Goal: Task Accomplishment & Management: Manage account settings

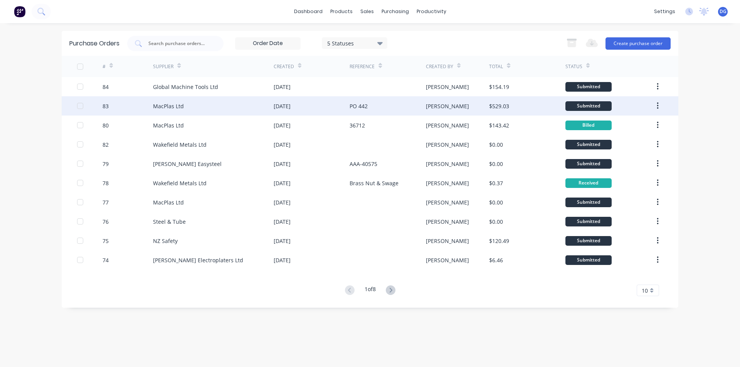
click at [181, 107] on div "MacPlas Ltd" at bounding box center [168, 106] width 31 height 8
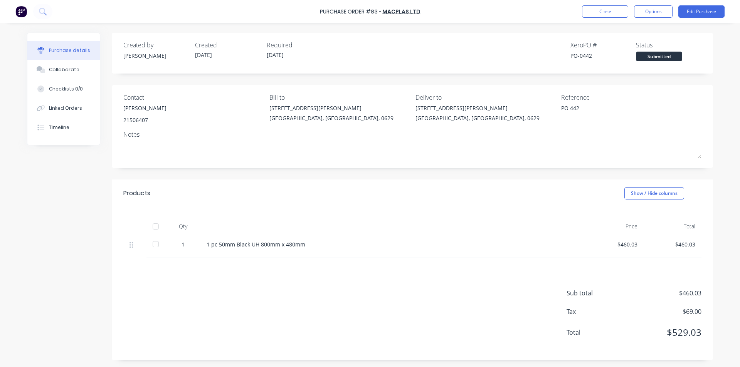
click at [68, 52] on div "Purchase details" at bounding box center [69, 50] width 41 height 7
click at [601, 13] on button "Close" at bounding box center [605, 11] width 46 height 12
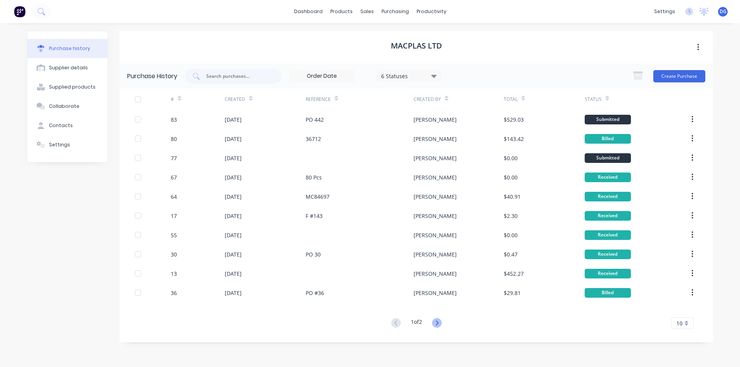
click at [439, 322] on icon at bounding box center [437, 323] width 10 height 10
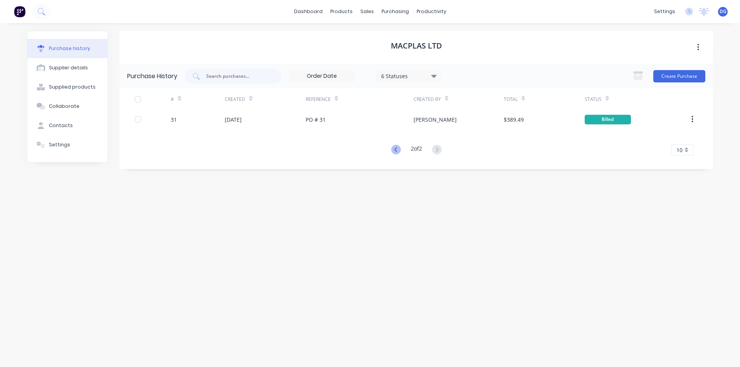
click at [395, 149] on icon at bounding box center [396, 150] width 10 height 10
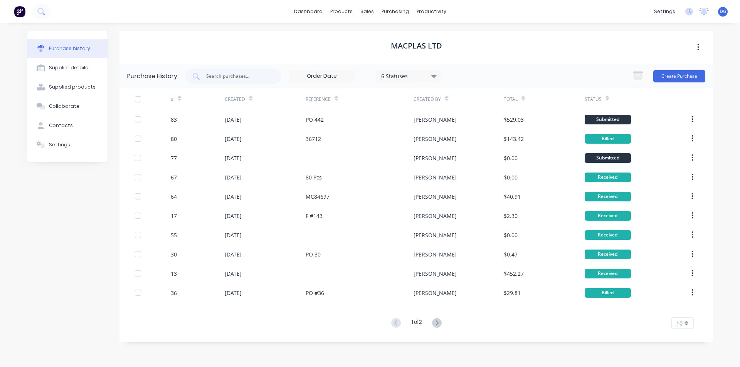
click at [699, 47] on button "button" at bounding box center [698, 47] width 18 height 14
click at [531, 47] on div "MacPlas Ltd Archive" at bounding box center [415, 47] width 593 height 33
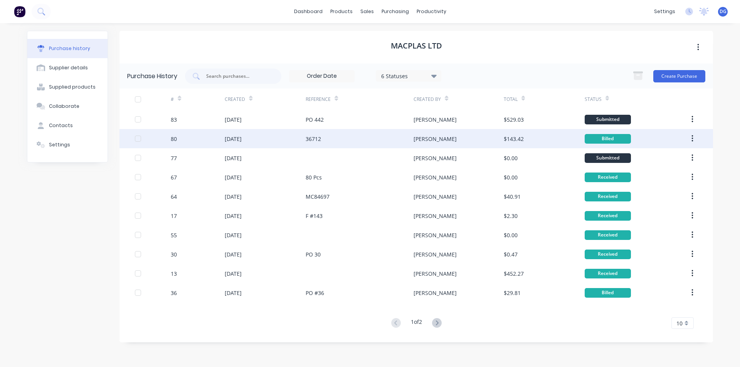
click at [184, 140] on div "80" at bounding box center [198, 138] width 54 height 19
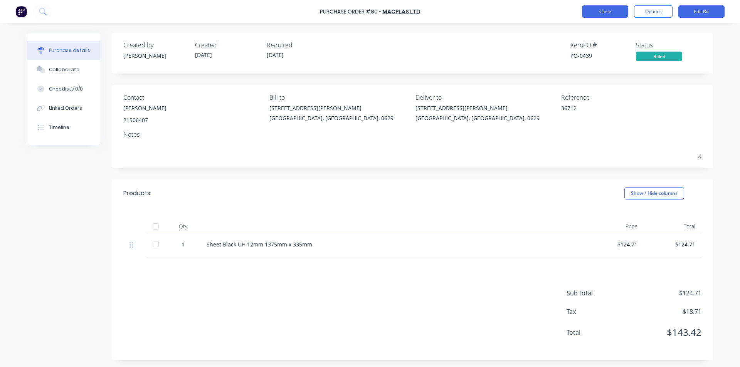
click at [607, 12] on button "Close" at bounding box center [605, 11] width 46 height 12
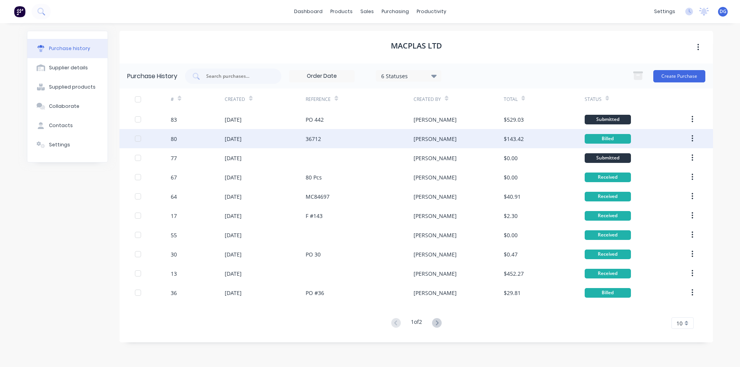
click at [242, 139] on div "[DATE]" at bounding box center [233, 139] width 17 height 8
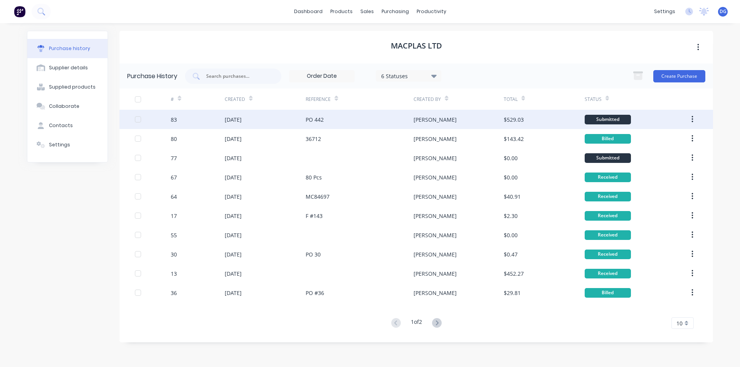
click at [236, 119] on div "[DATE]" at bounding box center [233, 120] width 17 height 8
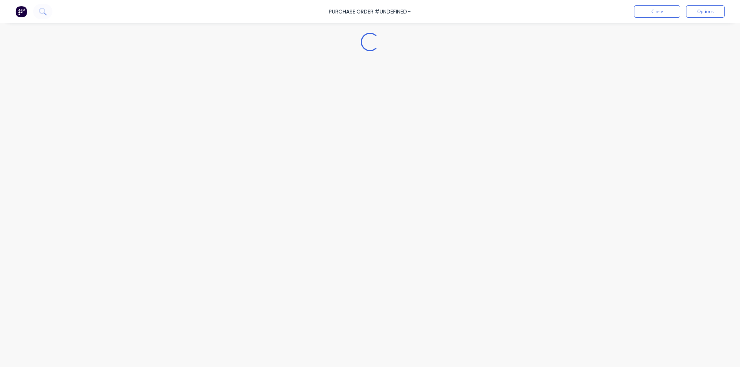
type textarea "x"
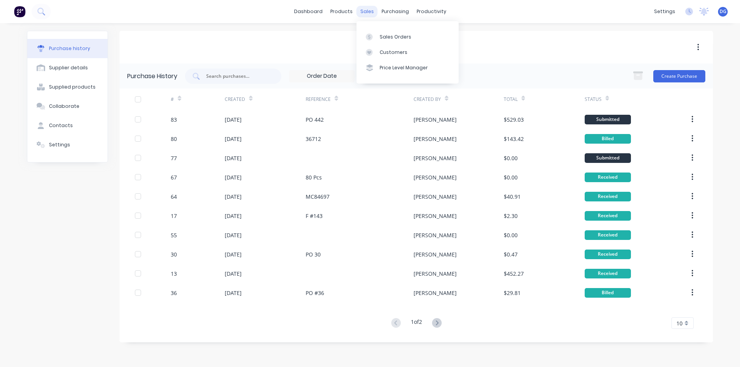
click at [368, 12] on div "sales" at bounding box center [366, 12] width 21 height 12
click at [377, 37] on link "Sales Orders" at bounding box center [407, 36] width 102 height 15
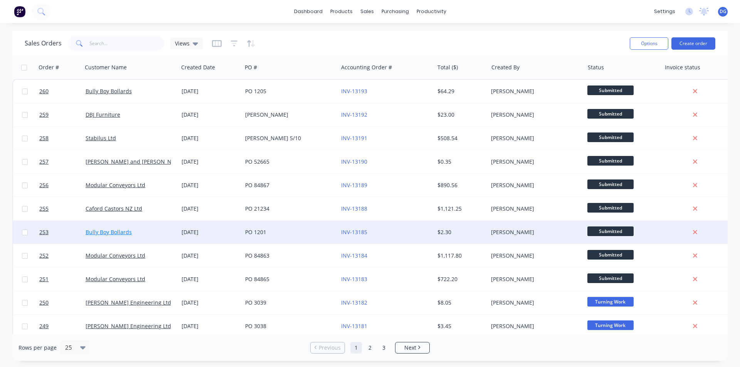
click at [101, 235] on link "Bully Boy Bollards" at bounding box center [109, 231] width 46 height 7
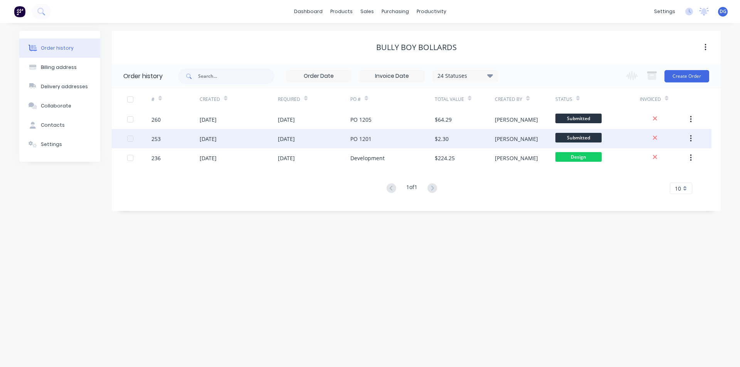
click at [208, 140] on div "[DATE]" at bounding box center [208, 139] width 17 height 8
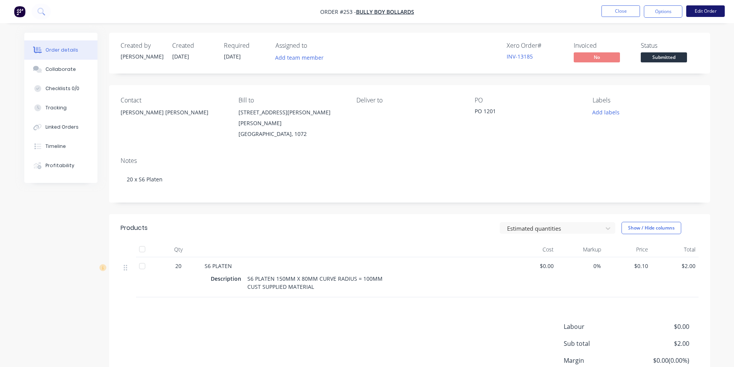
click at [707, 8] on button "Edit Order" at bounding box center [705, 11] width 39 height 12
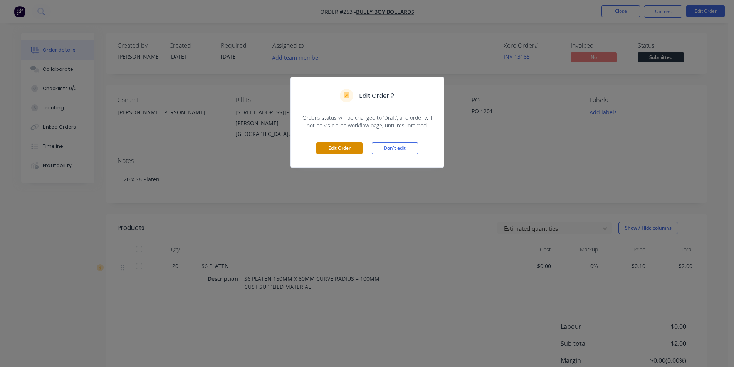
click at [348, 148] on button "Edit Order" at bounding box center [339, 149] width 46 height 12
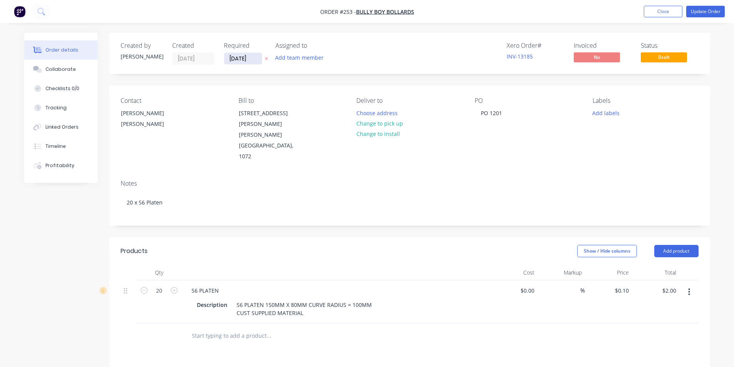
click at [252, 58] on input "15/10/25" at bounding box center [243, 59] width 38 height 12
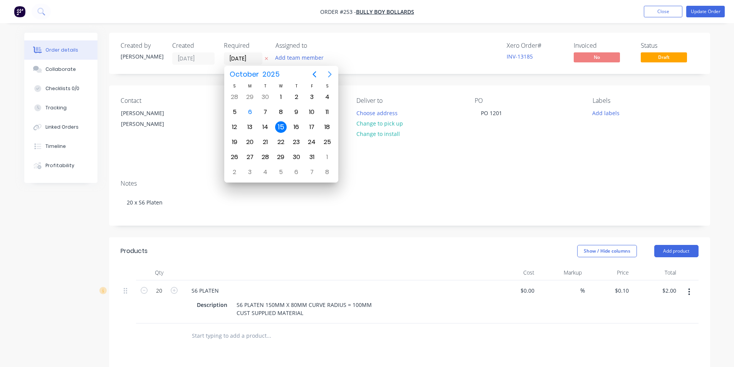
click at [329, 74] on icon "Next page" at bounding box center [329, 74] width 9 height 9
click at [299, 142] on div "20" at bounding box center [297, 142] width 12 height 12
type input "[DATE]"
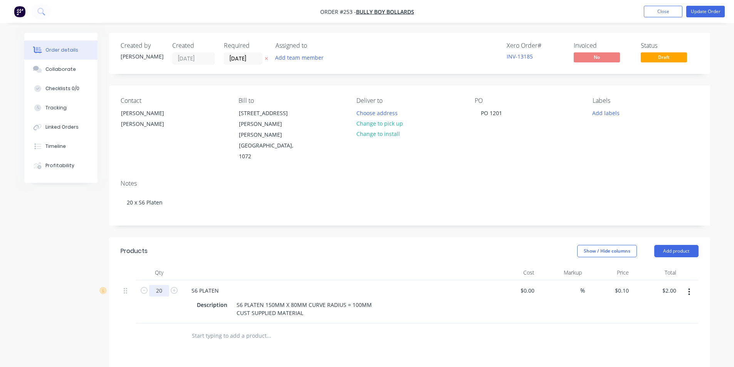
click at [164, 285] on input "20" at bounding box center [159, 291] width 20 height 12
type input "21"
type input "$2.10"
click at [397, 299] on div "Description S6 PLATEN 150MM X 80MM CURVE RADIUS = 100MM CUST SUPPLIED MATERIAL" at bounding box center [335, 308] width 282 height 19
click at [220, 328] on input "text" at bounding box center [268, 335] width 154 height 15
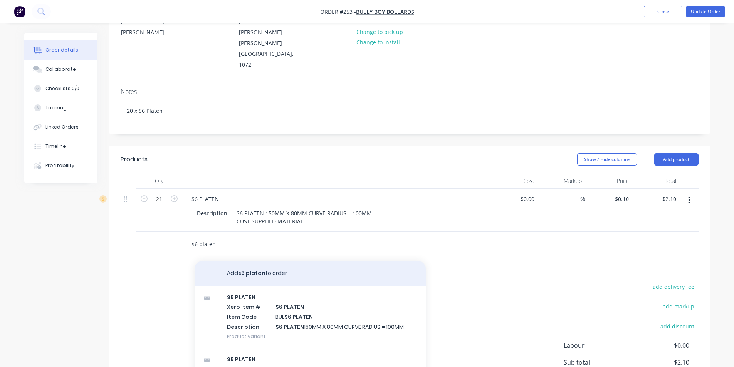
scroll to position [154, 0]
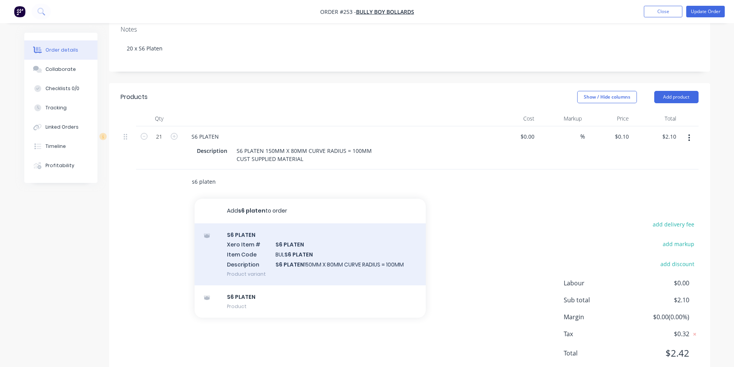
type input "s6 platen"
click at [293, 231] on div "S6 PLATEN Xero Item # S6 PLATEN Item Code BUL S6 PLATEN Description S6 PLATEN 1…" at bounding box center [310, 254] width 231 height 62
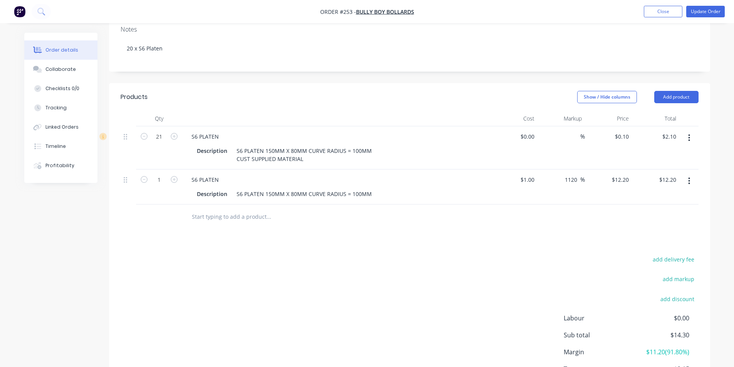
click at [688, 134] on icon "button" at bounding box center [689, 138] width 2 height 8
click at [653, 199] on div "Delete" at bounding box center [661, 204] width 59 height 11
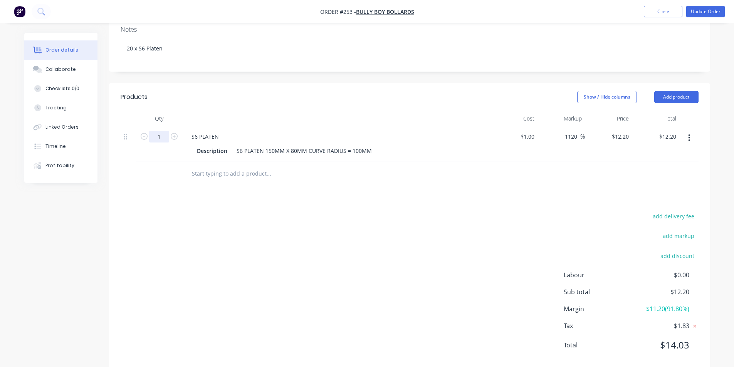
click at [163, 131] on input "1" at bounding box center [159, 137] width 20 height 12
type input "21"
type input "$256.20"
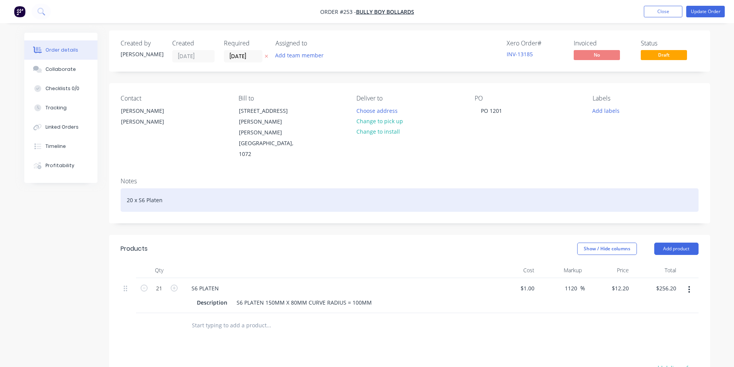
scroll to position [79, 0]
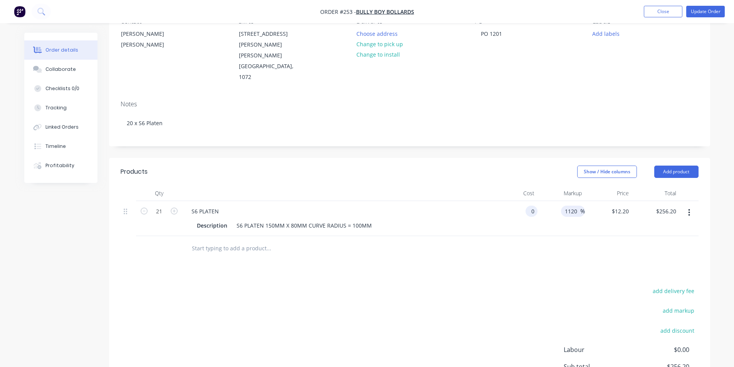
type input "$0.00"
drag, startPoint x: 578, startPoint y: 191, endPoint x: 560, endPoint y: 191, distance: 17.7
click at [560, 201] on div "1120 1120 %" at bounding box center [560, 218] width 47 height 35
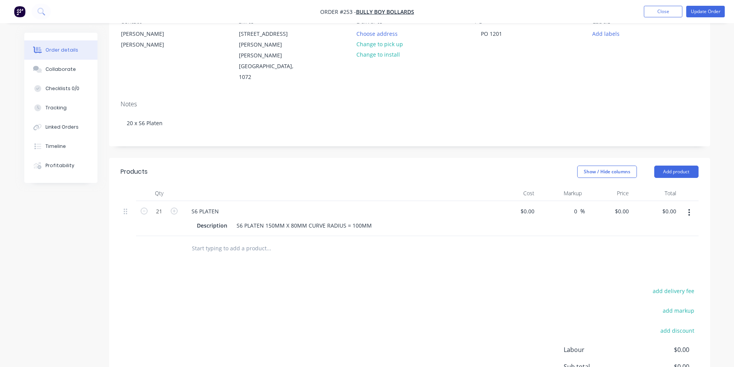
type input "0"
type input "$12.20"
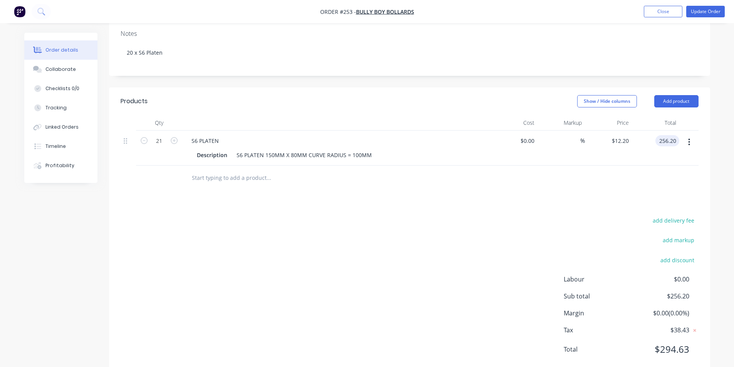
scroll to position [156, 0]
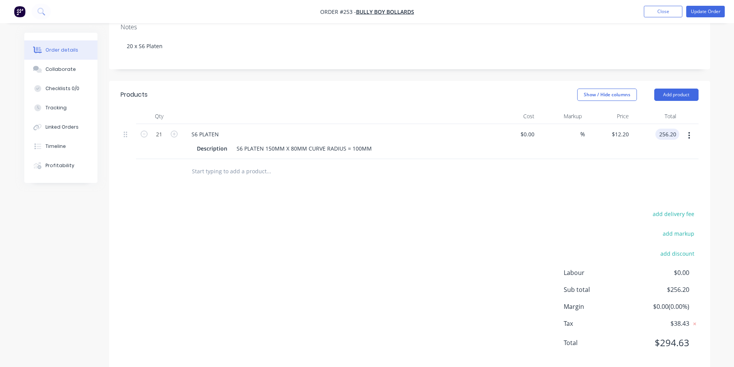
type input "$256.20"
click at [603, 89] on button "Show / Hide columns" at bounding box center [607, 95] width 60 height 12
drag, startPoint x: 590, startPoint y: 99, endPoint x: 581, endPoint y: 100, distance: 8.5
click at [586, 100] on span at bounding box center [589, 98] width 7 height 7
click at [580, 95] on input "Cost" at bounding box center [580, 95] width 0 height 0
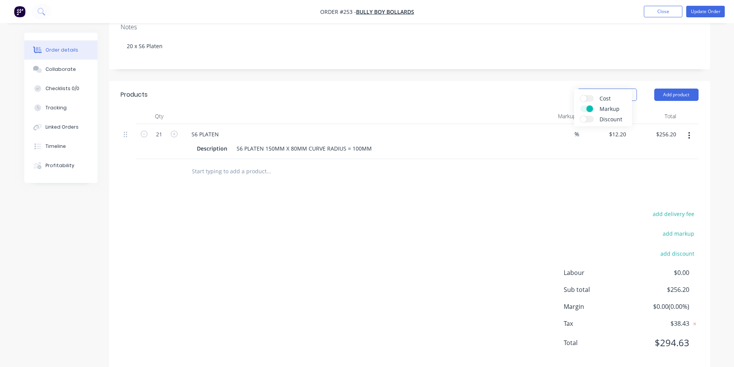
click at [589, 110] on span at bounding box center [589, 109] width 7 height 7
click at [580, 106] on input "Markup" at bounding box center [580, 106] width 0 height 0
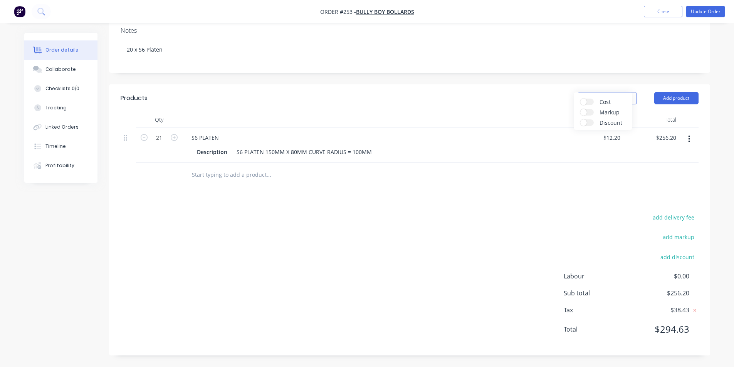
scroll to position [139, 0]
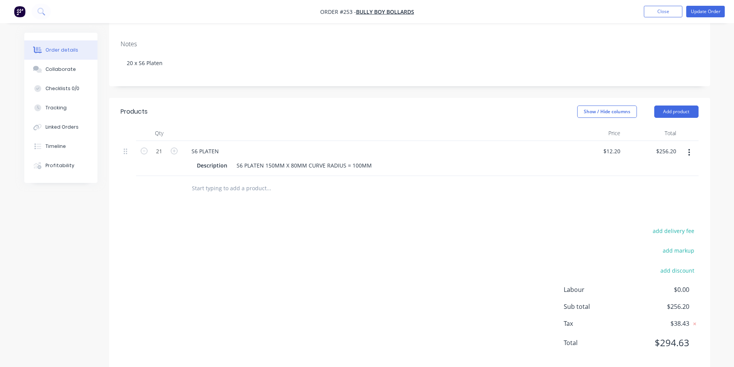
click at [515, 99] on header "Products Show / Hide columns Add product" at bounding box center [409, 112] width 601 height 28
click at [707, 12] on button "Update Order" at bounding box center [705, 12] width 39 height 12
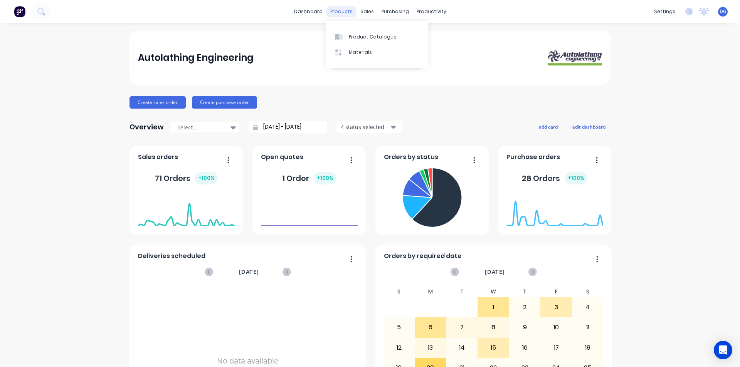
click at [338, 13] on div "products" at bounding box center [341, 12] width 30 height 12
click at [359, 37] on div "Product Catalogue" at bounding box center [373, 37] width 48 height 7
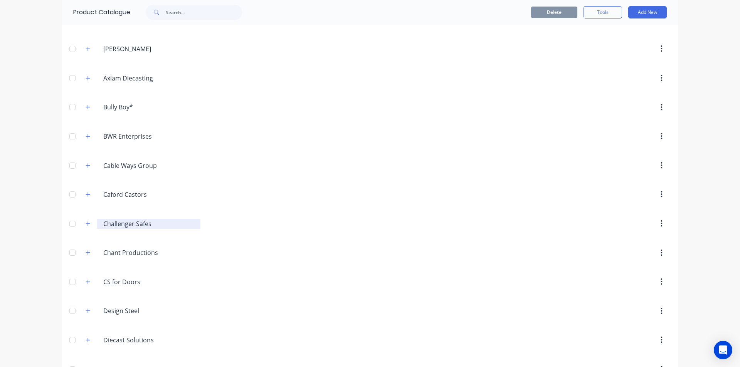
scroll to position [270, 0]
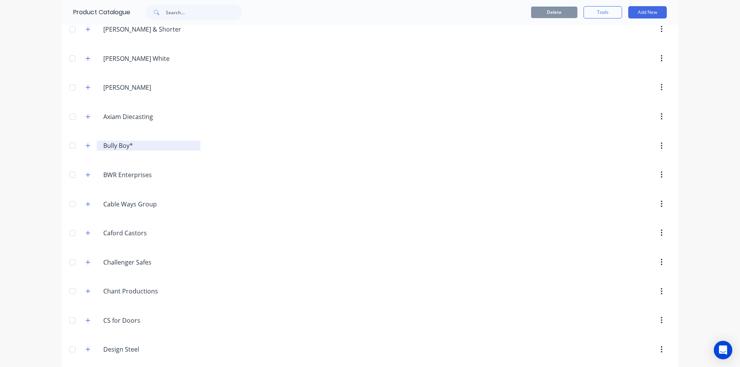
click at [124, 146] on input "Bully Boy*" at bounding box center [148, 145] width 91 height 9
click at [69, 146] on div at bounding box center [72, 145] width 15 height 15
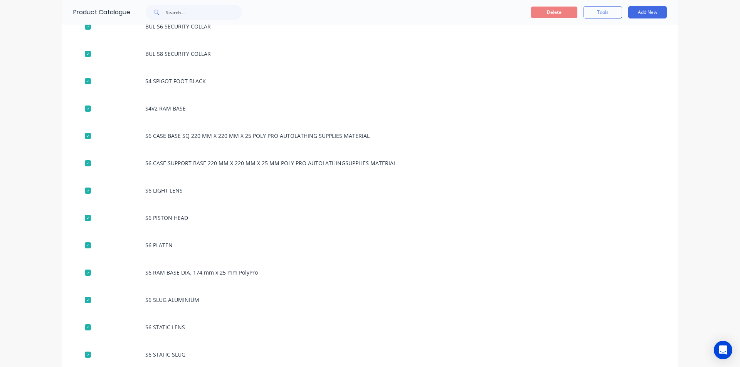
scroll to position [809, 0]
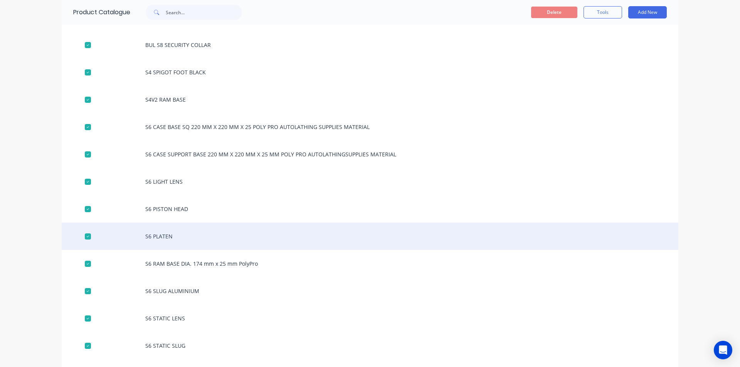
click at [162, 235] on div "S6 PLATEN" at bounding box center [370, 236] width 616 height 27
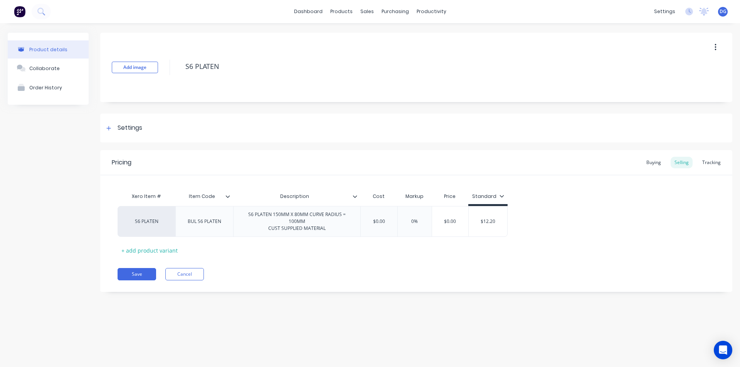
click at [500, 196] on icon at bounding box center [501, 196] width 5 height 5
type textarea "x"
click at [459, 223] on input "$0.00" at bounding box center [450, 221] width 39 height 7
type input "$"
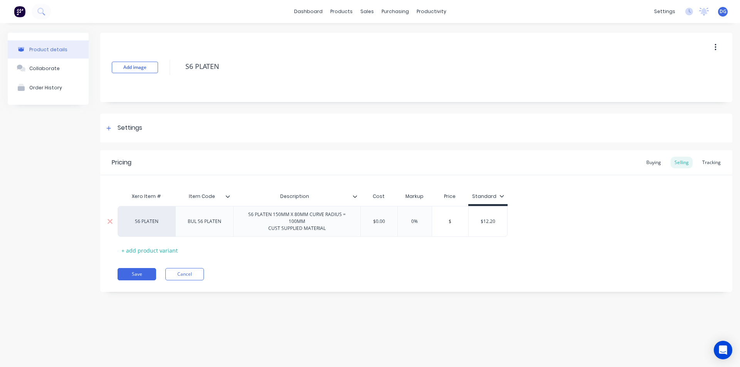
type textarea "x"
type input "$1"
type textarea "x"
type input "$12."
type textarea "x"
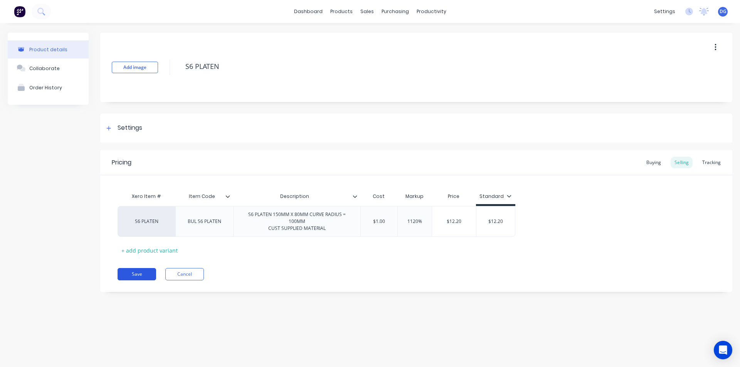
type input "$12.20"
click at [140, 275] on button "Save" at bounding box center [137, 274] width 39 height 12
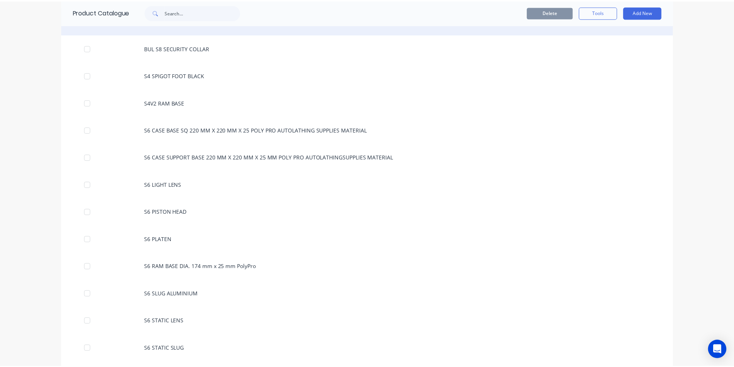
scroll to position [809, 0]
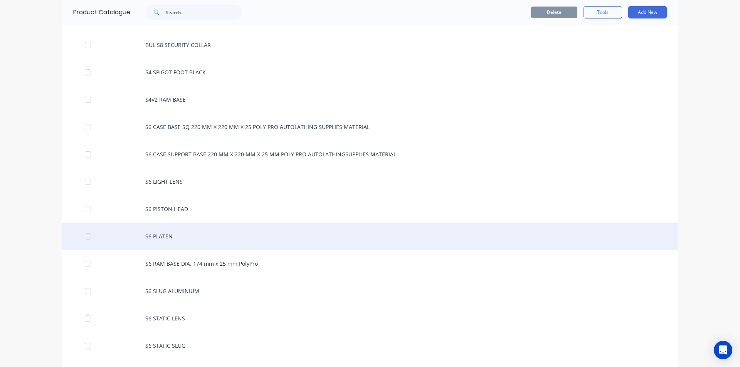
click at [163, 235] on div "S6 PLATEN" at bounding box center [370, 236] width 616 height 27
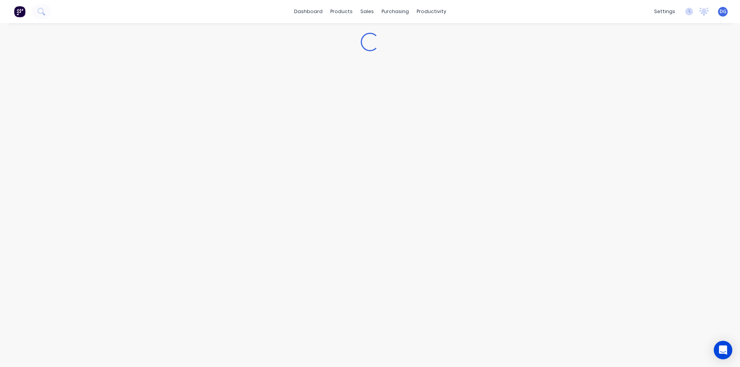
type textarea "x"
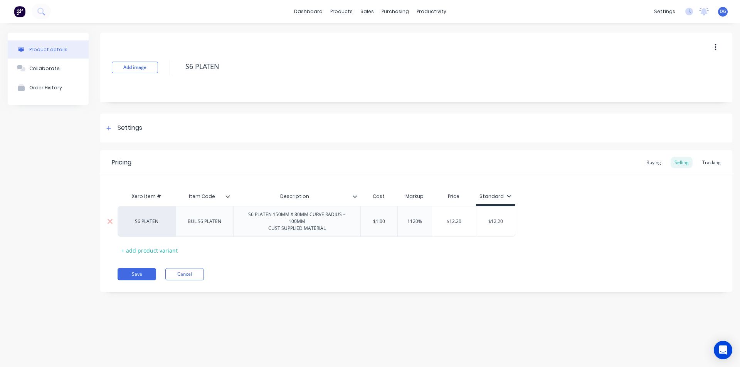
click at [327, 232] on div "S6 PLATEN 150MM X 80MM CURVE RADIUS = 100MM CUST SUPPLIED MATERIAL" at bounding box center [297, 222] width 121 height 24
click at [133, 274] on button "Save" at bounding box center [137, 267] width 39 height 12
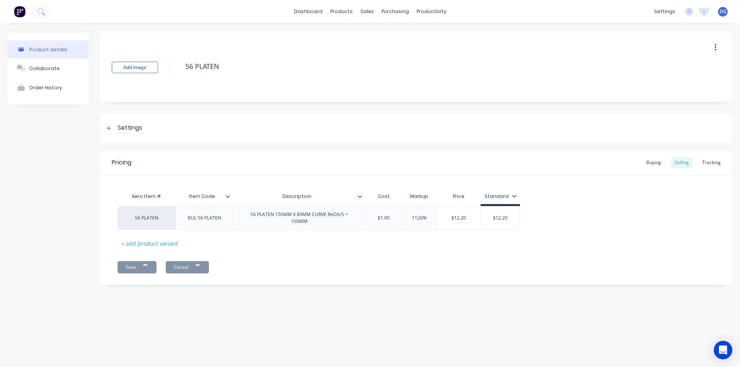
type textarea "x"
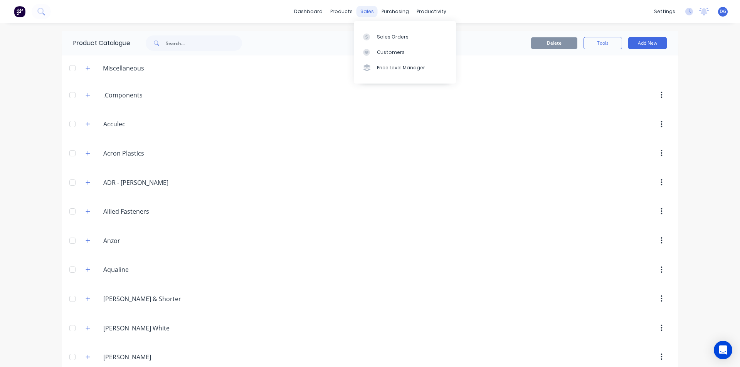
click at [363, 12] on div "sales" at bounding box center [366, 12] width 21 height 12
click at [377, 35] on div "Sales Orders" at bounding box center [393, 37] width 32 height 7
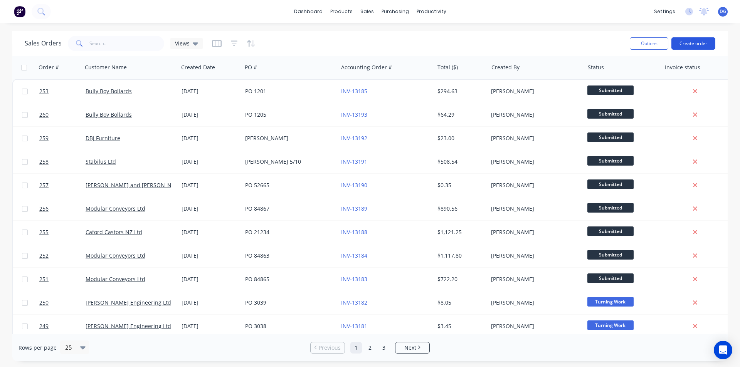
click at [689, 43] on button "Create order" at bounding box center [693, 43] width 44 height 12
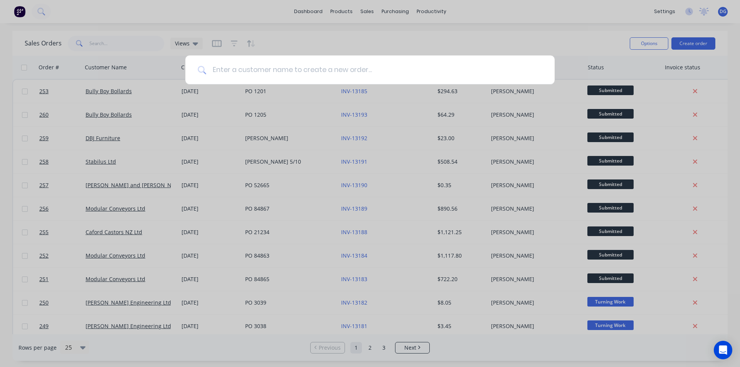
click at [272, 70] on input at bounding box center [374, 69] width 336 height 29
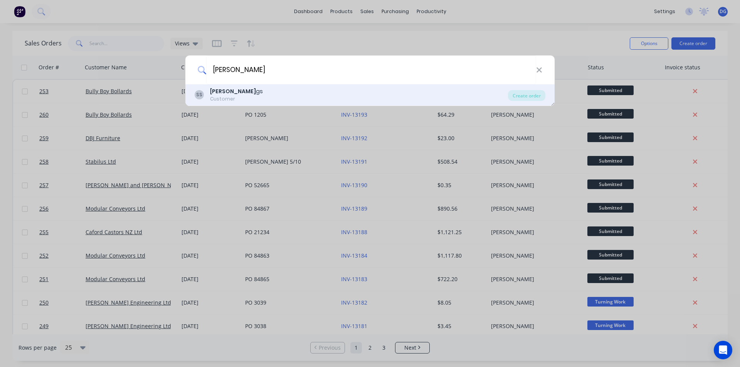
type input "[PERSON_NAME]"
click at [225, 91] on div "[PERSON_NAME]" at bounding box center [236, 91] width 53 height 8
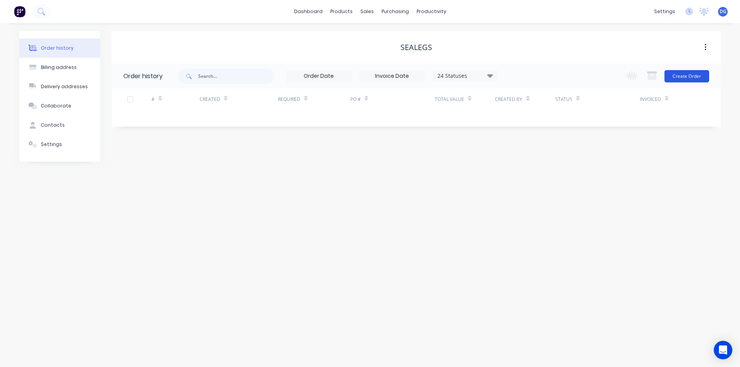
click at [683, 78] on button "Create Order" at bounding box center [686, 76] width 45 height 12
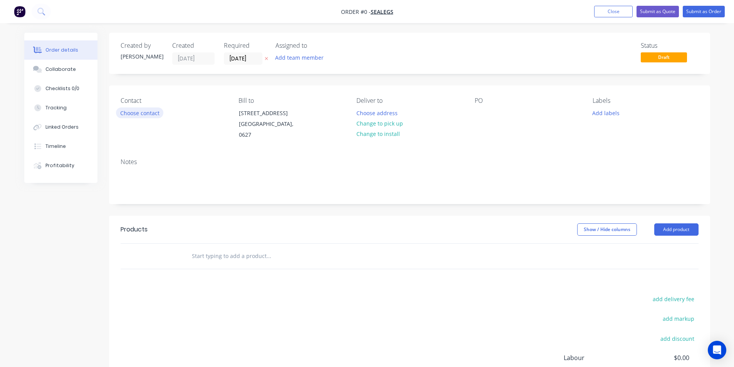
click at [151, 114] on button "Choose contact" at bounding box center [139, 112] width 47 height 10
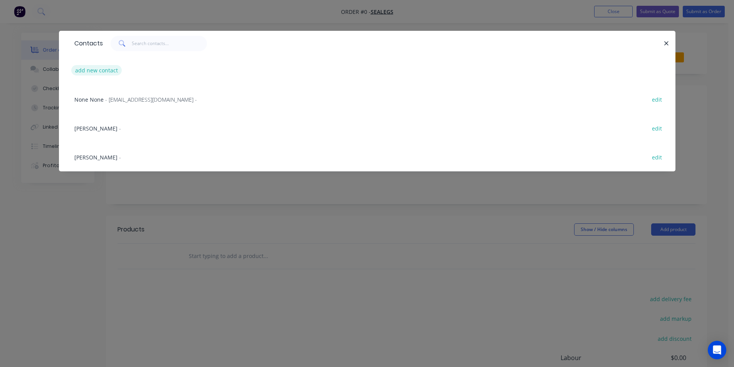
click at [111, 72] on button "add new contact" at bounding box center [96, 70] width 51 height 10
select select "NZ"
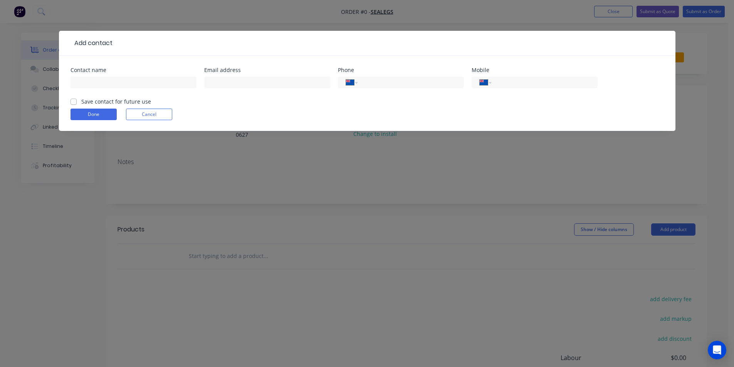
click at [81, 101] on label "Save contact for future use" at bounding box center [116, 101] width 70 height 8
click at [72, 101] on input "Save contact for future use" at bounding box center [74, 100] width 6 height 7
checkbox input "true"
click at [89, 83] on input "text" at bounding box center [134, 83] width 126 height 12
type input "[PERSON_NAME]"
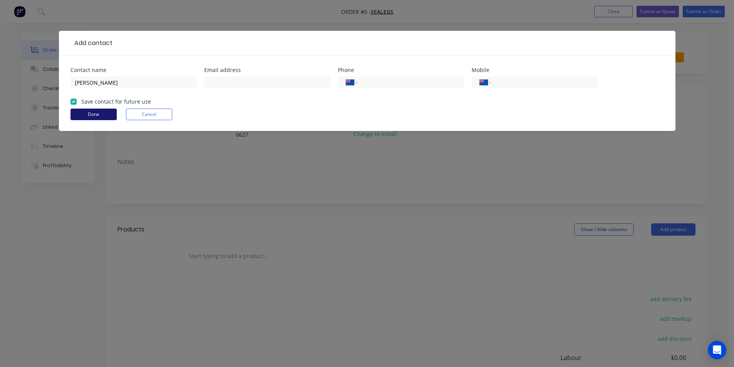
click at [104, 118] on button "Done" at bounding box center [94, 115] width 46 height 12
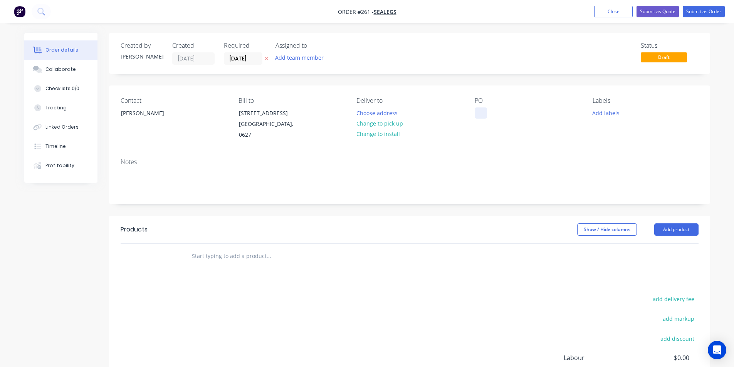
click at [483, 113] on div at bounding box center [481, 112] width 12 height 11
click at [602, 112] on button "Add labels" at bounding box center [605, 112] width 35 height 10
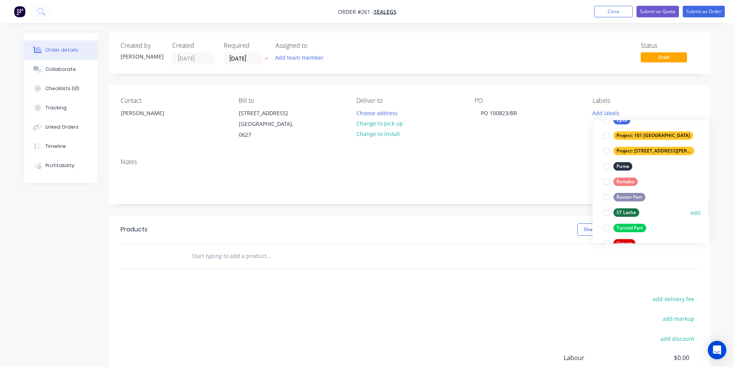
scroll to position [347, 0]
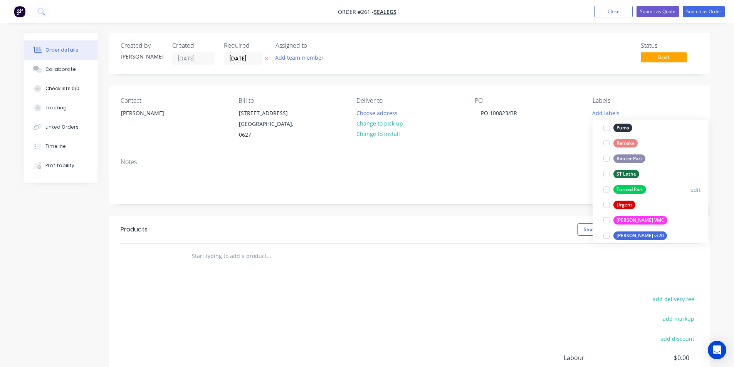
click at [626, 188] on div "Turned Part" at bounding box center [629, 189] width 33 height 8
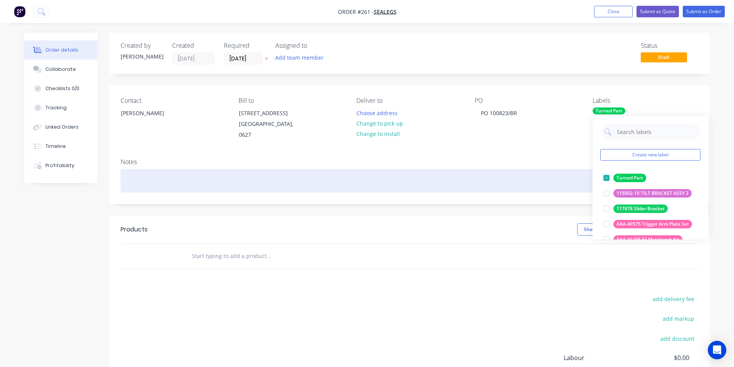
click at [146, 178] on div at bounding box center [410, 181] width 578 height 24
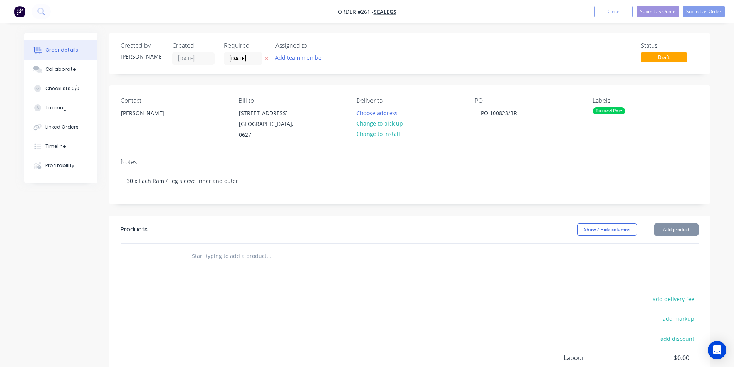
click at [212, 257] on input "text" at bounding box center [268, 256] width 154 height 15
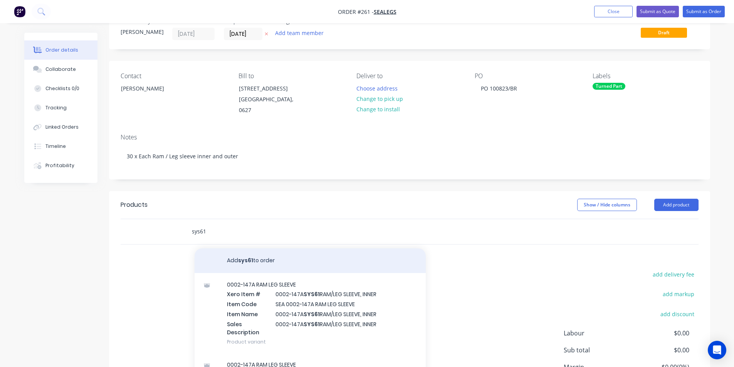
scroll to position [39, 0]
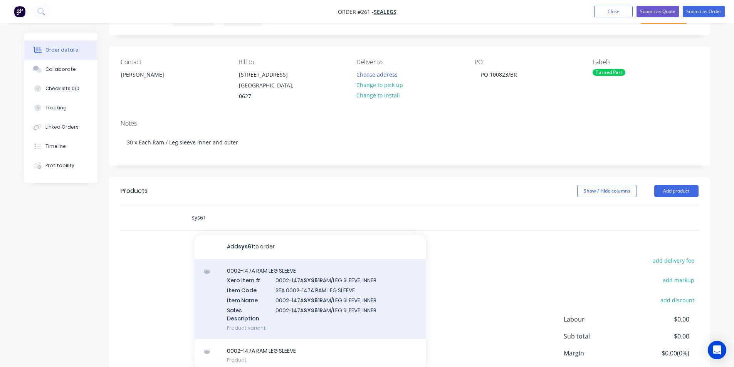
type input "sys61"
click at [306, 291] on div "0002-147A RAM LEG SLEEVE Xero Item # 0002-147A SYS61 RAM/LEG SLEEVE, INNER Item…" at bounding box center [310, 299] width 231 height 80
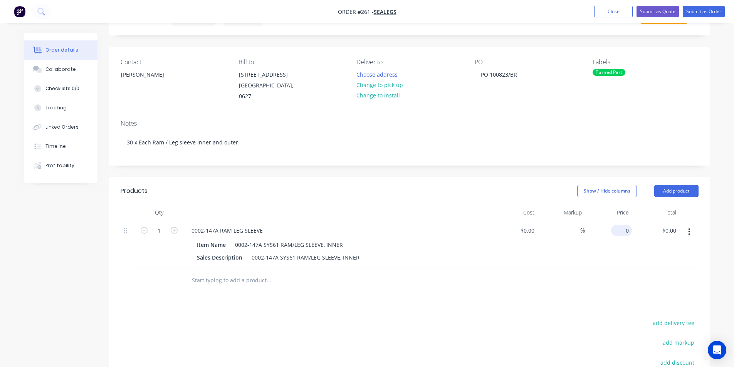
click at [612, 231] on div "0 $0.00" at bounding box center [608, 244] width 47 height 48
type input "$4.40"
click at [164, 232] on input "1" at bounding box center [159, 231] width 20 height 12
type input "30"
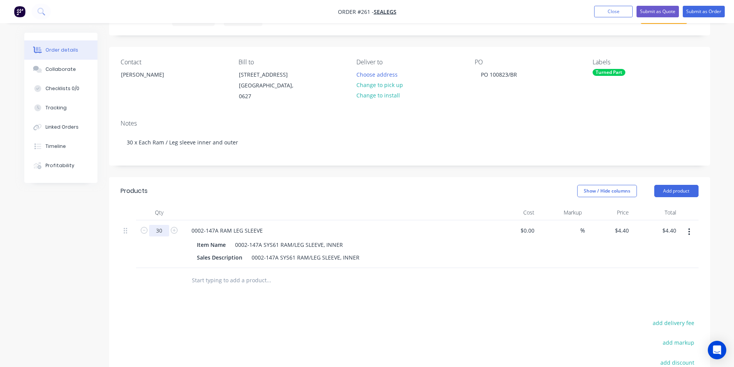
type input "$132.00"
click at [210, 283] on input "text" at bounding box center [268, 280] width 154 height 15
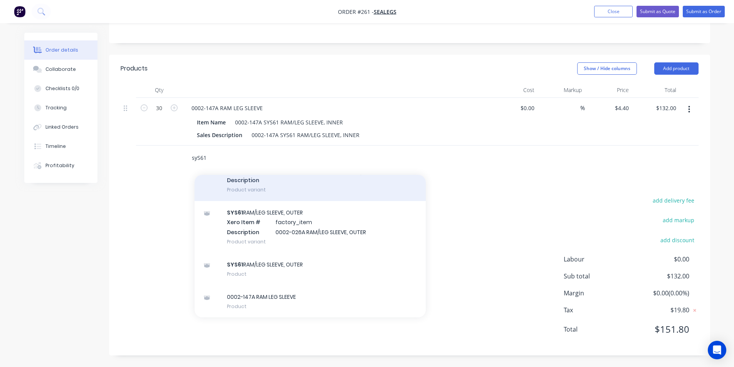
scroll to position [79, 0]
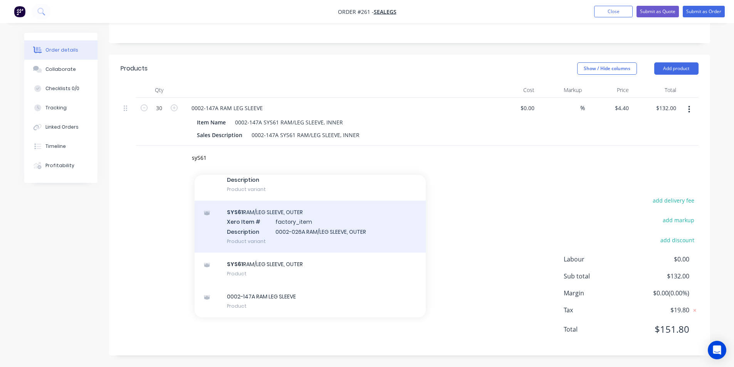
click at [282, 223] on div "SYS61 RAM/LEG SLEEVE, OUTER Xero Item # factory_item Description 0002-026A RAM/…" at bounding box center [310, 227] width 231 height 52
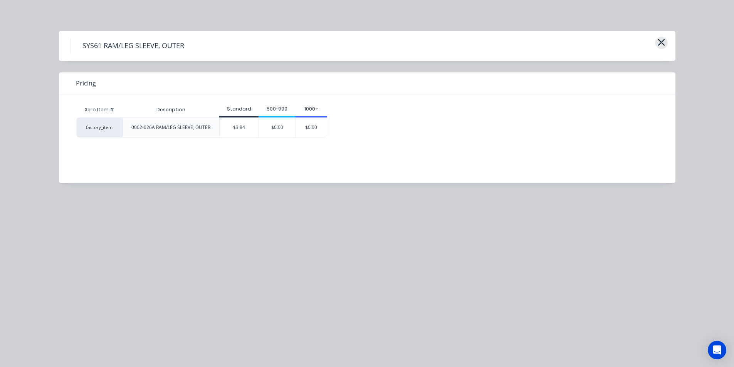
click at [662, 42] on icon "button" at bounding box center [661, 42] width 7 height 7
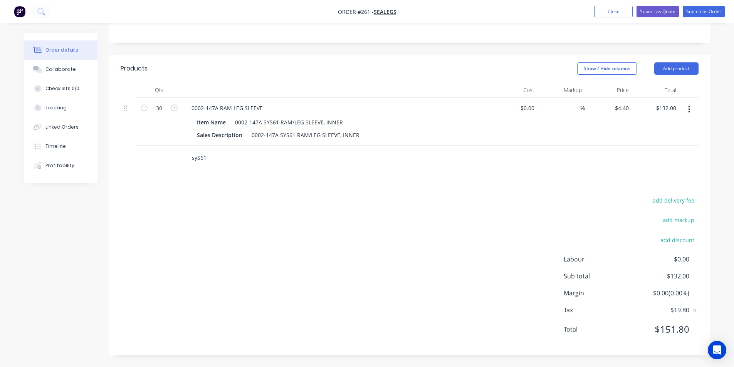
click at [212, 157] on input "syS61" at bounding box center [268, 157] width 154 height 15
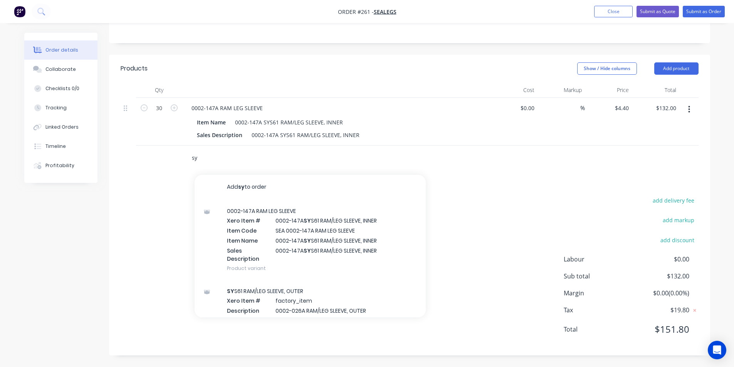
type input "s"
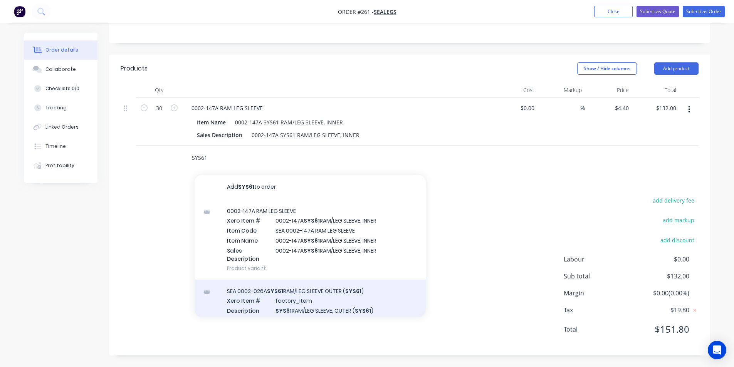
type input "SYS61"
click at [312, 292] on div "SEA 0002-026A SYS61 RAM/LEG SLEEVE OUTER ( SYS61 ) Xero Item # factory_item Des…" at bounding box center [310, 306] width 231 height 52
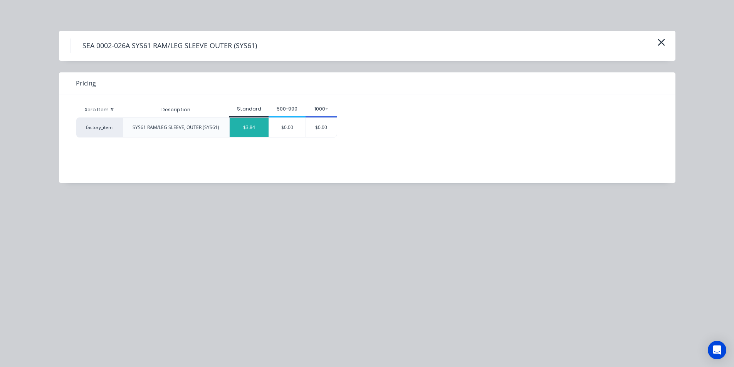
click at [255, 126] on div "$3.84" at bounding box center [249, 127] width 39 height 19
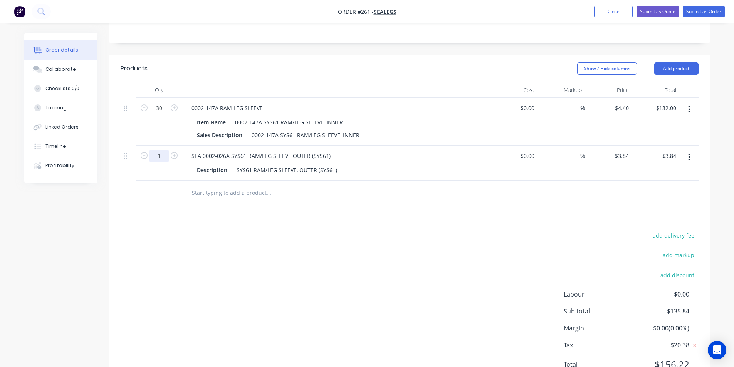
click at [161, 156] on input "1" at bounding box center [159, 156] width 20 height 12
type input "30"
type input "$115.20"
click at [681, 67] on button "Add product" at bounding box center [676, 68] width 44 height 12
drag, startPoint x: 677, startPoint y: 107, endPoint x: 638, endPoint y: 133, distance: 46.2
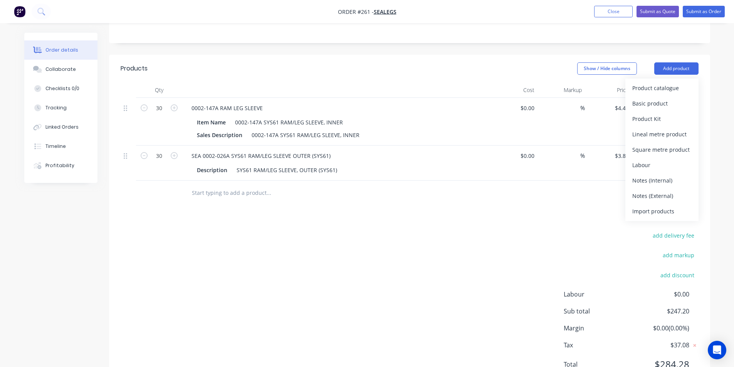
click at [677, 107] on div "Basic product" at bounding box center [661, 103] width 59 height 11
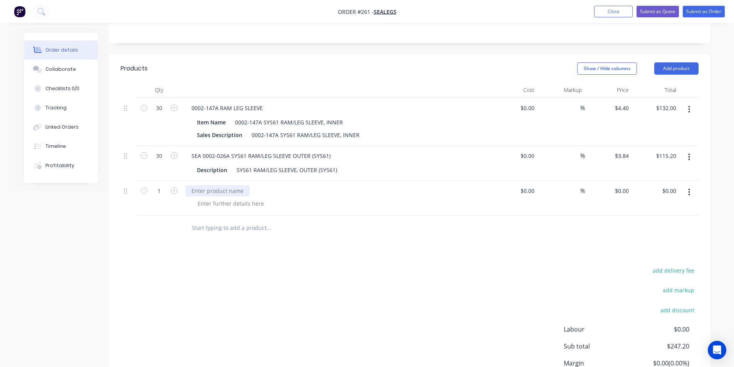
click at [215, 192] on div at bounding box center [217, 190] width 64 height 11
click at [622, 190] on div "0 $0.00" at bounding box center [621, 190] width 21 height 11
type input "5"
type input "$0.00"
click at [561, 247] on div "Products Show / Hide columns Add product Qty Cost Markup Price Total 30 0002-14…" at bounding box center [409, 240] width 601 height 371
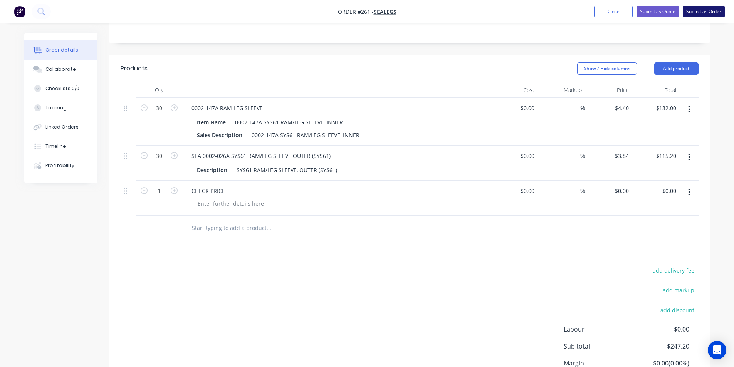
click at [702, 10] on button "Submit as Order" at bounding box center [704, 12] width 42 height 12
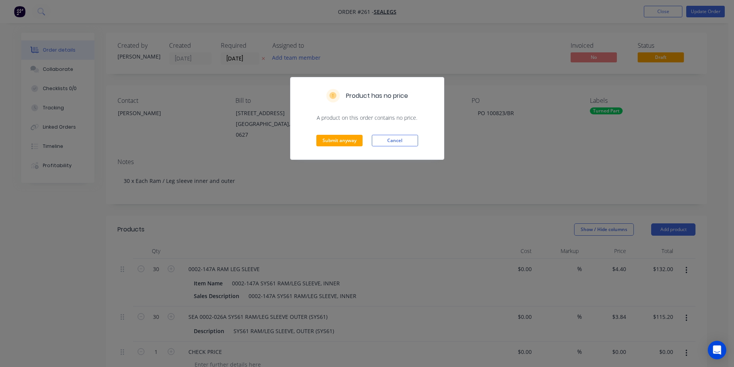
click at [702, 10] on div "Product has no price A product on this order contains no price. Submit anyway C…" at bounding box center [367, 183] width 734 height 367
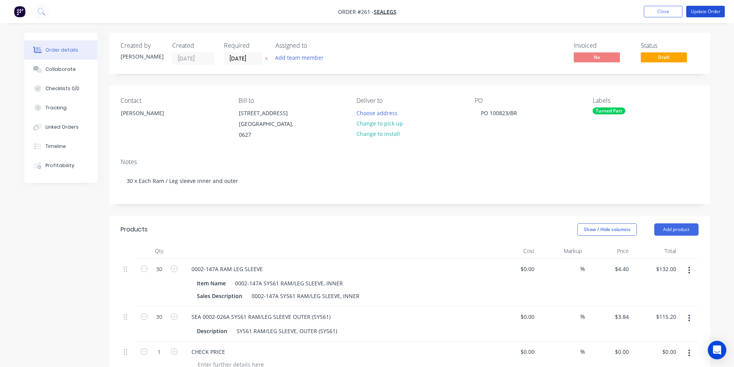
click at [702, 10] on button "Update Order" at bounding box center [705, 12] width 39 height 12
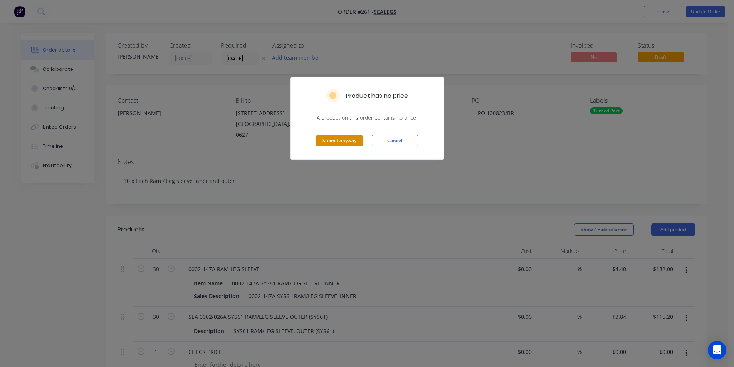
click at [331, 139] on button "Submit anyway" at bounding box center [339, 141] width 46 height 12
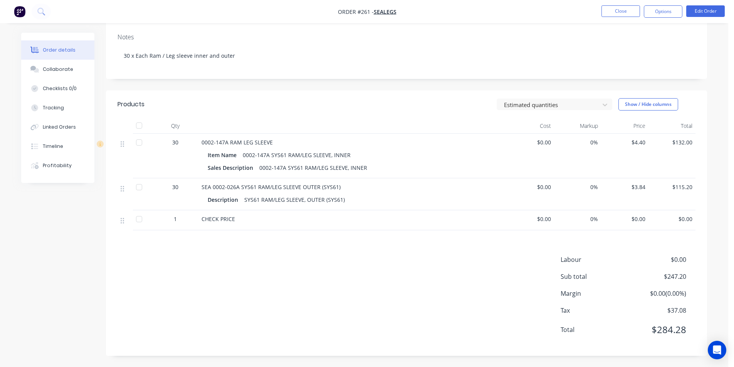
scroll to position [116, 0]
click at [660, 11] on button "Options" at bounding box center [663, 11] width 39 height 12
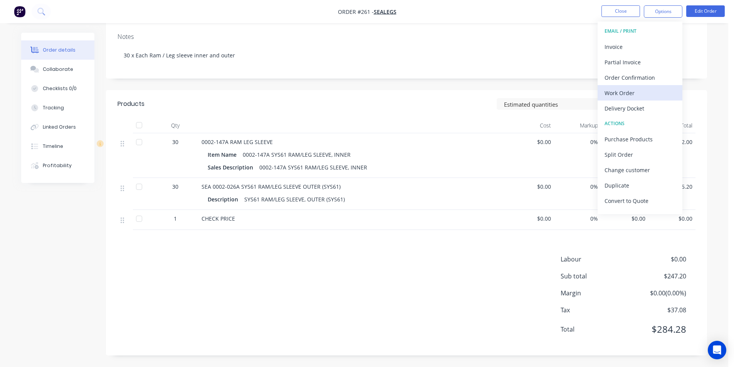
click at [627, 92] on div "Work Order" at bounding box center [640, 92] width 71 height 11
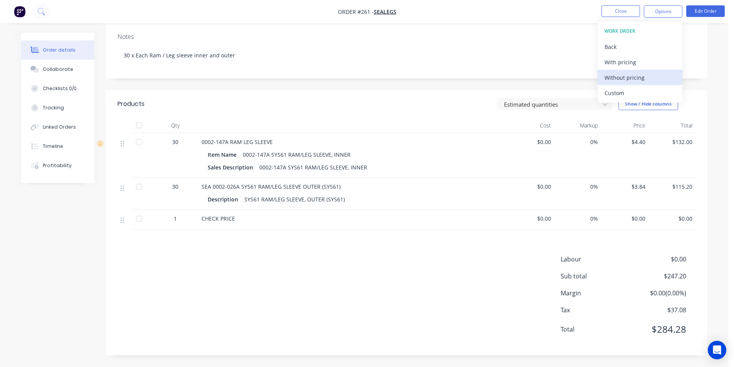
click at [626, 77] on div "Without pricing" at bounding box center [640, 77] width 71 height 11
click at [613, 10] on button "Close" at bounding box center [620, 11] width 39 height 12
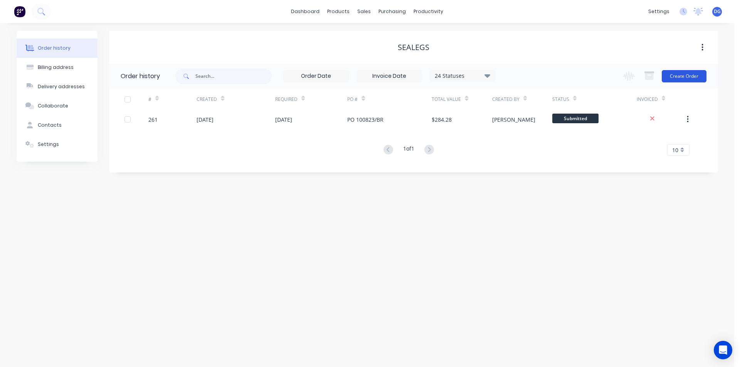
click at [681, 74] on button "Create Order" at bounding box center [684, 76] width 45 height 12
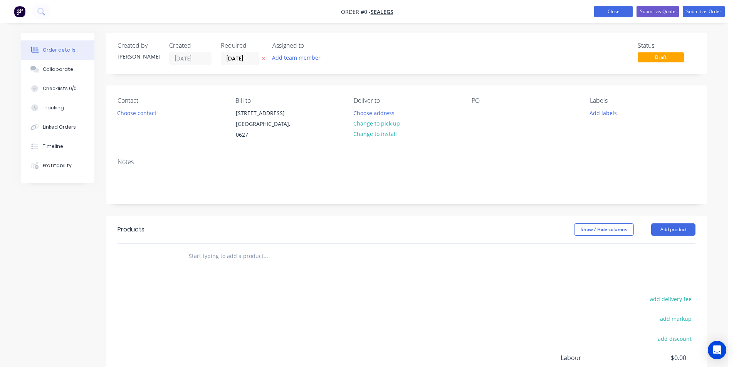
click at [618, 12] on button "Close" at bounding box center [613, 12] width 39 height 12
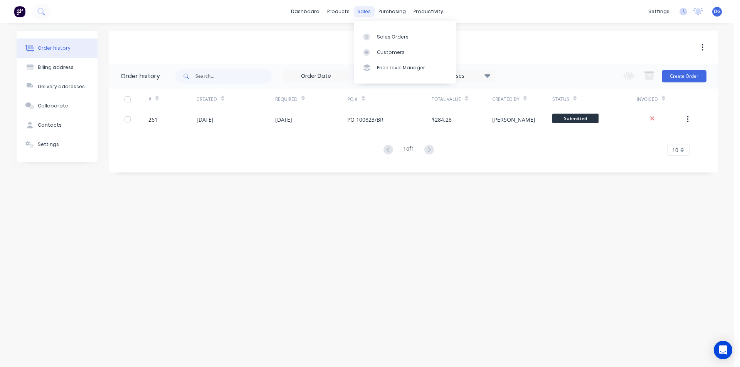
click at [367, 12] on div "sales" at bounding box center [363, 12] width 21 height 12
click at [384, 35] on div "Sales Orders" at bounding box center [393, 37] width 32 height 7
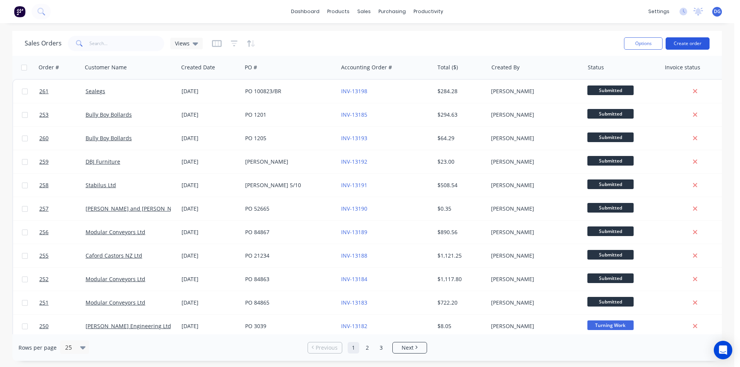
click at [704, 41] on button "Create order" at bounding box center [687, 43] width 44 height 12
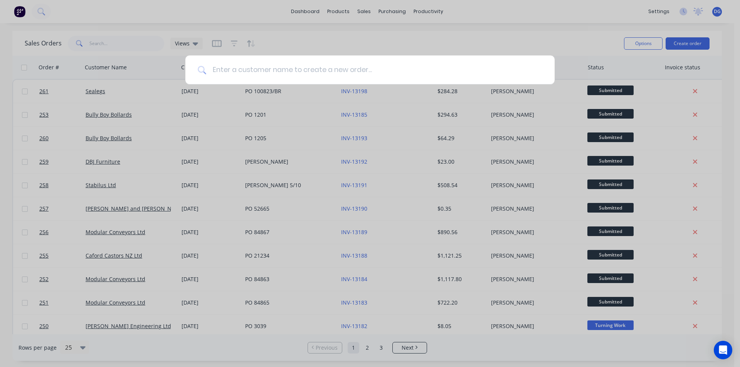
click at [250, 72] on input at bounding box center [374, 69] width 336 height 29
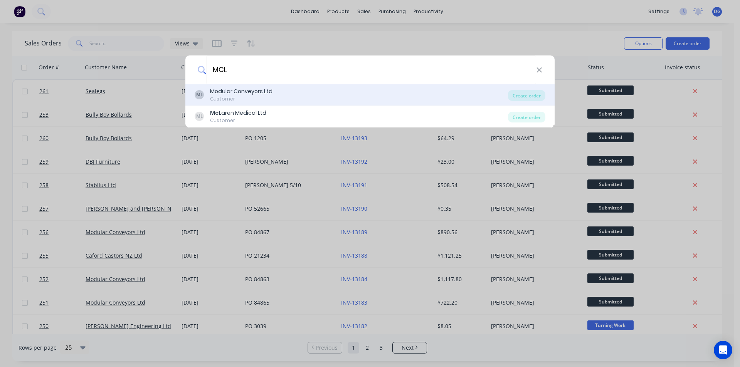
type input "MCL"
click at [246, 89] on div "Modular Conveyors Ltd" at bounding box center [241, 91] width 62 height 8
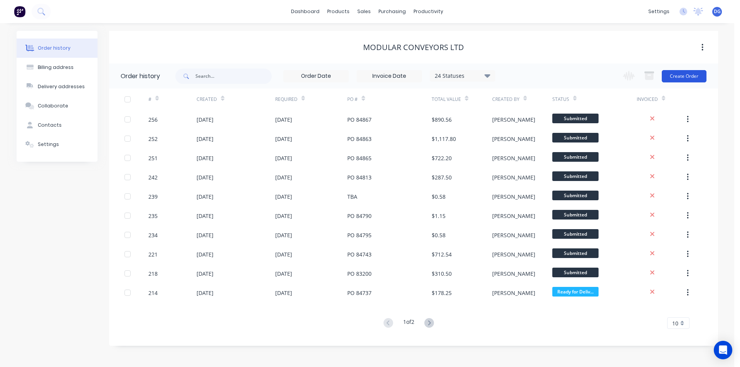
click at [685, 75] on button "Create Order" at bounding box center [684, 76] width 45 height 12
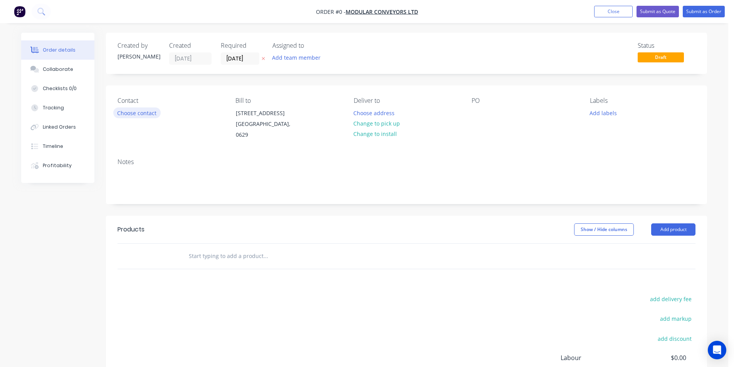
click at [143, 112] on button "Choose contact" at bounding box center [136, 112] width 47 height 10
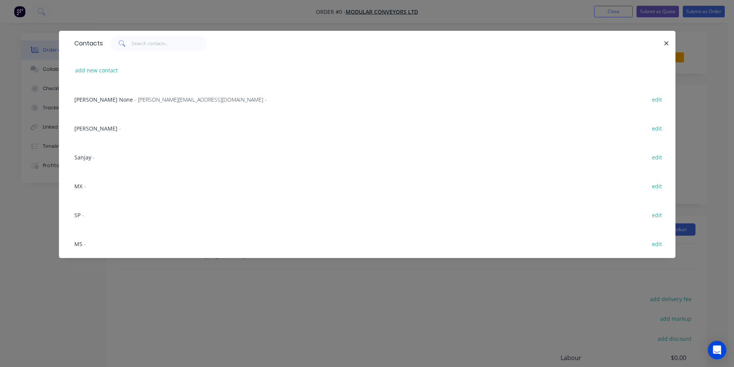
click at [109, 130] on span "[PERSON_NAME]" at bounding box center [95, 128] width 43 height 7
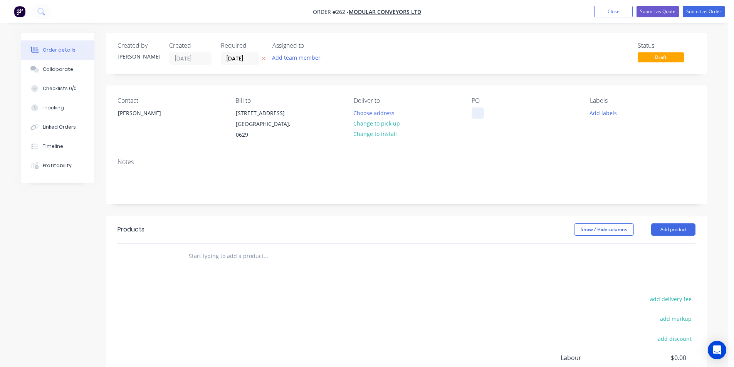
click at [474, 115] on div at bounding box center [478, 112] width 12 height 11
click at [484, 115] on div "po 84932" at bounding box center [490, 112] width 36 height 11
click at [608, 113] on button "Add labels" at bounding box center [602, 112] width 35 height 10
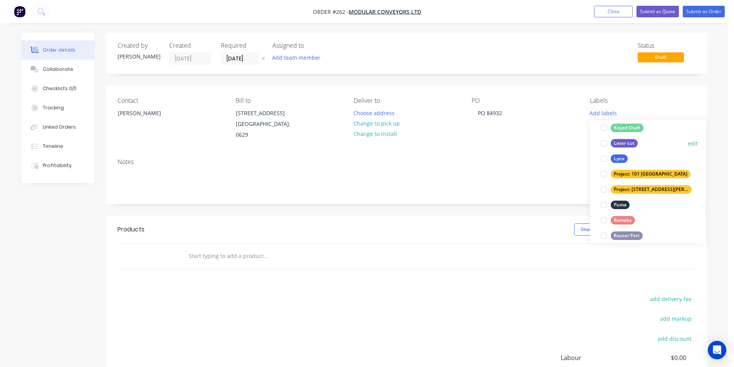
scroll to position [308, 0]
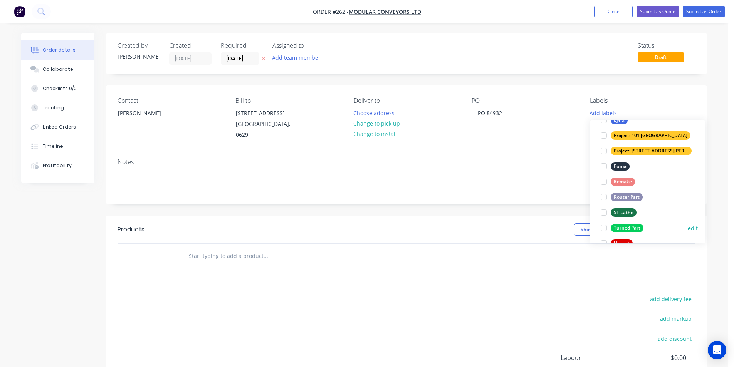
click at [621, 228] on div "Turned Part" at bounding box center [627, 228] width 33 height 8
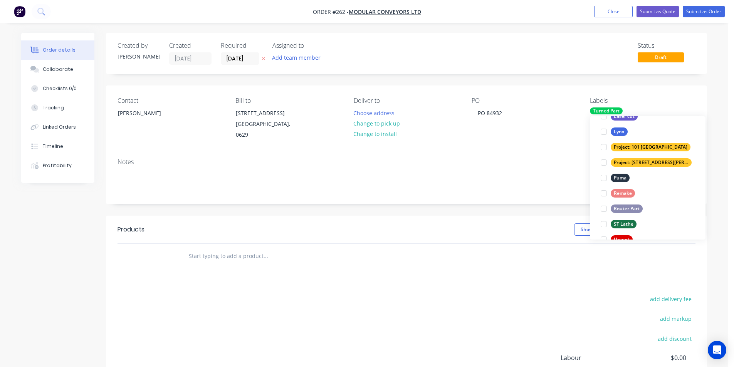
scroll to position [0, 0]
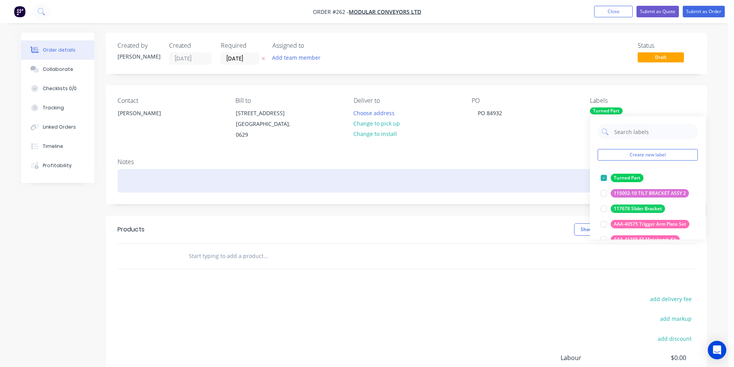
click at [147, 177] on div at bounding box center [407, 181] width 578 height 24
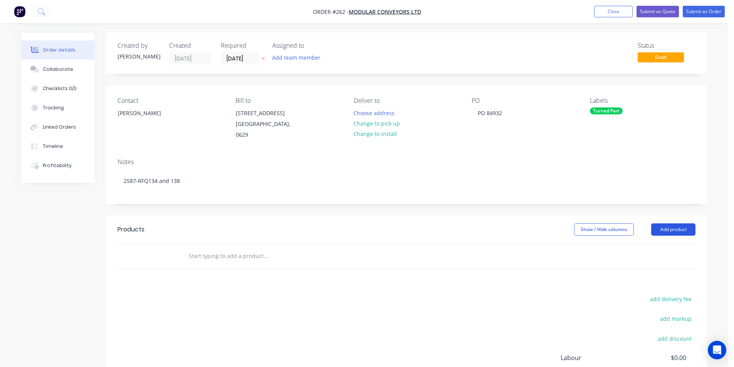
click at [672, 231] on button "Add product" at bounding box center [673, 229] width 44 height 12
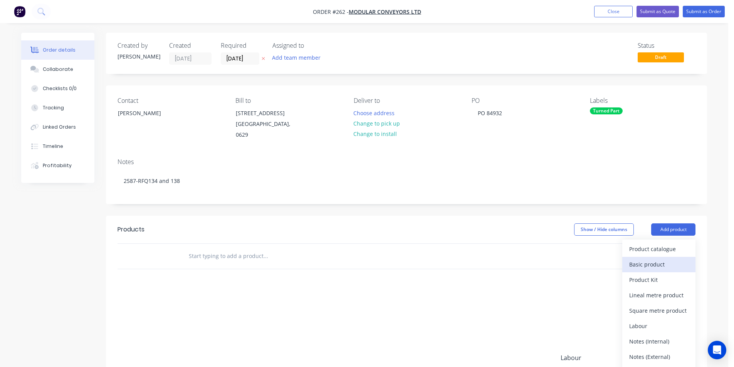
click at [668, 263] on div "Basic product" at bounding box center [658, 264] width 59 height 11
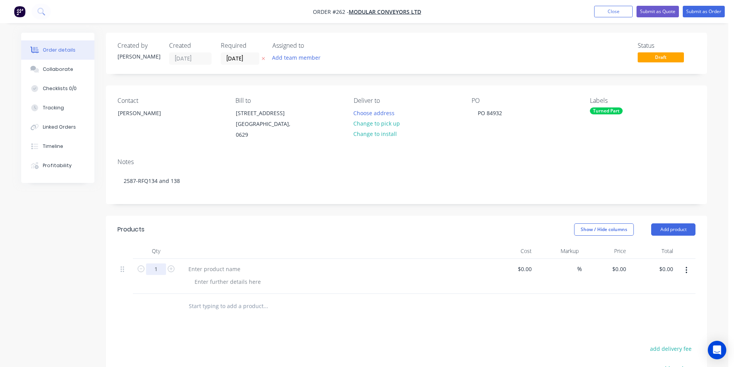
click at [158, 268] on input "1" at bounding box center [156, 270] width 20 height 12
click at [218, 226] on div "Products" at bounding box center [179, 229] width 123 height 12
click at [200, 268] on div at bounding box center [214, 269] width 64 height 11
click at [159, 268] on input "1" at bounding box center [156, 270] width 20 height 12
type input "2"
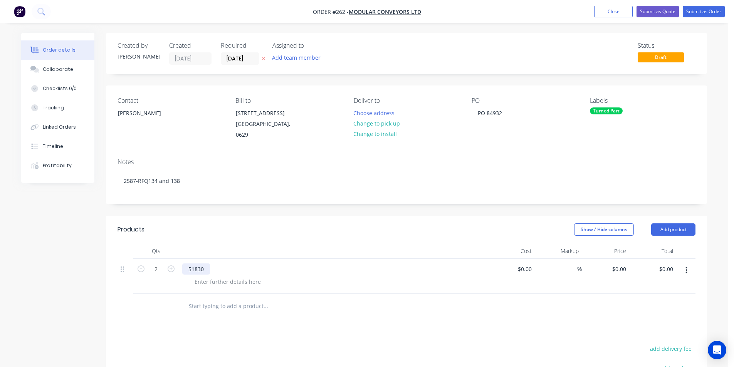
click at [205, 269] on div "51830" at bounding box center [196, 269] width 28 height 11
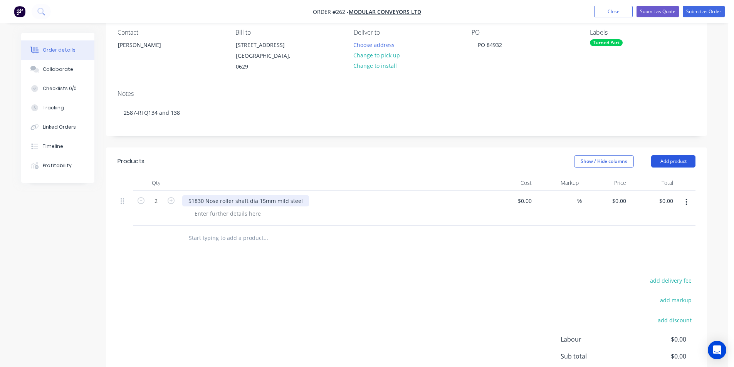
scroll to position [77, 0]
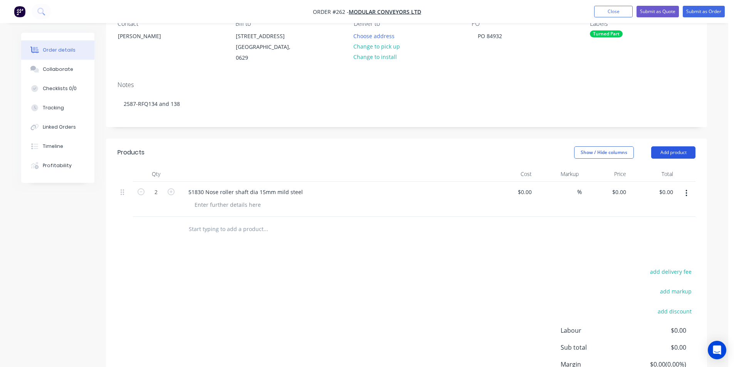
click at [672, 151] on button "Add product" at bounding box center [673, 152] width 44 height 12
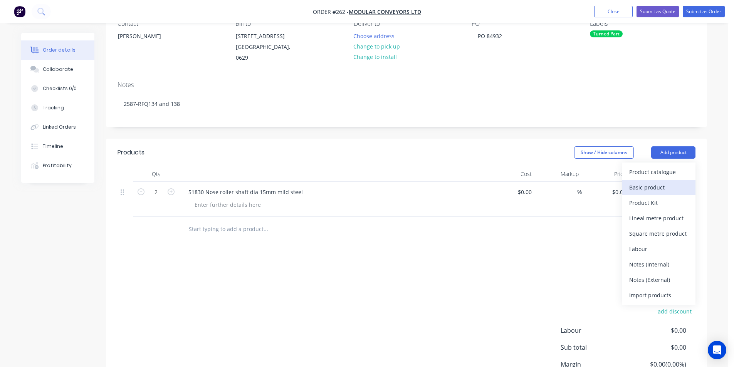
click at [659, 190] on div "Basic product" at bounding box center [658, 187] width 59 height 11
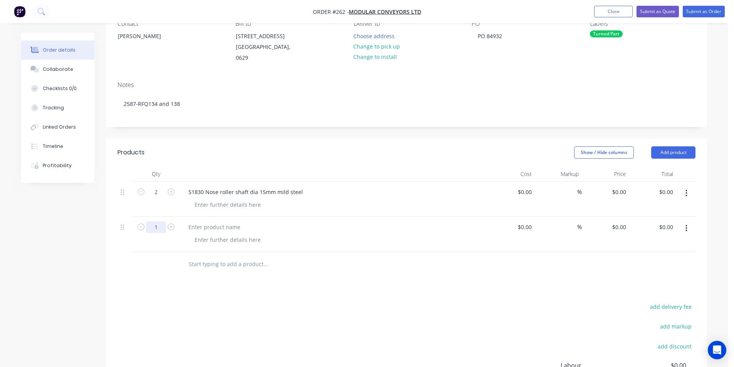
click at [157, 226] on input "1" at bounding box center [156, 228] width 20 height 12
type input "2"
click at [191, 226] on div at bounding box center [214, 227] width 64 height 11
click at [675, 152] on button "Add product" at bounding box center [673, 152] width 44 height 12
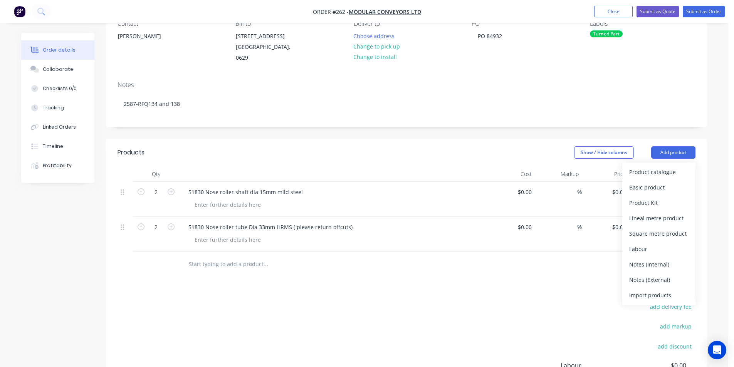
drag, startPoint x: 662, startPoint y: 186, endPoint x: 484, endPoint y: 212, distance: 180.0
click at [661, 186] on div "Basic product" at bounding box center [658, 187] width 59 height 11
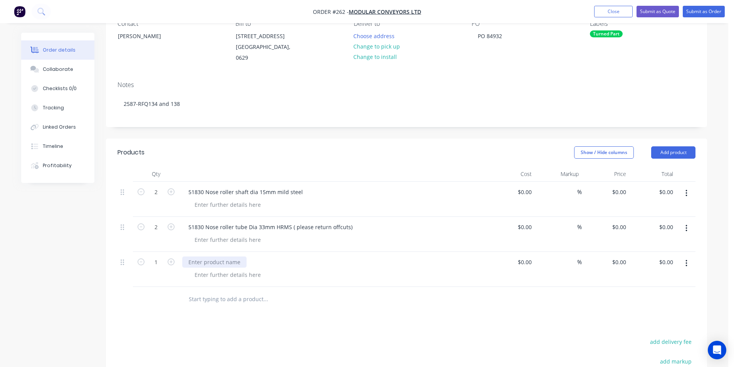
click at [223, 260] on div at bounding box center [214, 262] width 64 height 11
click at [670, 152] on button "Add product" at bounding box center [673, 152] width 44 height 12
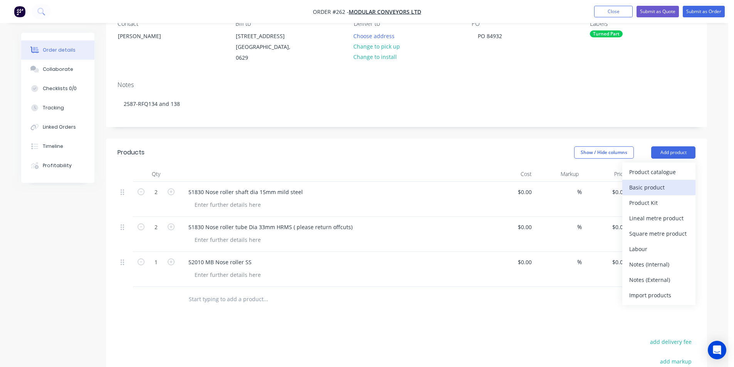
click at [648, 188] on div "Basic product" at bounding box center [658, 187] width 59 height 11
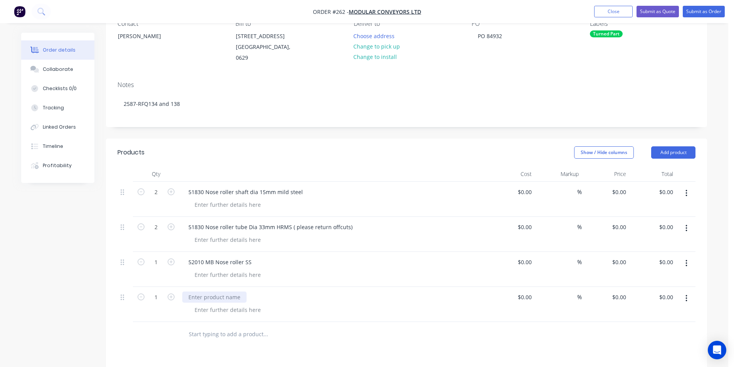
click at [193, 297] on div at bounding box center [214, 297] width 64 height 11
click at [677, 154] on button "Add product" at bounding box center [673, 152] width 44 height 12
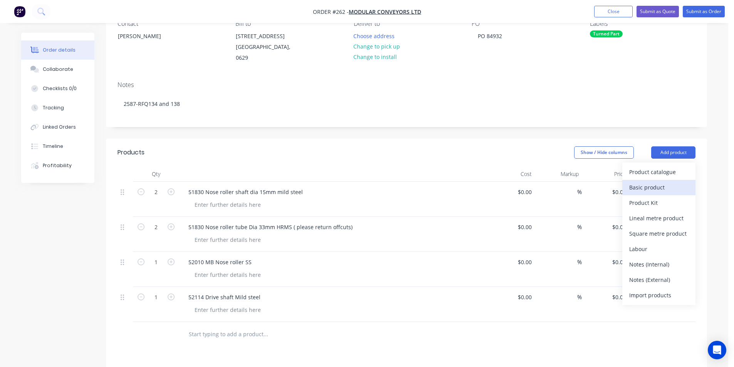
click at [673, 190] on div "Basic product" at bounding box center [658, 187] width 59 height 11
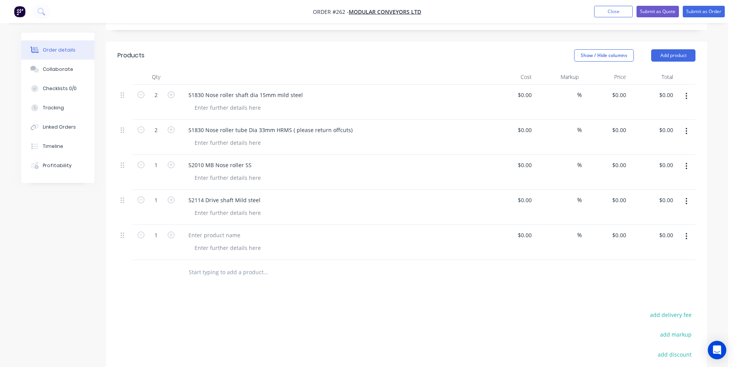
scroll to position [193, 0]
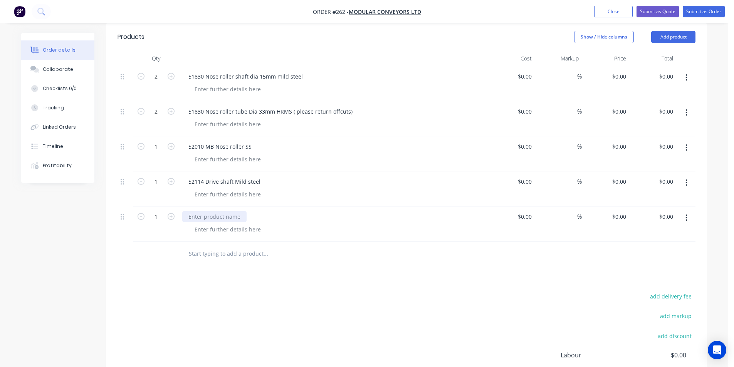
click at [193, 217] on div at bounding box center [214, 216] width 64 height 11
click at [238, 254] on input "text" at bounding box center [265, 253] width 154 height 15
click at [675, 37] on button "Add product" at bounding box center [673, 37] width 44 height 12
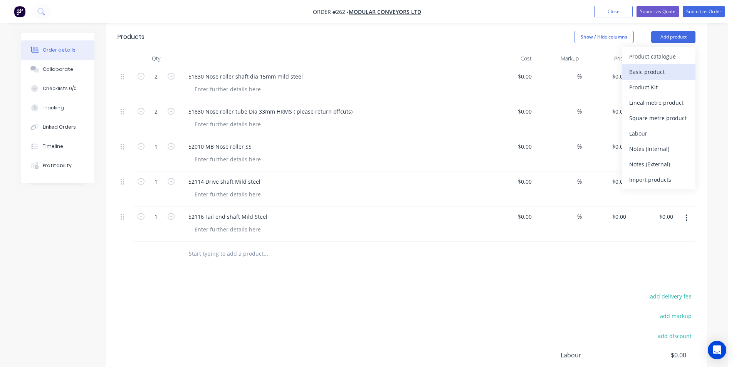
click at [668, 69] on div "Basic product" at bounding box center [658, 71] width 59 height 11
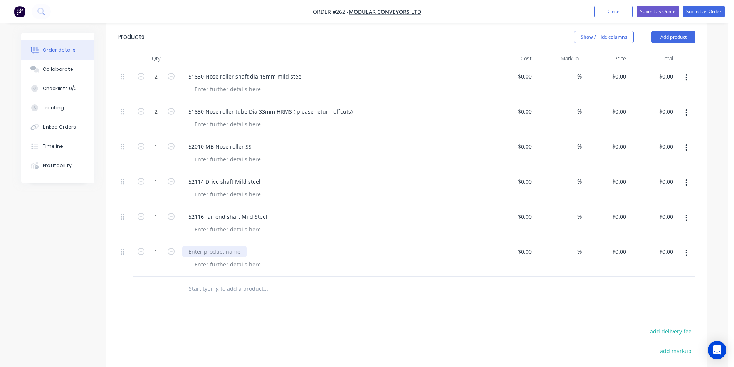
click at [203, 252] on div at bounding box center [214, 251] width 64 height 11
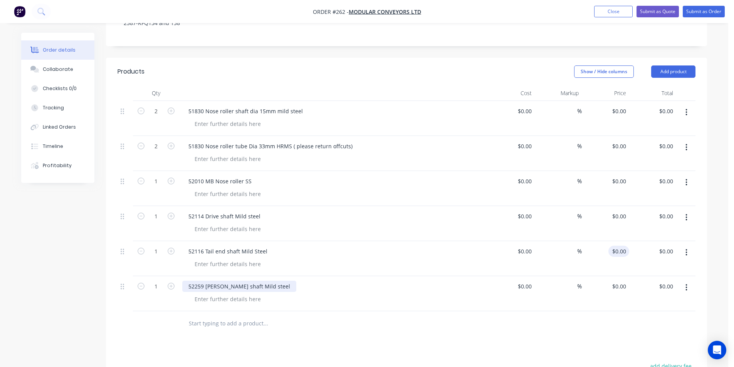
scroll to position [154, 0]
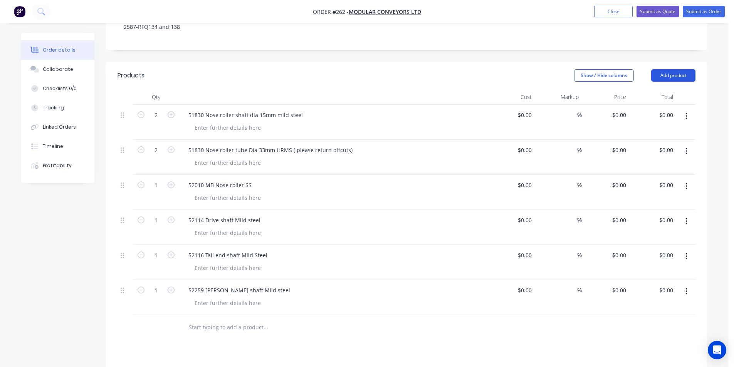
click at [670, 77] on button "Add product" at bounding box center [673, 75] width 44 height 12
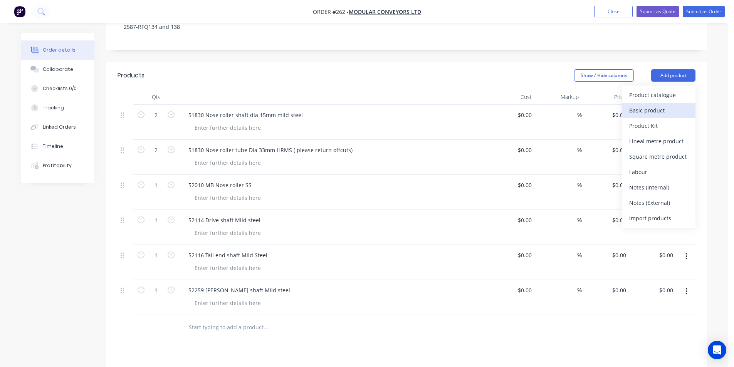
click at [654, 113] on div "Basic product" at bounding box center [658, 110] width 59 height 11
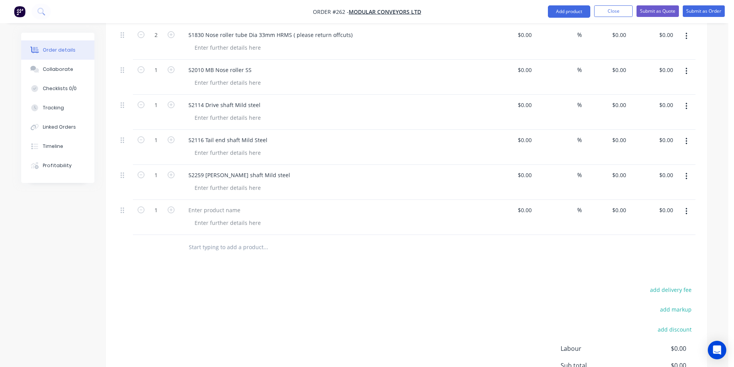
scroll to position [270, 0]
type input "8"
click at [201, 207] on div at bounding box center [214, 209] width 64 height 11
click at [198, 209] on div at bounding box center [214, 209] width 64 height 11
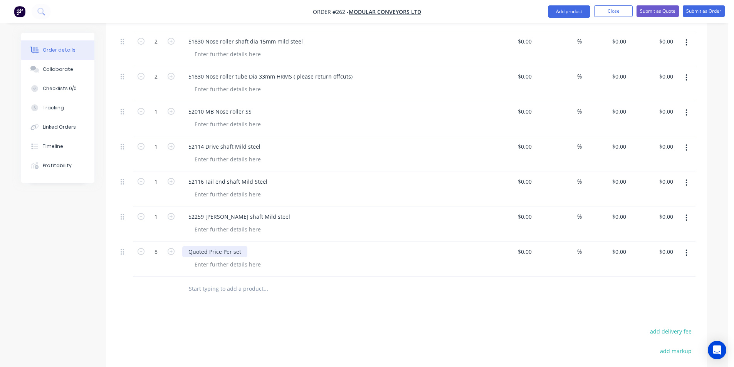
scroll to position [308, 0]
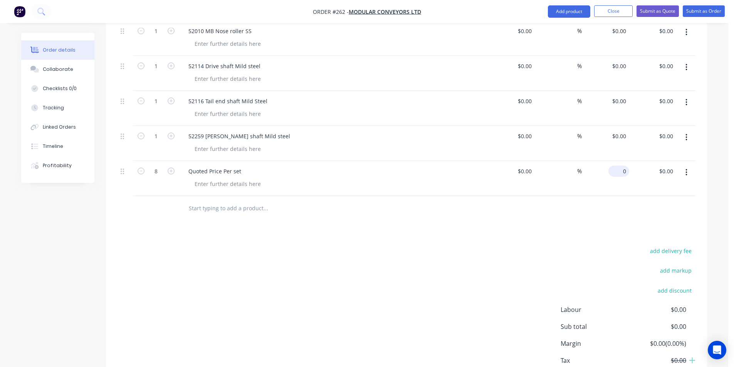
click at [626, 170] on input "0" at bounding box center [620, 171] width 18 height 11
type input "$118.65"
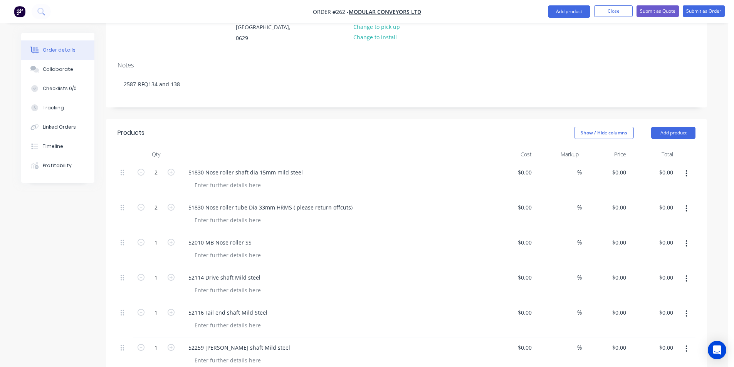
scroll to position [89, 0]
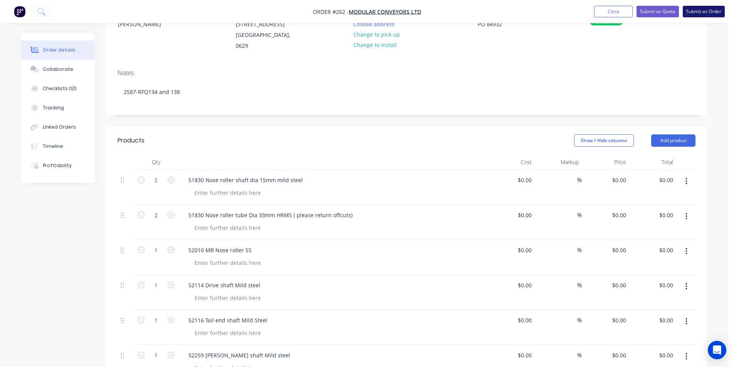
type input "$949.20"
click at [705, 13] on button "Submit as Order" at bounding box center [704, 12] width 42 height 12
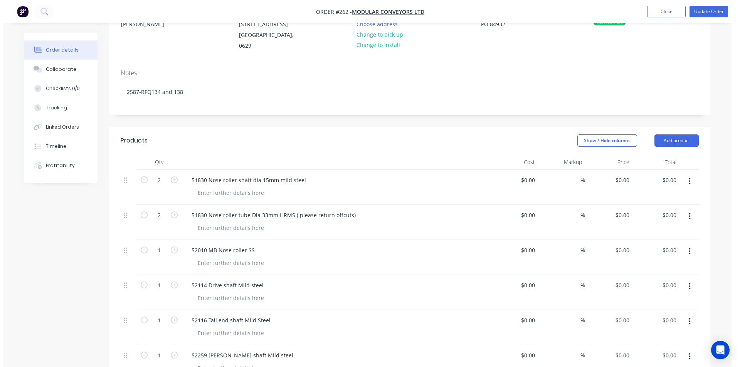
scroll to position [0, 0]
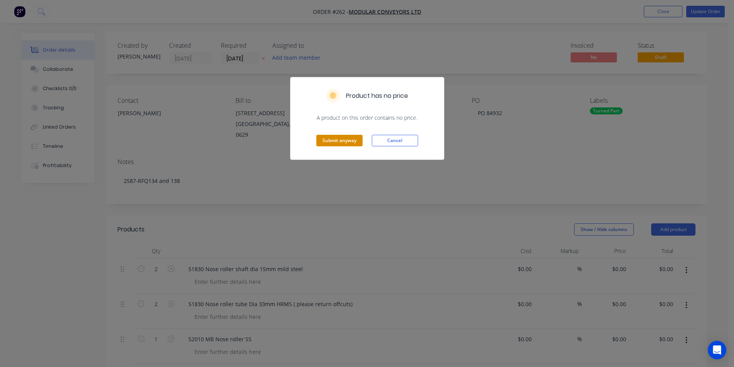
click at [343, 141] on button "Submit anyway" at bounding box center [339, 141] width 46 height 12
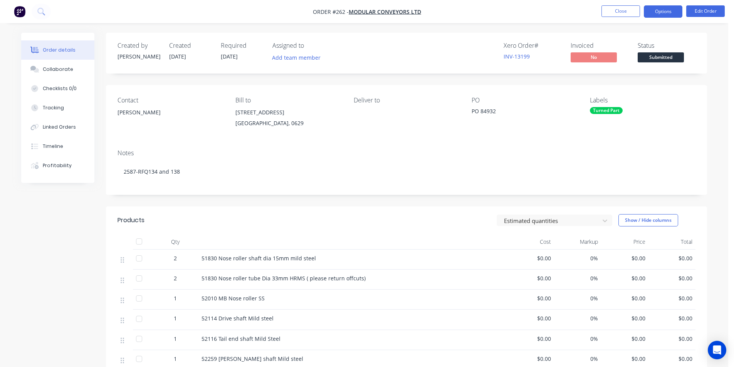
click at [666, 12] on button "Options" at bounding box center [663, 11] width 39 height 12
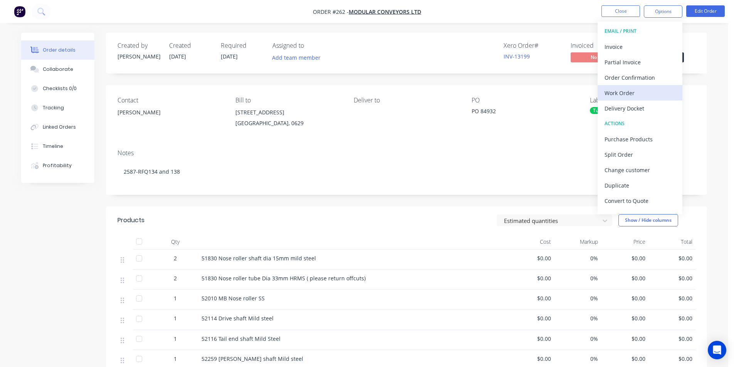
click at [624, 89] on div "Work Order" at bounding box center [640, 92] width 71 height 11
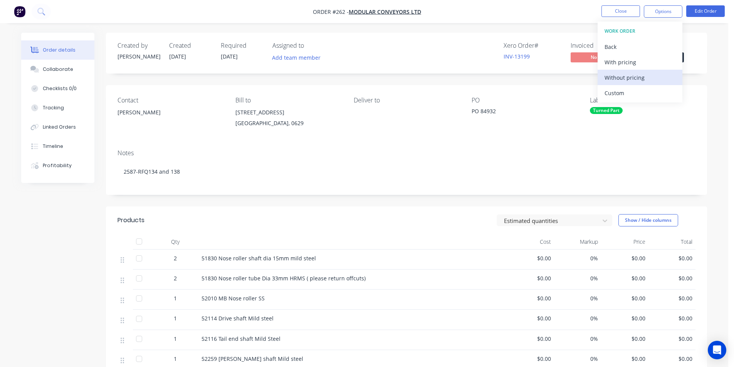
click at [625, 76] on div "Without pricing" at bounding box center [640, 77] width 71 height 11
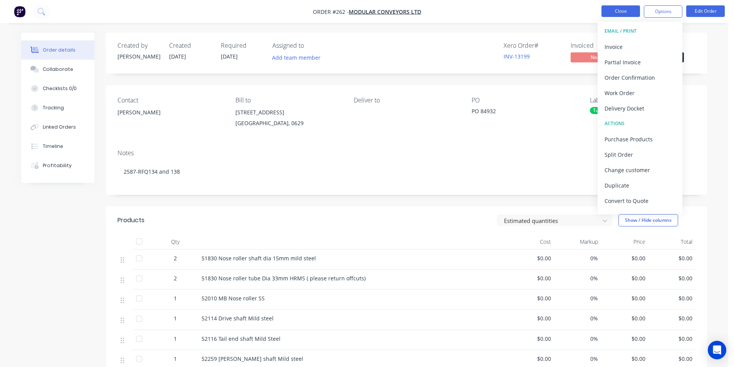
click at [626, 10] on button "Close" at bounding box center [620, 11] width 39 height 12
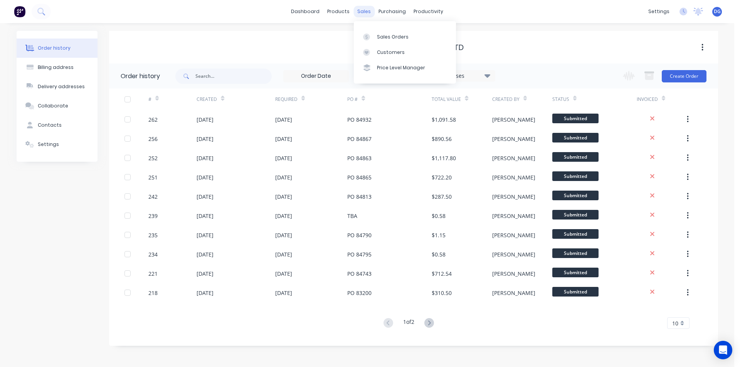
click at [367, 13] on div "sales" at bounding box center [363, 12] width 21 height 12
click at [383, 40] on div "Sales Orders" at bounding box center [393, 37] width 32 height 7
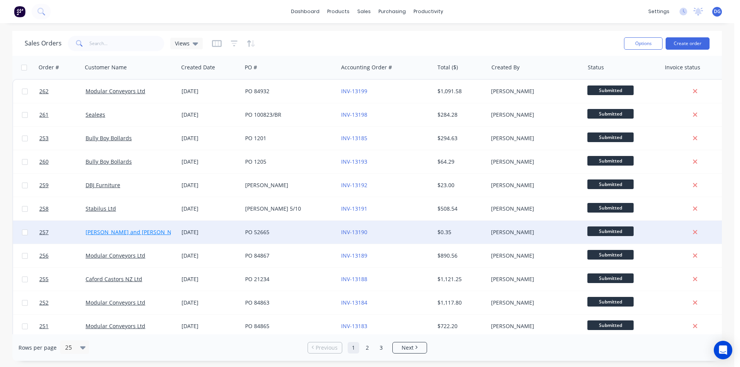
click at [132, 232] on link "[PERSON_NAME] and [PERSON_NAME] Ltd" at bounding box center [140, 231] width 109 height 7
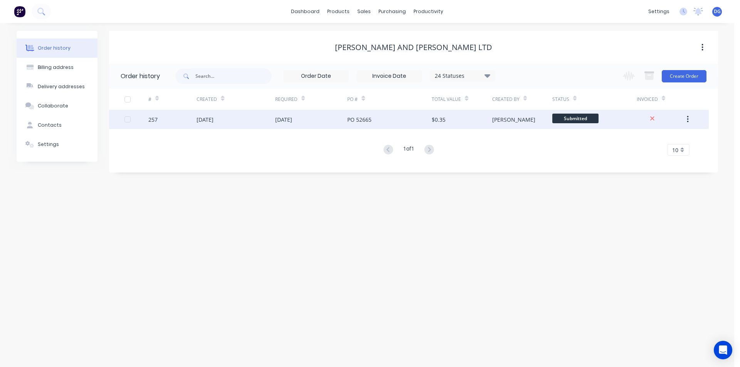
click at [208, 117] on div "[DATE]" at bounding box center [204, 120] width 17 height 8
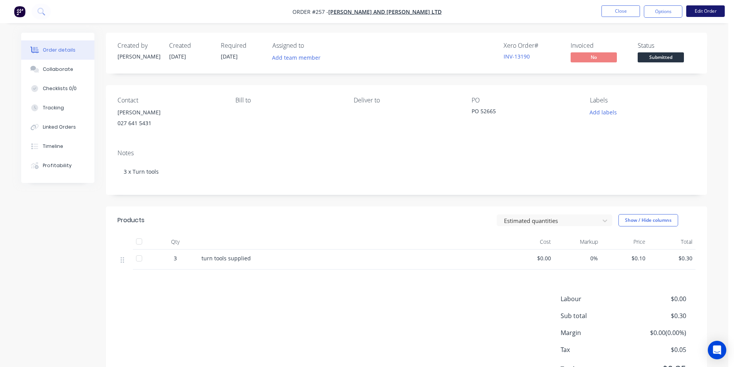
click at [693, 10] on button "Edit Order" at bounding box center [705, 11] width 39 height 12
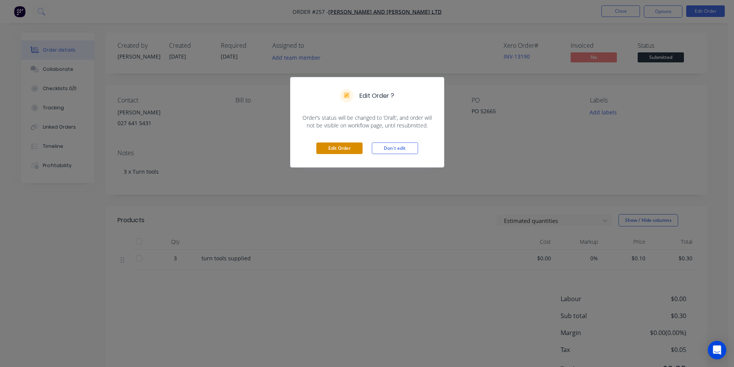
click at [347, 146] on button "Edit Order" at bounding box center [339, 149] width 46 height 12
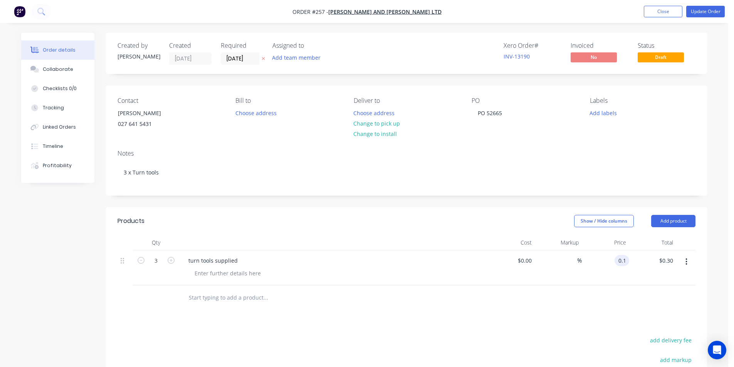
click at [612, 261] on div "0.1 0.1" at bounding box center [605, 267] width 47 height 35
type input "$32.50"
type input "$97.50"
click at [708, 5] on nav "Order #257 - [PERSON_NAME] and [PERSON_NAME] Ltd Add product Close Update Order" at bounding box center [367, 11] width 734 height 23
click at [708, 9] on button "Update Order" at bounding box center [705, 12] width 39 height 12
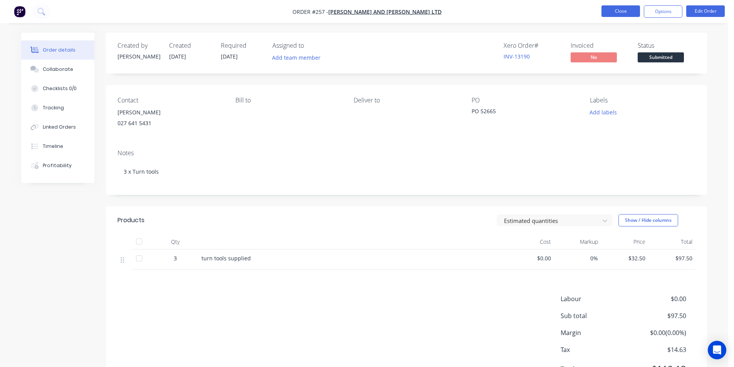
click at [620, 11] on button "Close" at bounding box center [620, 11] width 39 height 12
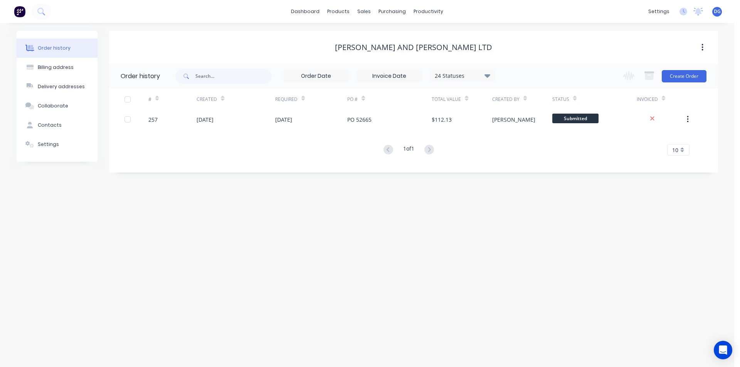
click at [719, 11] on span "DG" at bounding box center [717, 11] width 7 height 7
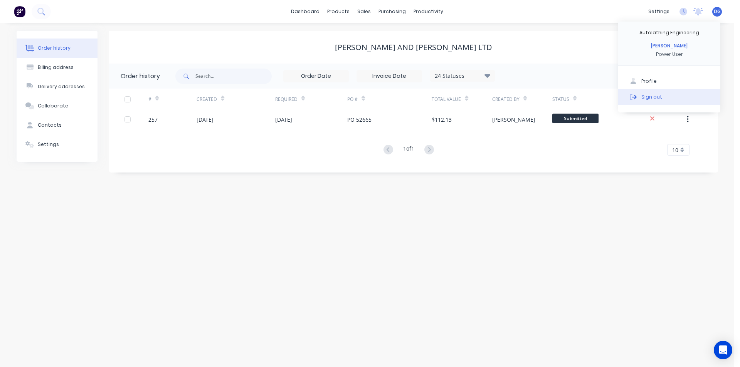
click at [654, 99] on div "Sign out" at bounding box center [651, 96] width 21 height 7
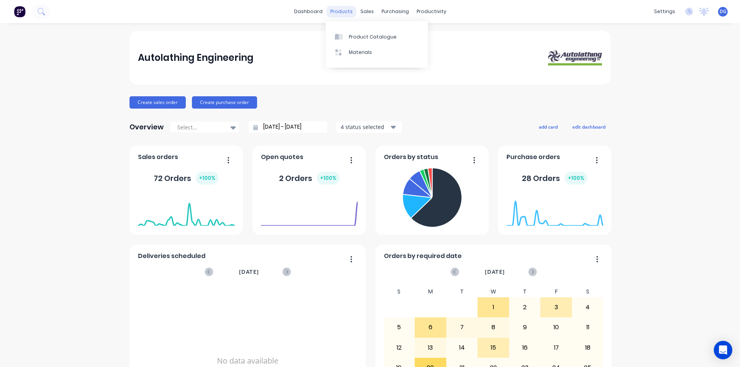
click at [344, 13] on div "products" at bounding box center [341, 12] width 30 height 12
click at [362, 36] on div "Product Catalogue" at bounding box center [373, 37] width 48 height 7
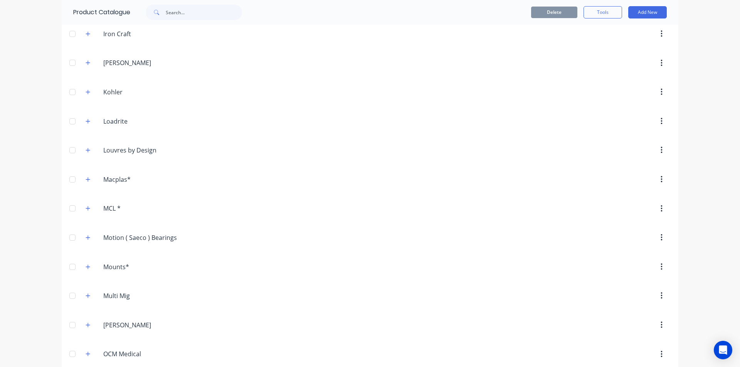
scroll to position [1117, 0]
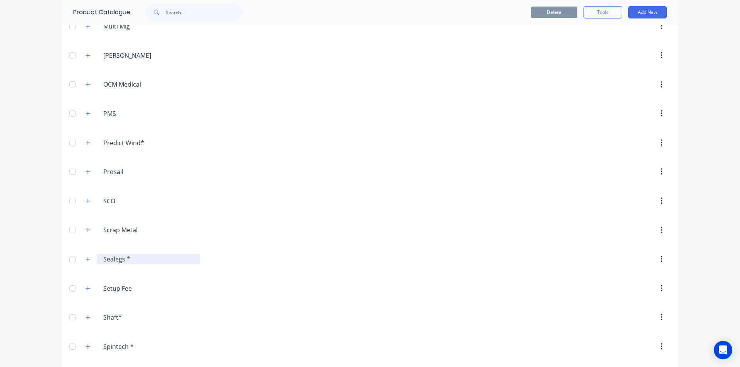
click at [111, 260] on input "Sealegs *" at bounding box center [148, 259] width 91 height 9
click at [87, 259] on icon "button" at bounding box center [88, 259] width 5 height 5
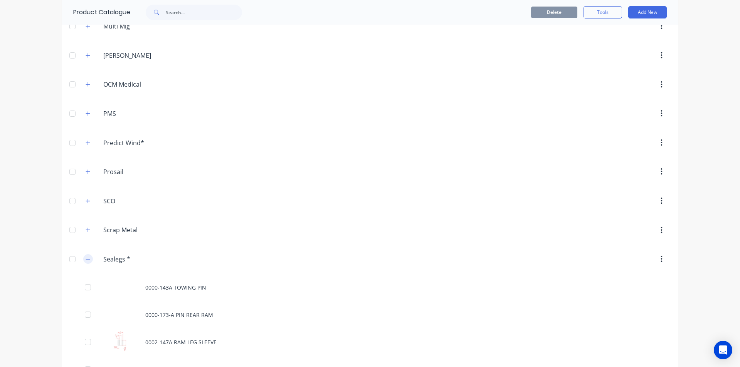
click at [87, 259] on icon "button" at bounding box center [88, 259] width 5 height 5
click at [86, 260] on icon "button" at bounding box center [88, 259] width 5 height 5
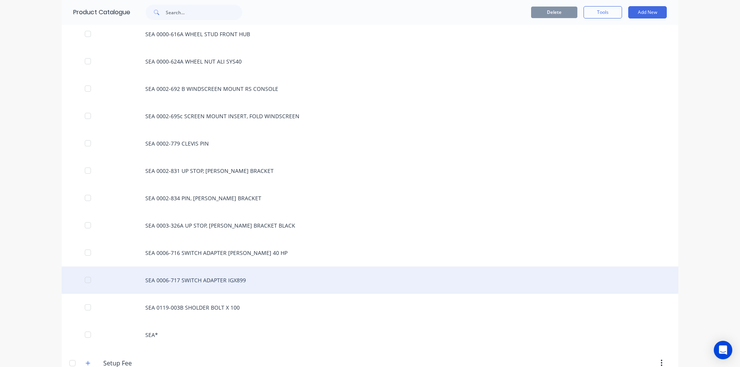
scroll to position [1849, 0]
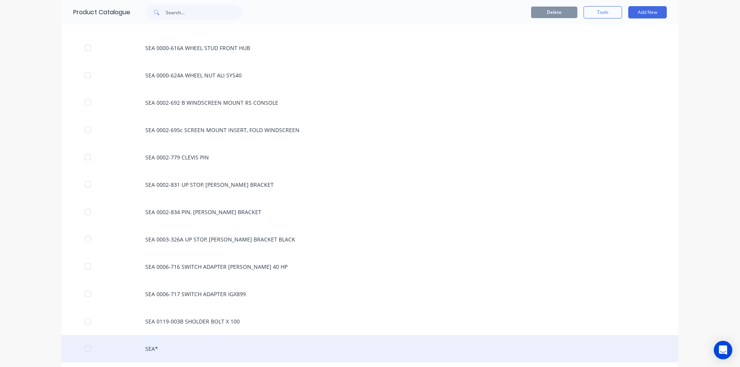
click at [153, 350] on div "SEA*" at bounding box center [370, 348] width 616 height 27
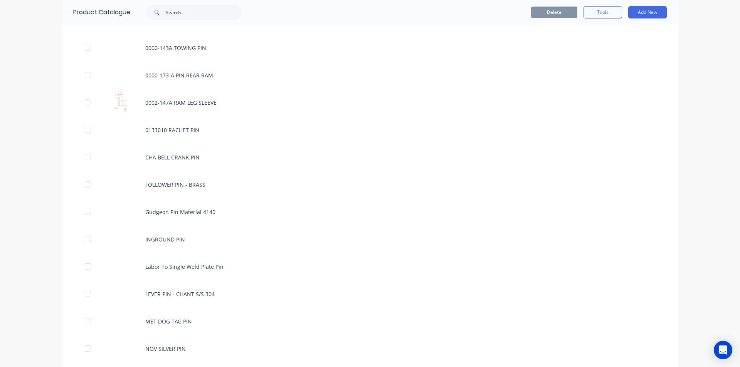
scroll to position [1335, 0]
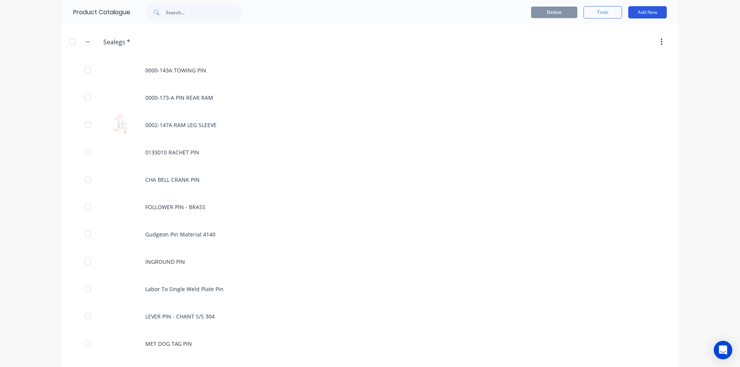
click at [646, 12] on button "Add New" at bounding box center [647, 12] width 39 height 12
click at [610, 47] on div "Product" at bounding box center [629, 47] width 59 height 11
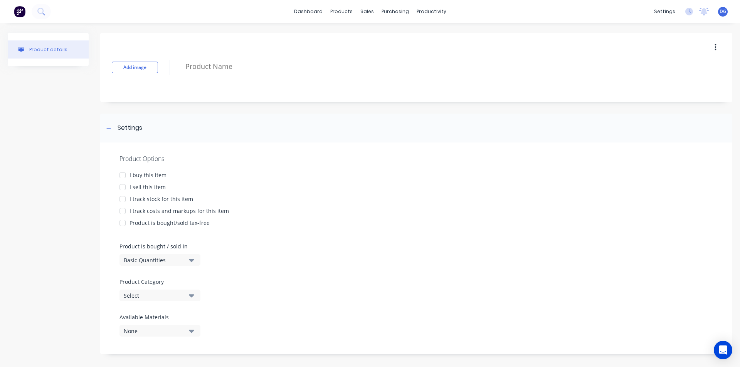
click at [124, 188] on div at bounding box center [122, 187] width 15 height 15
type textarea "x"
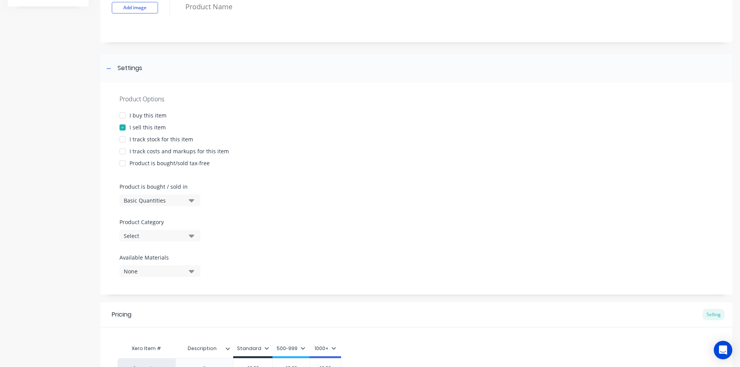
scroll to position [77, 0]
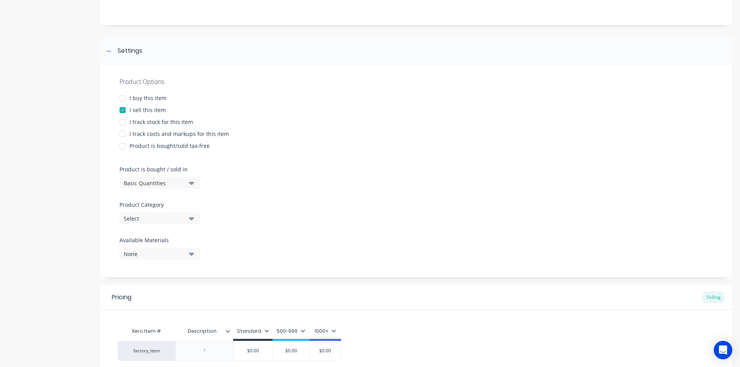
click at [191, 183] on icon "button" at bounding box center [191, 183] width 5 height 3
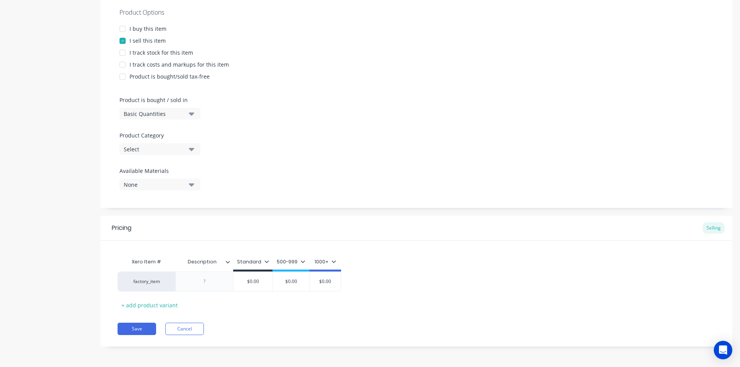
scroll to position [147, 0]
click at [207, 284] on div at bounding box center [204, 281] width 39 height 10
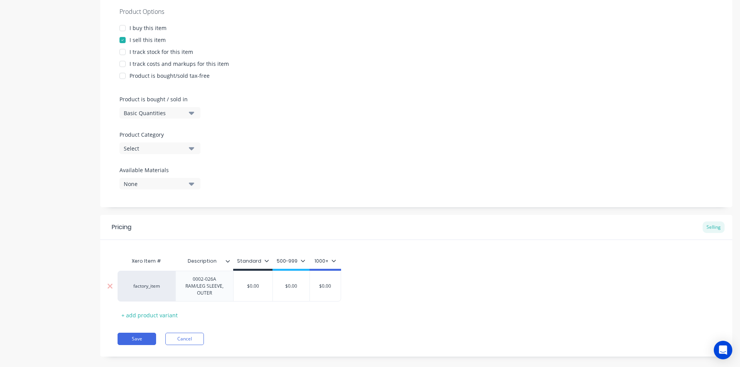
type textarea "x"
type input "$0.00"
click at [260, 286] on div "factory_item 0002-026A RAM/LEG SLEEVE, OUTER $0.00 $0.00 $0.00 $0.00" at bounding box center [229, 286] width 223 height 31
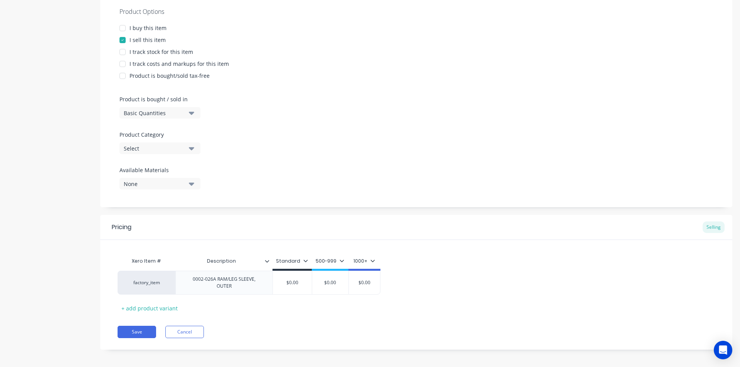
type textarea "x"
type input "$0.0"
type textarea "x"
type input "$0."
type textarea "x"
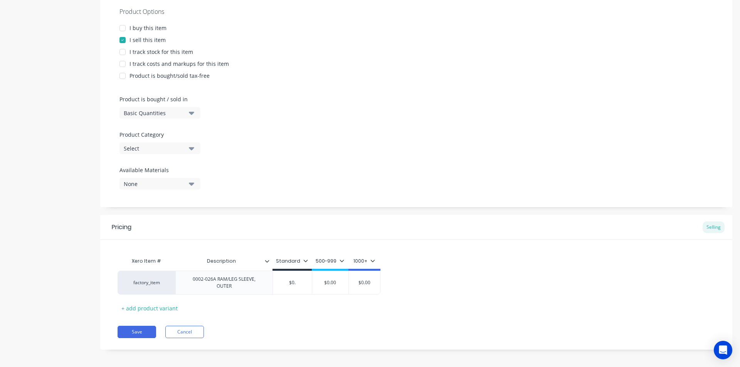
type input "$0"
type textarea "x"
type input "$"
type textarea "x"
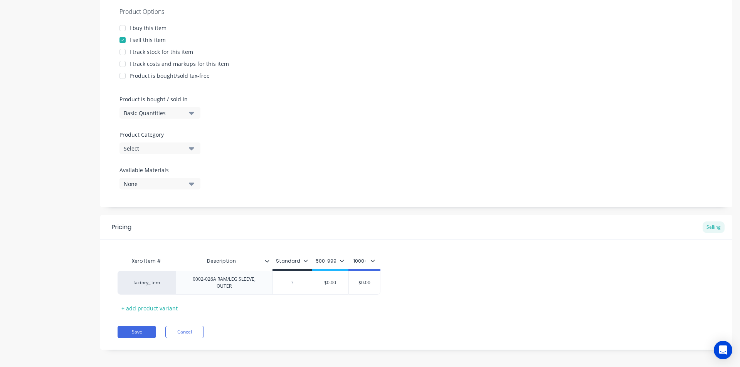
type input "3"
type textarea "x"
type input "3."
type textarea "x"
type input "3.8"
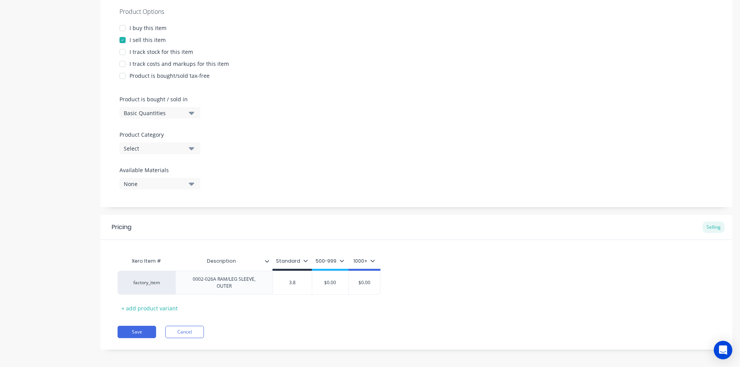
type textarea "x"
type input "3.84"
type input "$0.00"
click at [192, 184] on icon "button" at bounding box center [191, 184] width 5 height 3
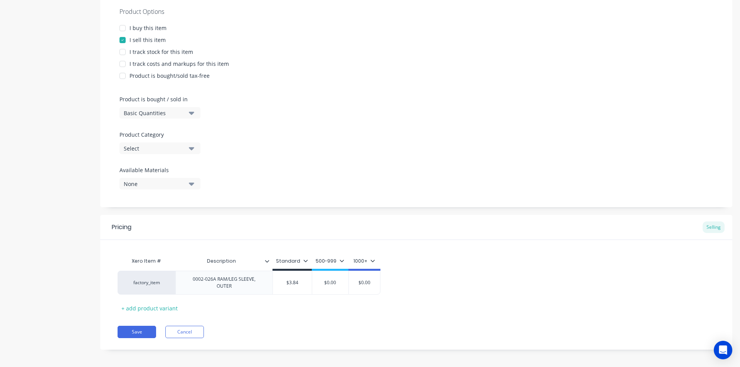
click at [191, 147] on icon "button" at bounding box center [191, 148] width 5 height 8
click at [393, 131] on div "Product Options I buy this item I sell this item I track stock for this item I …" at bounding box center [416, 101] width 632 height 212
click at [137, 327] on button "Save" at bounding box center [137, 332] width 39 height 12
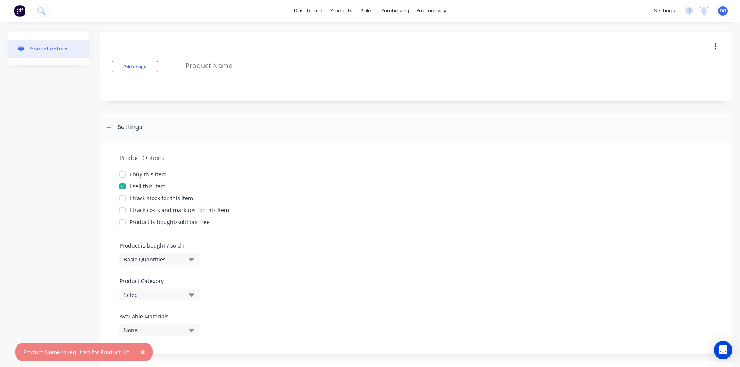
scroll to position [0, 0]
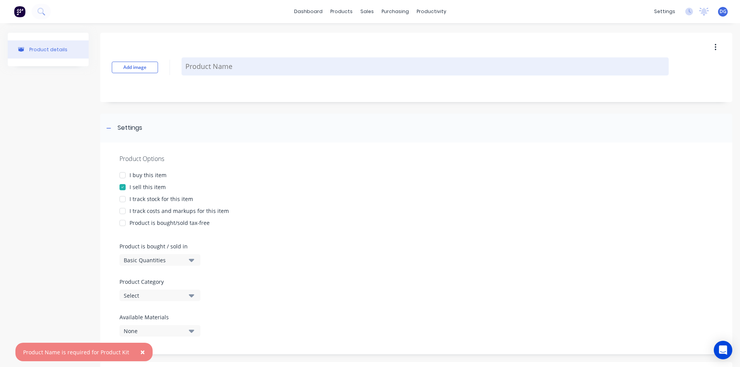
click at [240, 65] on textarea at bounding box center [424, 66] width 487 height 18
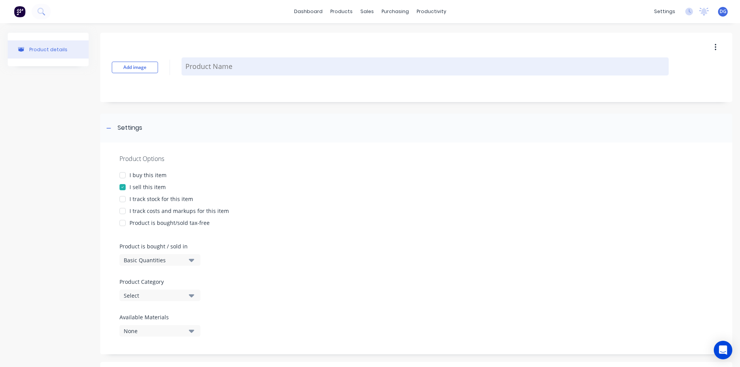
type textarea "x"
type textarea "S"
type textarea "x"
type textarea "SY"
type textarea "x"
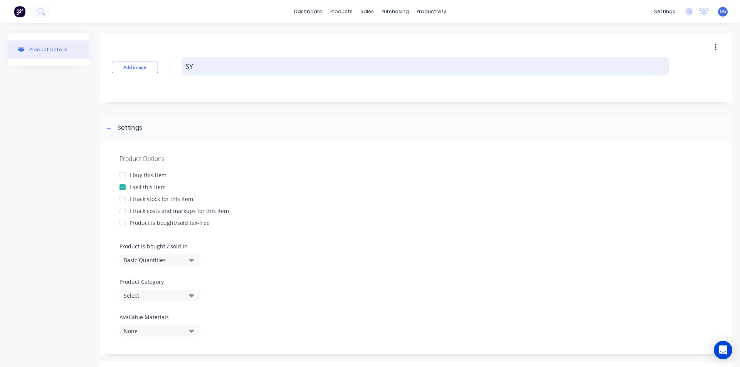
type textarea "SYS"
type textarea "x"
type textarea "SYS"
type textarea "x"
type textarea "SYS"
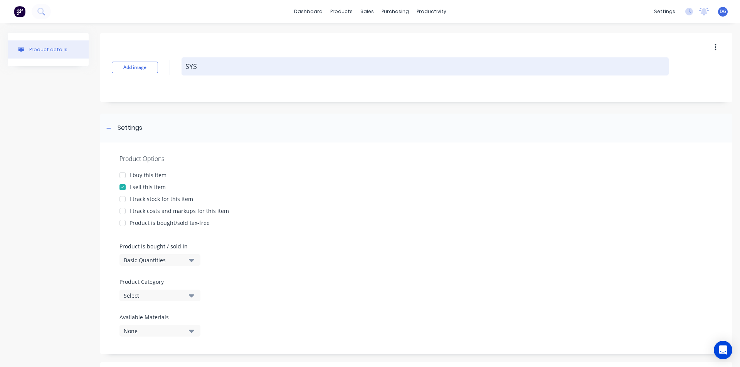
type textarea "x"
type textarea "SYS6"
type textarea "x"
type textarea "SYS61"
type textarea "x"
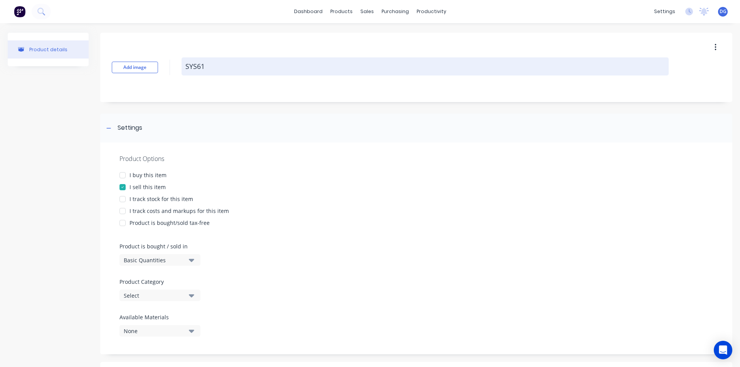
type textarea "SYS61"
type textarea "x"
type textarea "SYS61 r"
type textarea "x"
type textarea "SYS61 rA"
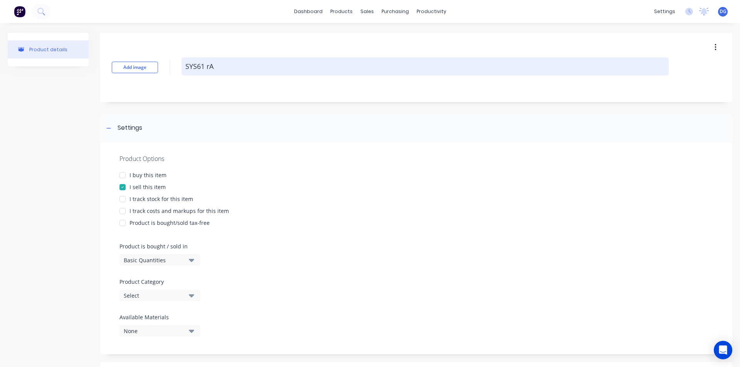
type textarea "x"
type textarea "SYS61 rAM"
type textarea "x"
type textarea "SYS61 rAM/"
type textarea "x"
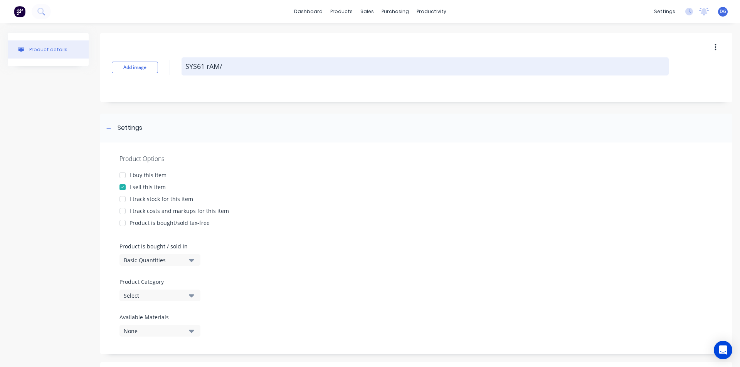
type textarea "SYS61 rAM/L"
type textarea "x"
type textarea "SYS61 rAM/LE"
type textarea "x"
type textarea "SYS61 rAM/L"
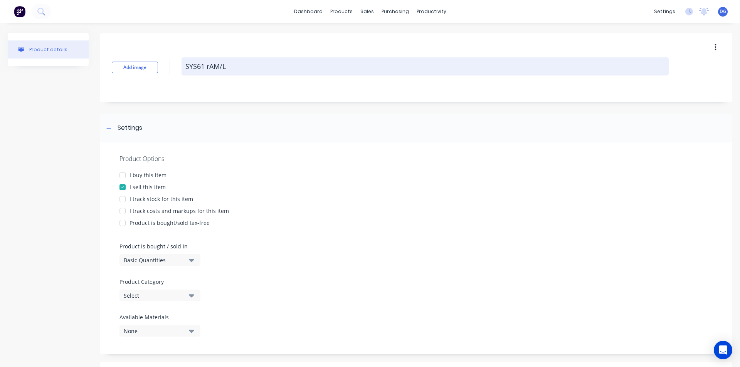
type textarea "x"
type textarea "SYS61 rAM/"
type textarea "x"
type textarea "SYS61 rAM"
type textarea "x"
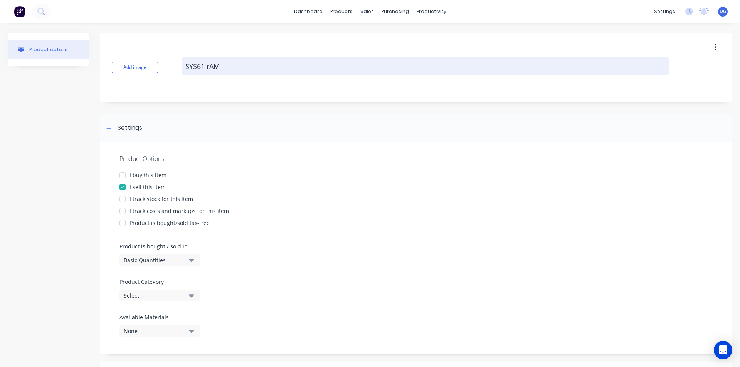
type textarea "SYS61 rA"
type textarea "x"
type textarea "SYS61 r"
type textarea "x"
type textarea "SYS61"
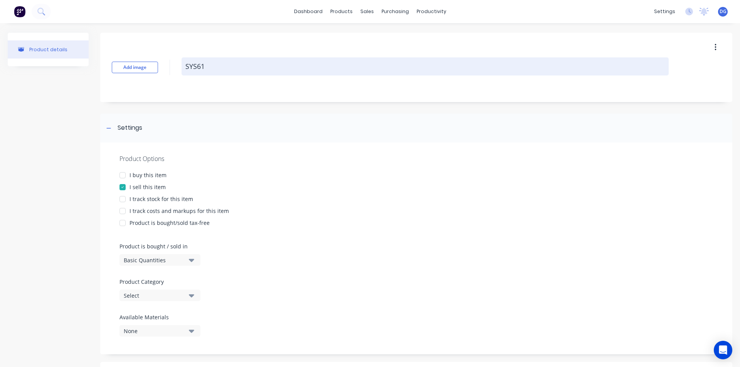
type textarea "x"
type textarea "SYS61 R"
type textarea "x"
type textarea "SYS61 RA"
type textarea "x"
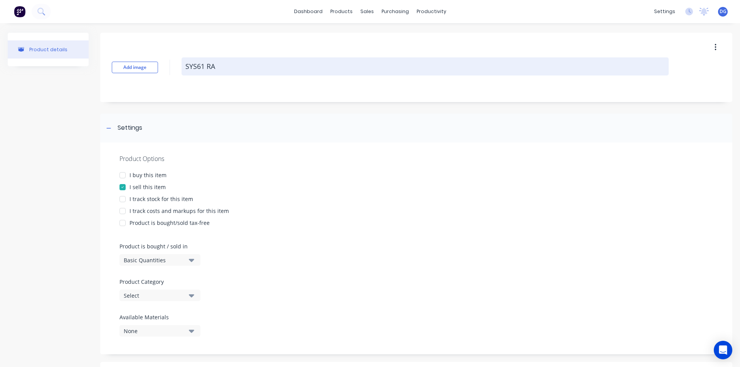
type textarea "SYS61 RAM"
type textarea "x"
type textarea "SYS61 RAM/"
type textarea "x"
type textarea "SYS61 RAM/L"
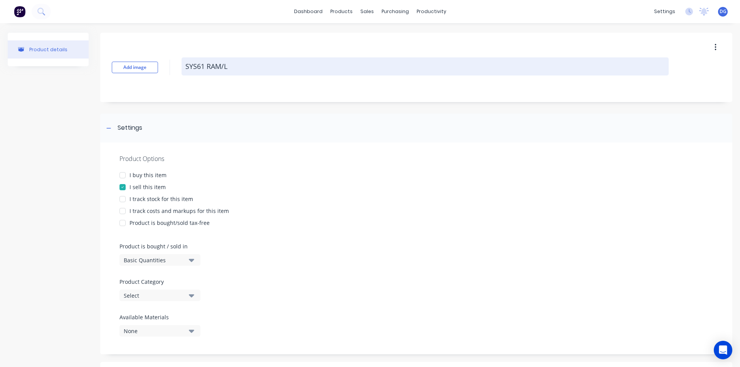
type textarea "x"
type textarea "SYS61 RAM/LE"
type textarea "x"
type textarea "SYS61 RAM/LEG"
type textarea "x"
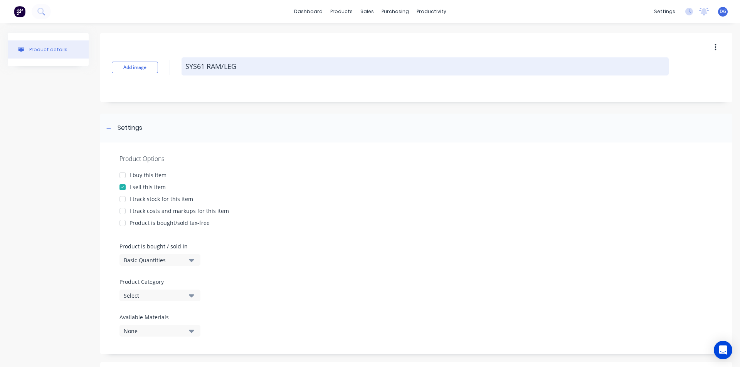
type textarea "SYS61 RAM/LEG"
type textarea "x"
type textarea "SYS61 RAM/LEG S"
type textarea "x"
type textarea "SYS61 RAM/LEG SL"
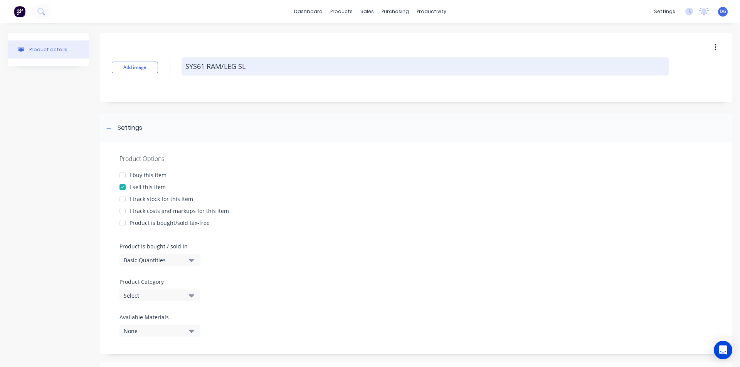
type textarea "x"
type textarea "SYS61 RAM/LEG SLE"
type textarea "x"
type textarea "SYS61 RAM/LEG SLEE"
type textarea "x"
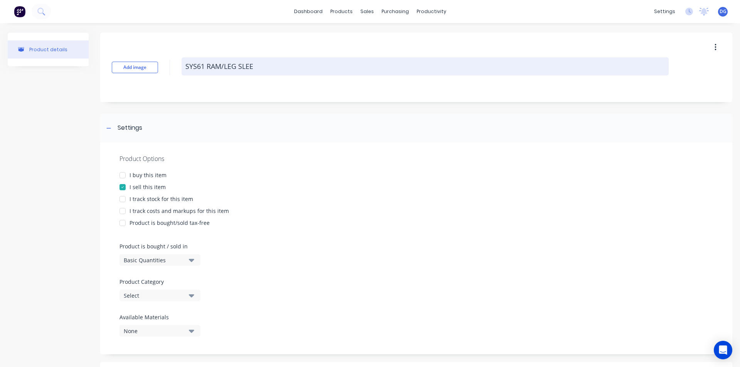
type textarea "SYS61 RAM/LEG SLEEV"
type textarea "x"
type textarea "SYS61 RAM/LEG SLEEVE"
type textarea "x"
type textarea "SYS61 RAM/LEG SLEEVE,"
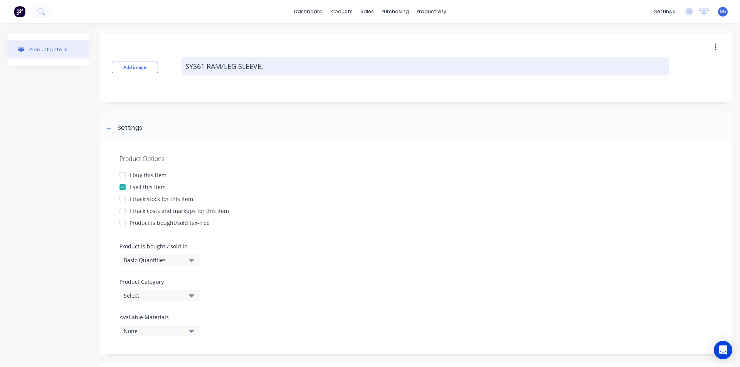
type textarea "x"
type textarea "SYS61 RAM/LEG SLEEVE,"
type textarea "x"
type textarea "SYS61 RAM/LEG SLEEVE, O"
type textarea "x"
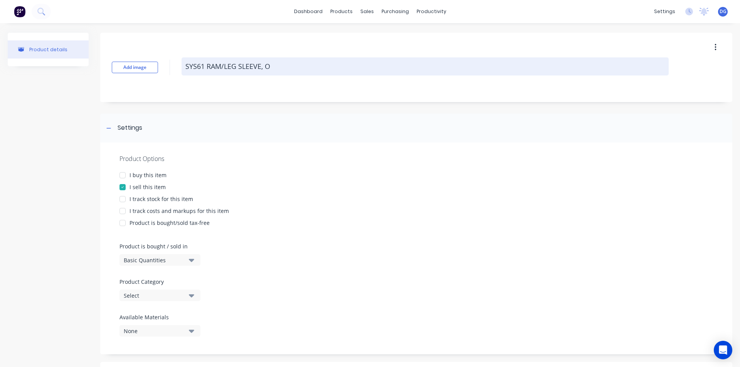
type textarea "SYS61 RAM/LEG SLEEVE, OU"
type textarea "x"
type textarea "SYS61 RAM/LEG SLEEVE, OUT"
type textarea "x"
type textarea "SYS61 RAM/LEG SLEEVE, OUTE"
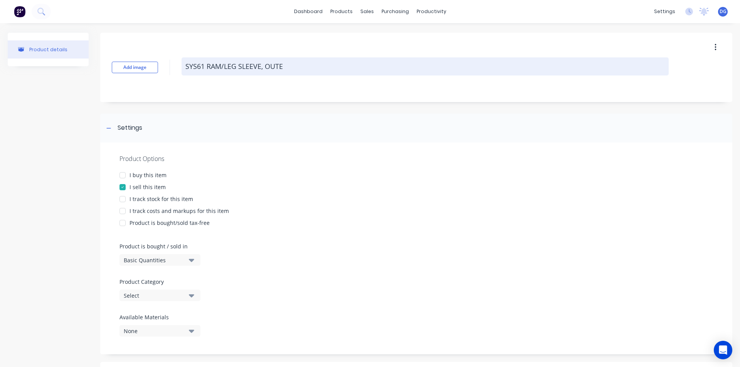
type textarea "x"
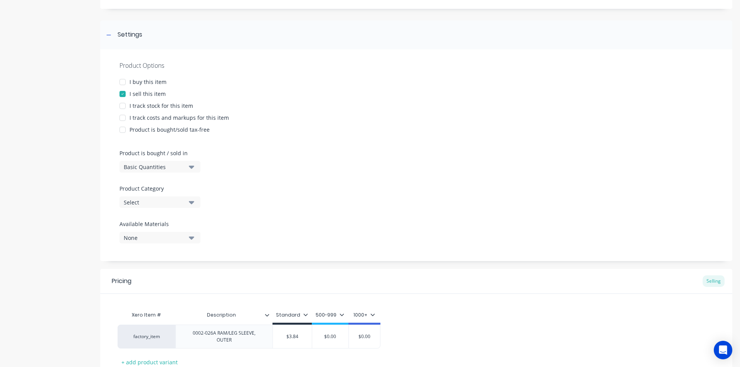
scroll to position [147, 0]
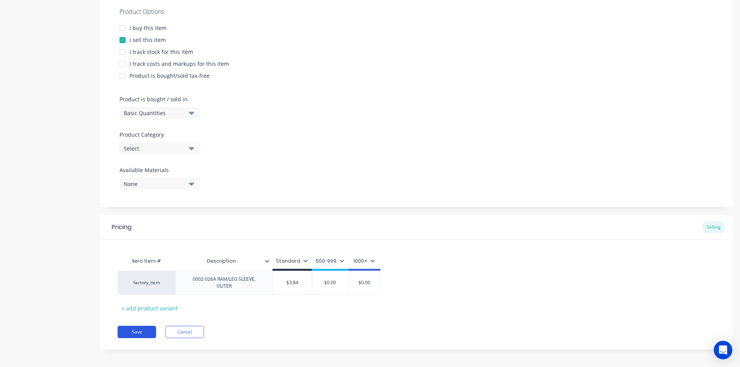
type textarea "SYS61 RAM/LEG SLEEVE, OUTER"
type textarea "x"
type textarea "SYS61 RAM/LEG SLEEVE, OUTER"
click at [131, 326] on button "Save" at bounding box center [137, 332] width 39 height 12
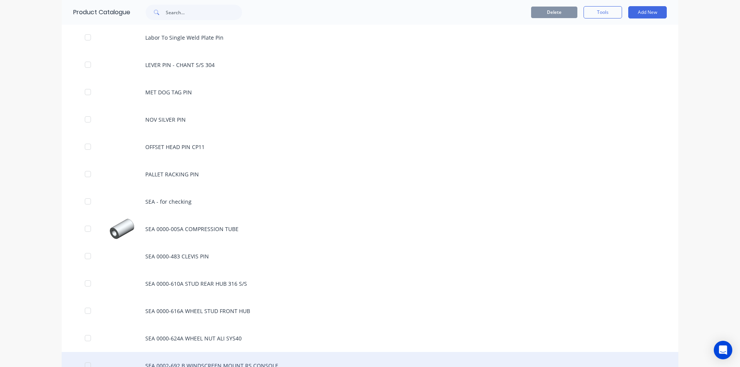
scroll to position [1580, 0]
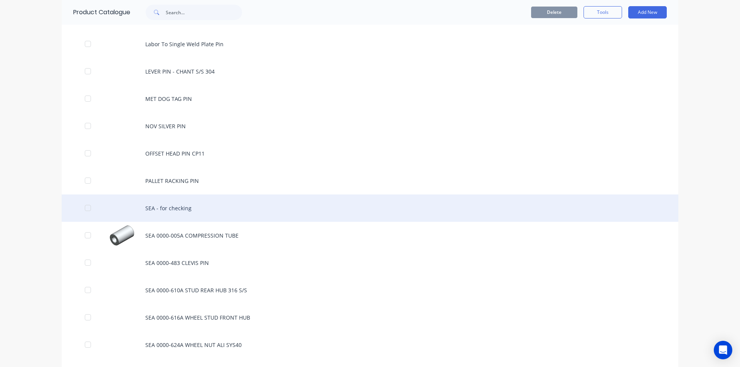
click at [176, 209] on div "SEA - for checking" at bounding box center [370, 208] width 616 height 27
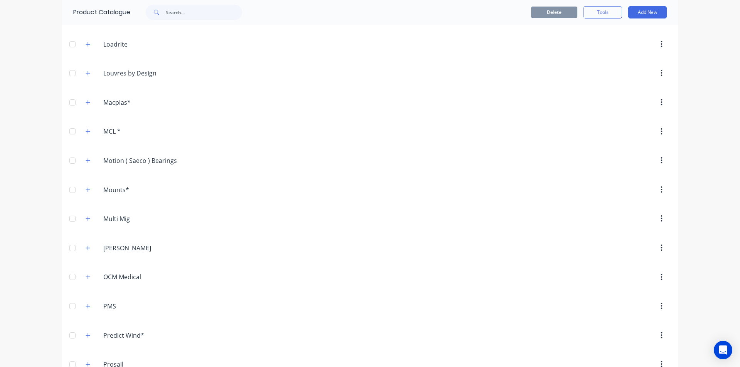
scroll to position [1233, 0]
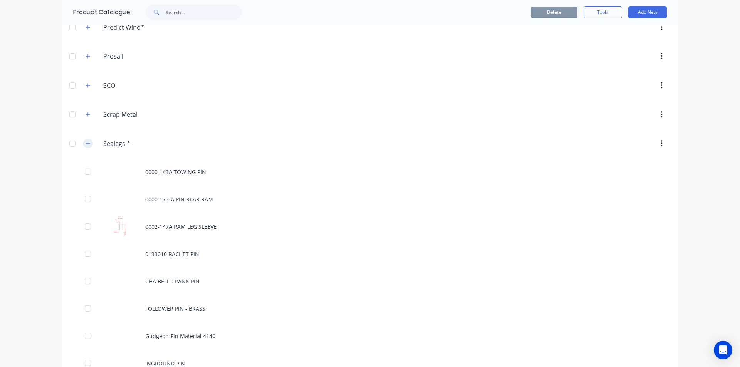
click at [87, 143] on icon "button" at bounding box center [88, 143] width 5 height 5
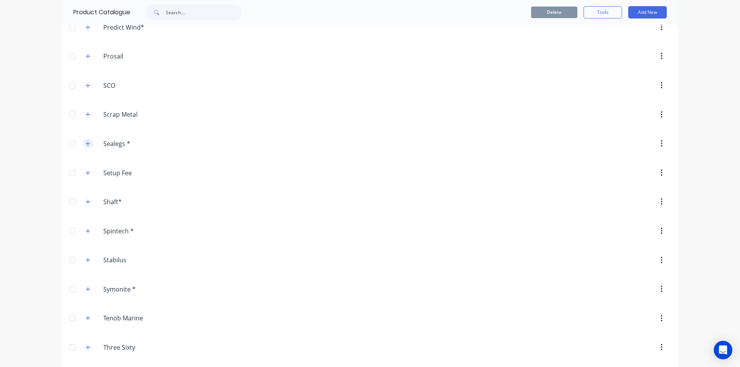
click at [87, 143] on icon "button" at bounding box center [88, 143] width 5 height 5
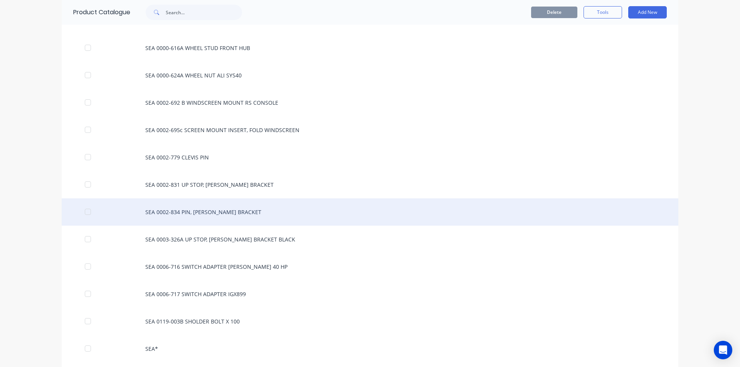
scroll to position [2042, 0]
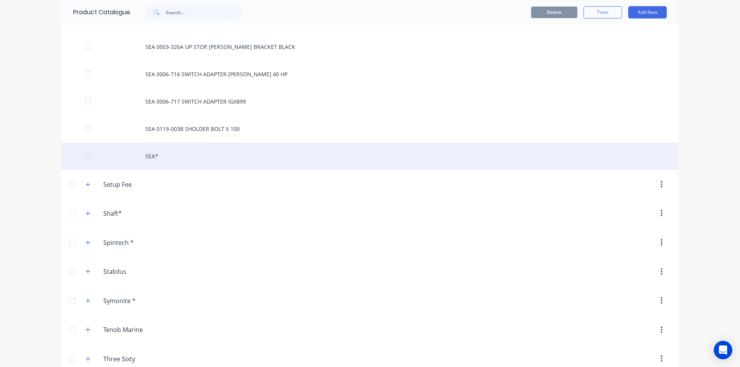
click at [151, 158] on div "SEA*" at bounding box center [370, 156] width 616 height 27
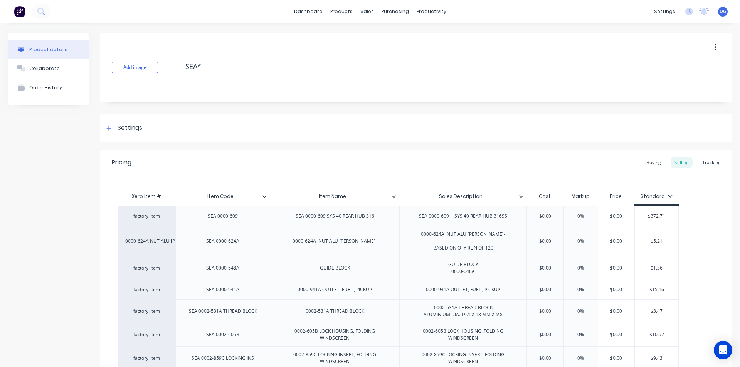
click at [714, 47] on icon "button" at bounding box center [715, 47] width 2 height 7
click at [351, 106] on div "Add image SEA* Settings Product Options I buy this item I sell this item I trac…" at bounding box center [416, 289] width 632 height 513
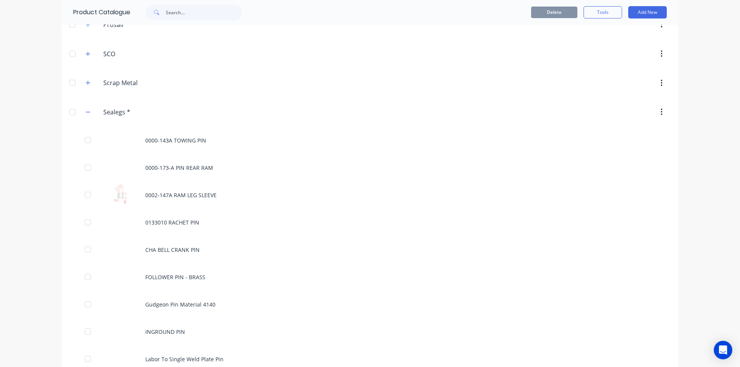
scroll to position [1271, 0]
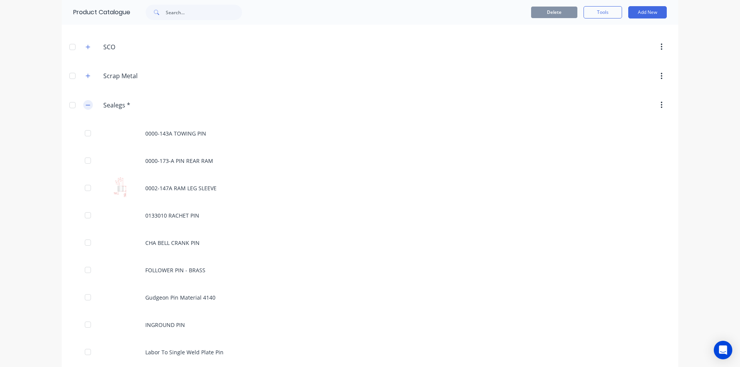
click at [86, 106] on icon "button" at bounding box center [88, 104] width 5 height 5
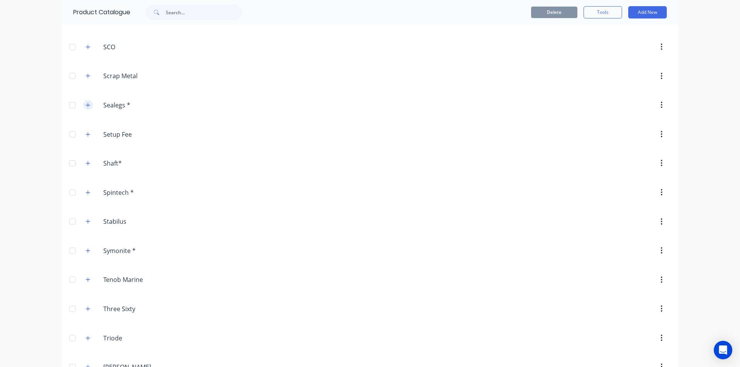
click at [86, 106] on icon "button" at bounding box center [88, 104] width 5 height 5
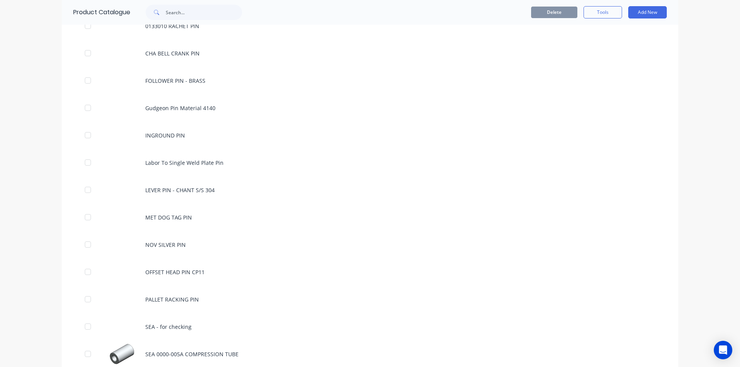
scroll to position [1464, 0]
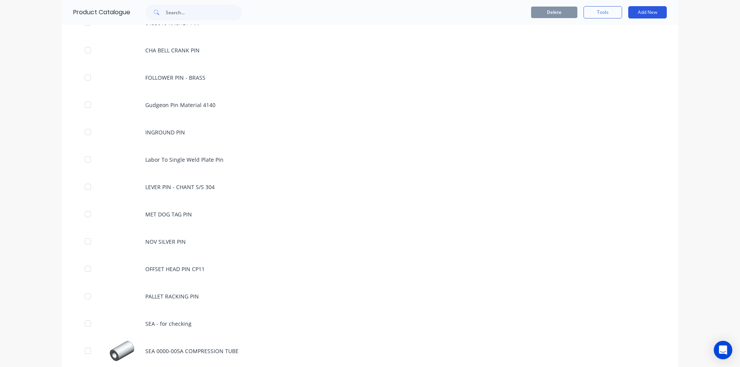
click at [643, 13] on button "Add New" at bounding box center [647, 12] width 39 height 12
click at [612, 47] on div "Product" at bounding box center [629, 47] width 59 height 11
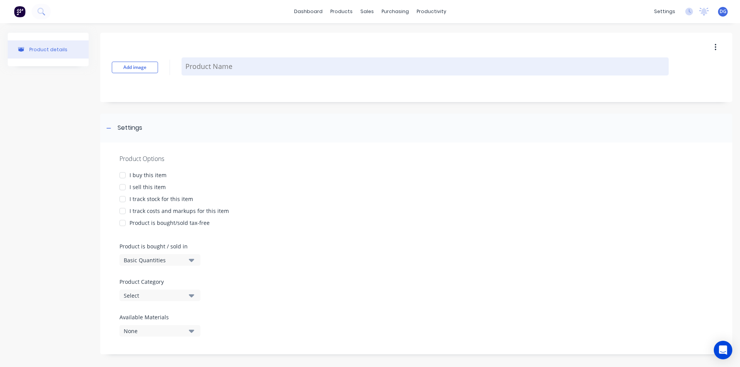
click at [239, 66] on textarea at bounding box center [424, 66] width 487 height 18
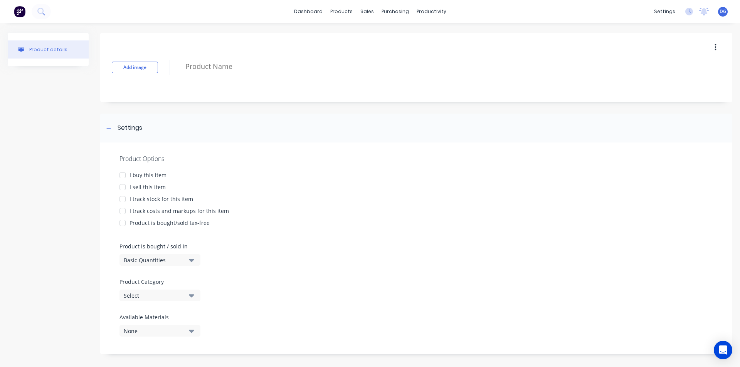
click at [711, 49] on button "button" at bounding box center [715, 47] width 18 height 14
click at [666, 84] on div "Delete" at bounding box center [687, 82] width 59 height 11
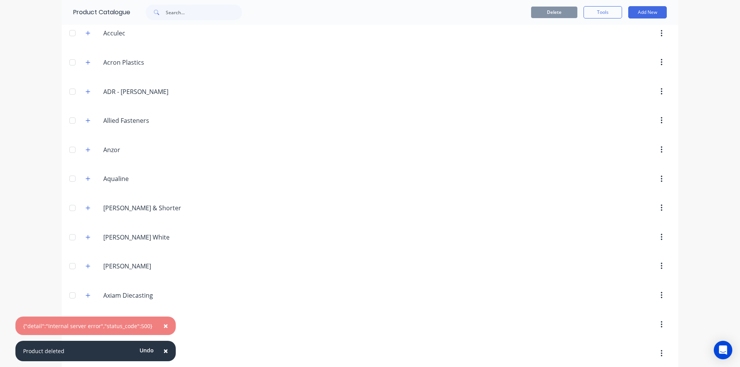
scroll to position [77, 0]
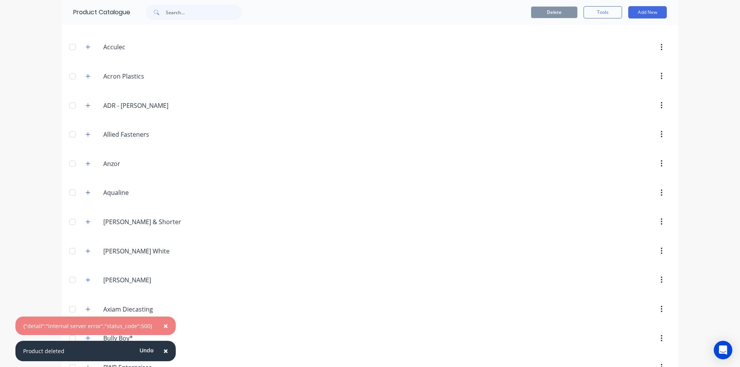
click at [163, 326] on span "×" at bounding box center [165, 326] width 5 height 11
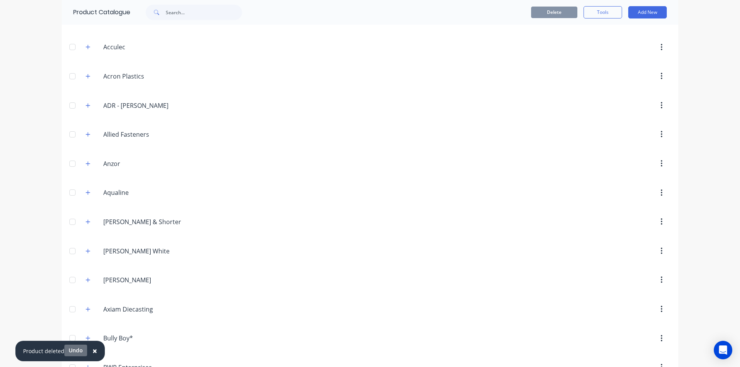
click at [72, 349] on button "Undo" at bounding box center [75, 351] width 23 height 12
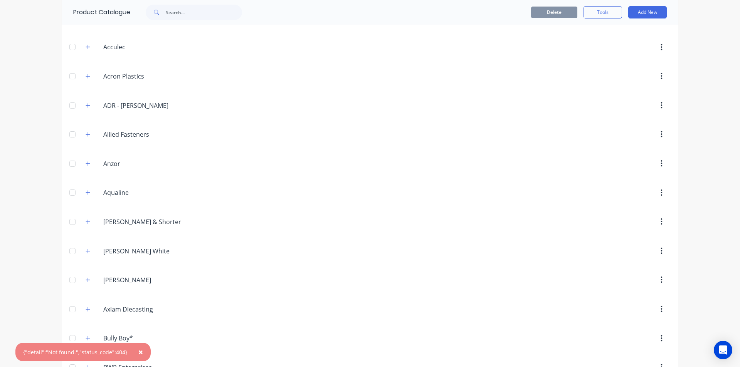
click at [139, 349] on span "×" at bounding box center [140, 352] width 5 height 11
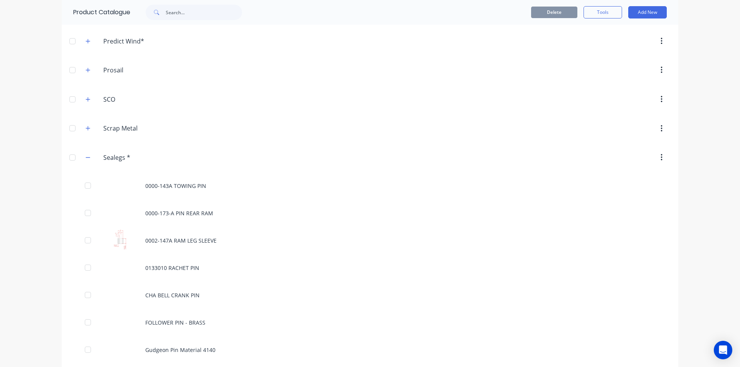
scroll to position [1233, 0]
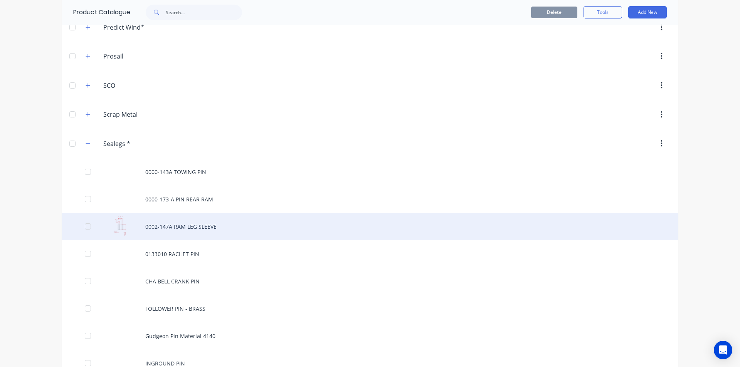
click at [193, 225] on div "0002-147A RAM LEG SLEEVE" at bounding box center [370, 226] width 616 height 27
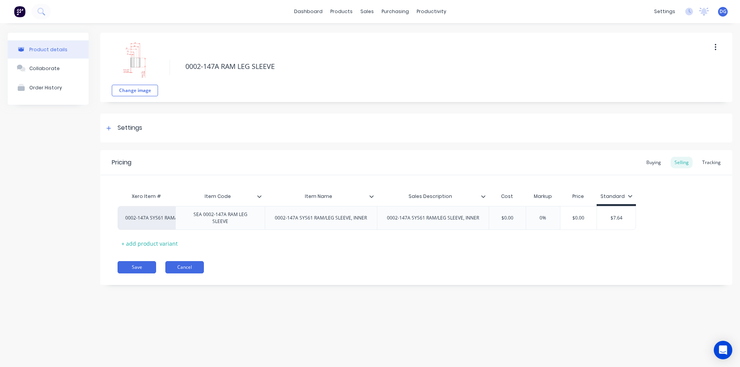
click at [181, 264] on button "Cancel" at bounding box center [184, 267] width 39 height 12
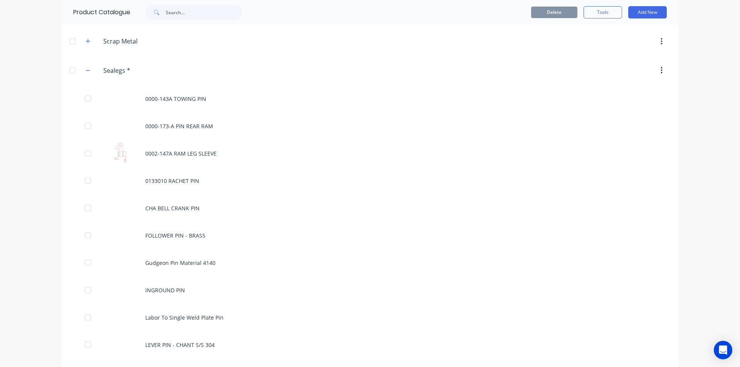
scroll to position [1310, 0]
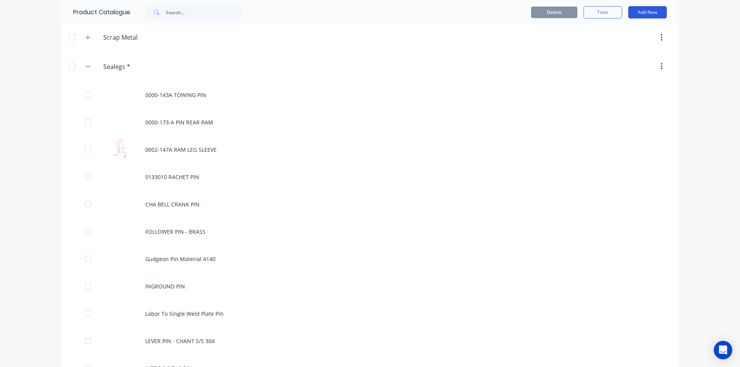
click at [645, 10] on button "Add New" at bounding box center [647, 12] width 39 height 12
click at [621, 48] on div "Product" at bounding box center [629, 47] width 59 height 11
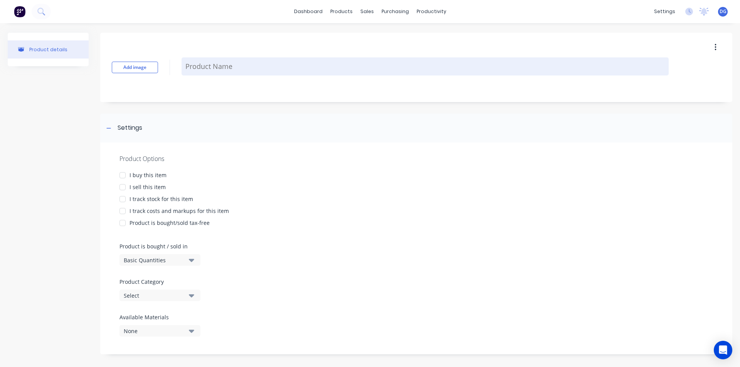
click at [238, 63] on textarea at bounding box center [424, 66] width 487 height 18
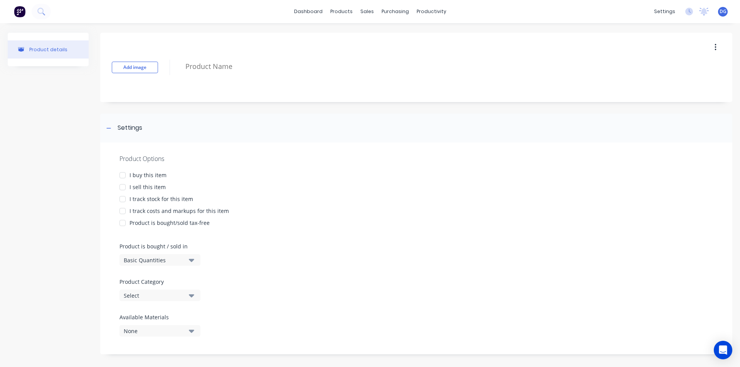
click at [124, 186] on div at bounding box center [122, 187] width 15 height 15
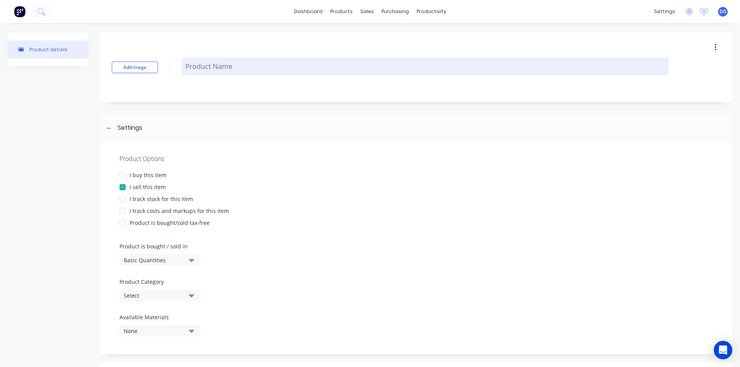
click at [196, 66] on textarea at bounding box center [424, 66] width 487 height 18
type textarea "x"
type textarea "0"
type textarea "x"
type textarea "00"
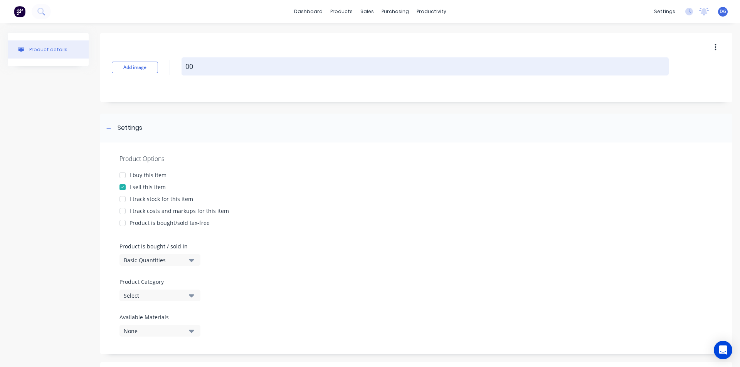
type textarea "x"
type textarea "000"
type textarea "x"
type textarea "0002"
type textarea "x"
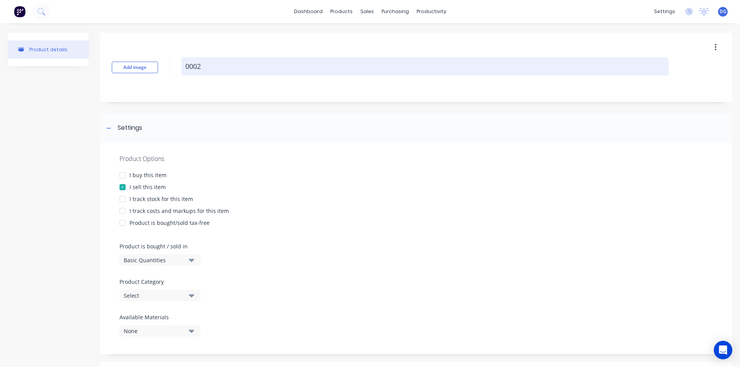
type textarea "0002-"
type textarea "x"
type textarea "0002-0"
type textarea "x"
type textarea "0002-02"
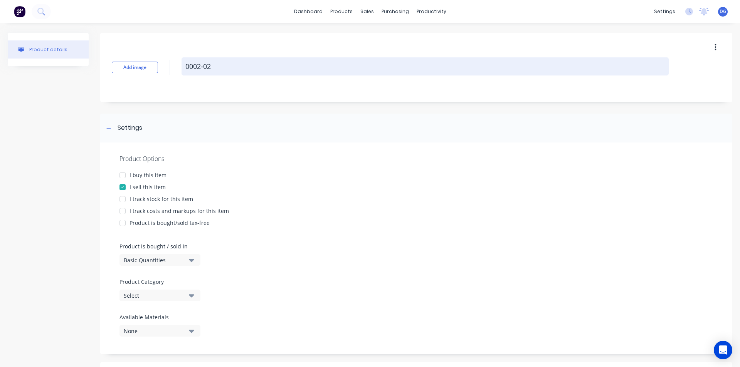
type textarea "x"
type textarea "0002-026"
type textarea "x"
type textarea "0002-026a"
type textarea "x"
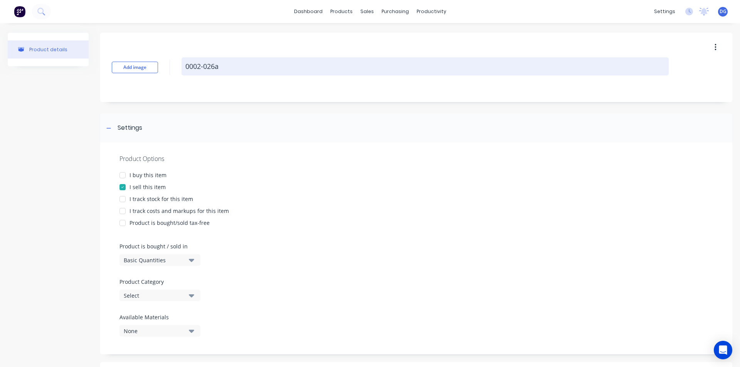
type textarea "0002-026"
type textarea "x"
type textarea "0002-026A"
type textarea "x"
type textarea "0002-026A"
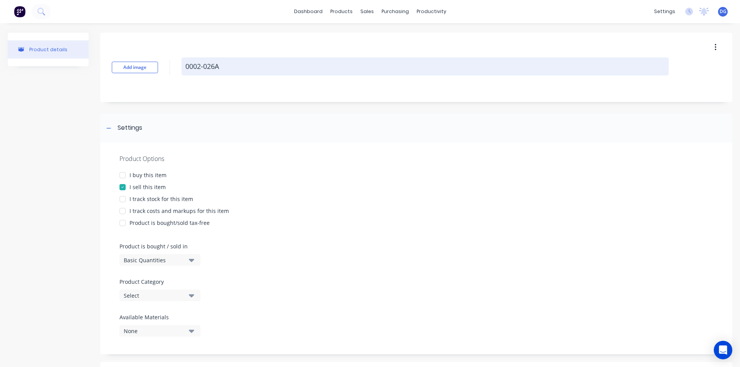
type textarea "x"
type textarea "0002-026A S"
type textarea "x"
type textarea "0002-026A SY"
type textarea "x"
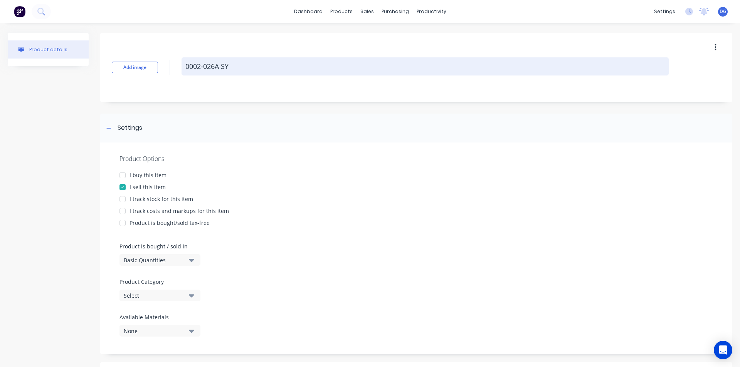
type textarea "0002-026A SYS"
type textarea "x"
type textarea "0002-026A SYS6"
type textarea "x"
type textarea "0002-026A SYS61"
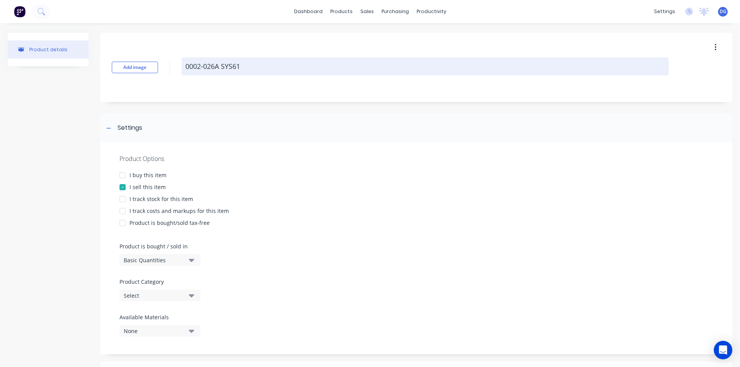
type textarea "x"
type textarea "0002-026A SYS61"
type textarea "x"
type textarea "0002-026A SYS61 R"
type textarea "x"
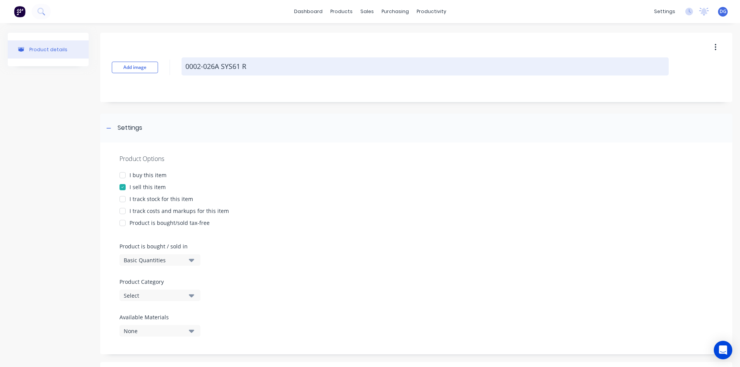
type textarea "0002-026A SYS61 RA"
type textarea "x"
type textarea "0002-026A SYS61 RAM"
type textarea "x"
type textarea "0002-026A SYS61 RAM/"
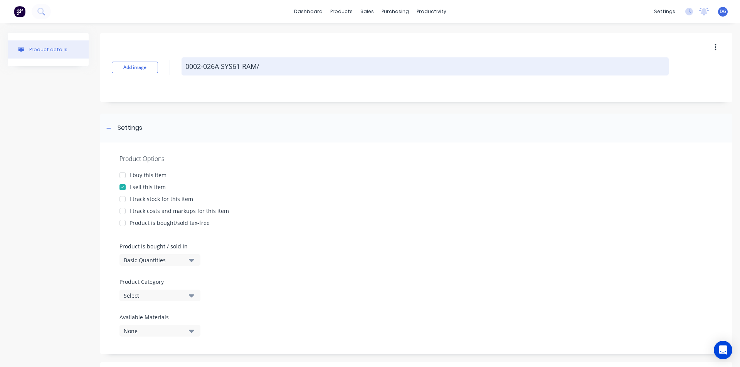
type textarea "x"
type textarea "0002-026A SYS61 RAM/L"
type textarea "x"
type textarea "0002-026A SYS61 RAM/LE"
type textarea "x"
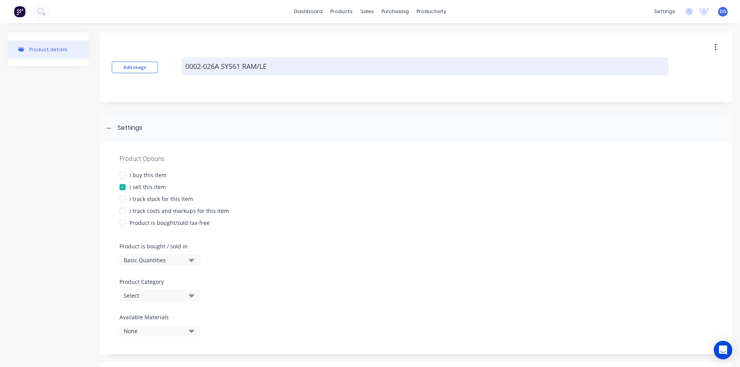
type textarea "0002-026A SYS61 RAM/LEG"
type textarea "x"
type textarea "0002-026A SYS61 RAM/LEG"
type textarea "x"
type textarea "0002-026A SYS61 RAM/LEG S"
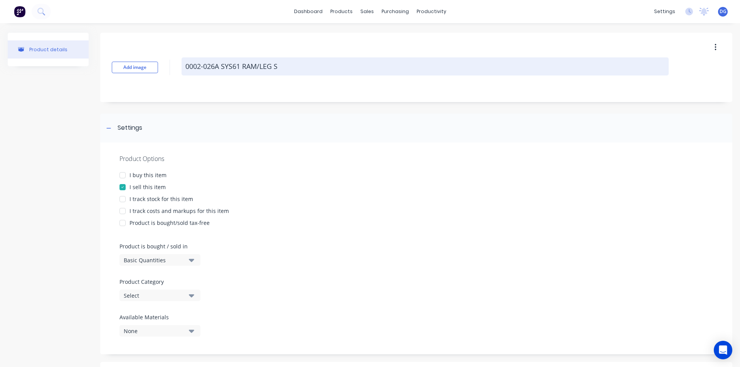
type textarea "x"
type textarea "0002-026A SYS61 RAM/LEG SK"
type textarea "x"
type textarea "0002-026A SYS61 RAM/LEG S"
type textarea "x"
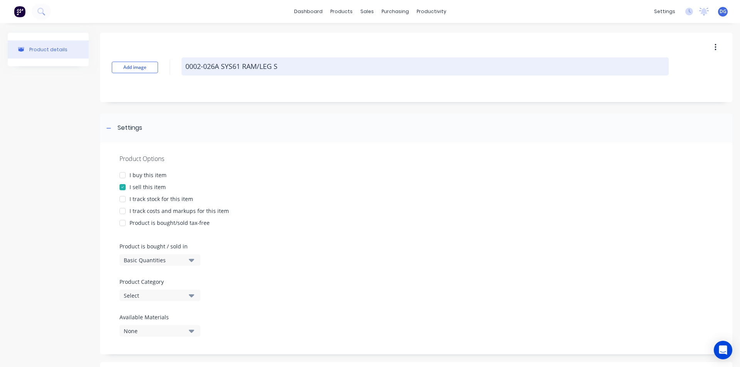
type textarea "0002-026A SYS61 RAM/LEG SL"
type textarea "x"
type textarea "0002-026A SYS61 RAM/LEG SLE"
type textarea "x"
type textarea "0002-026A SYS61 RAM/LEG SLEE"
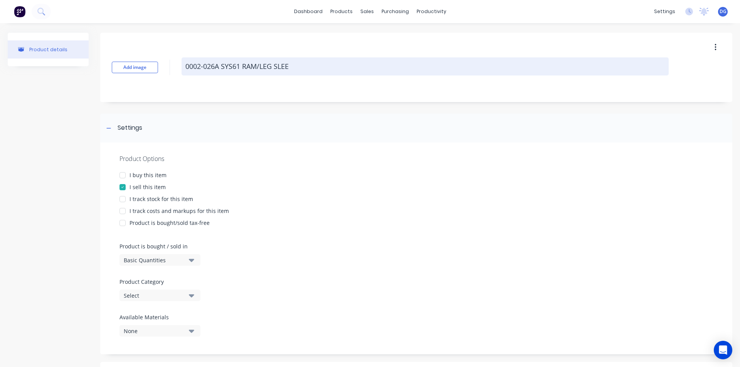
type textarea "x"
type textarea "0002-026A SYS61 RAM/LEG SLEEV"
type textarea "x"
type textarea "0002-026A SYS61 RAM/LEG SLEEVE"
type textarea "x"
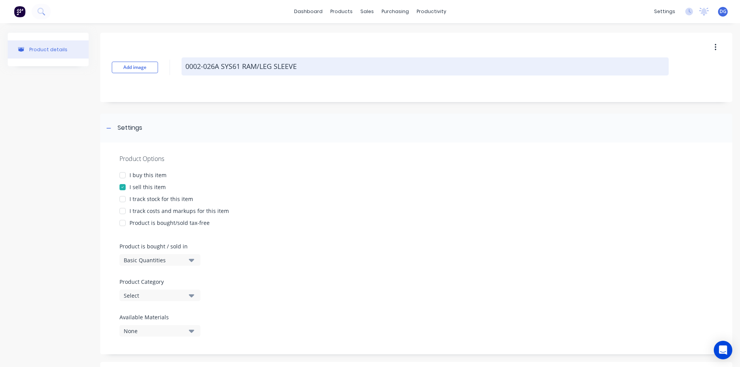
type textarea "0002-026A SYS61 RAM/LEG SLEEVE"
type textarea "x"
type textarea "0002-026A SYS61 RAM/LEG SLEEVE O"
type textarea "x"
type textarea "0002-026A SYS61 RAM/LEG SLEEVE OU"
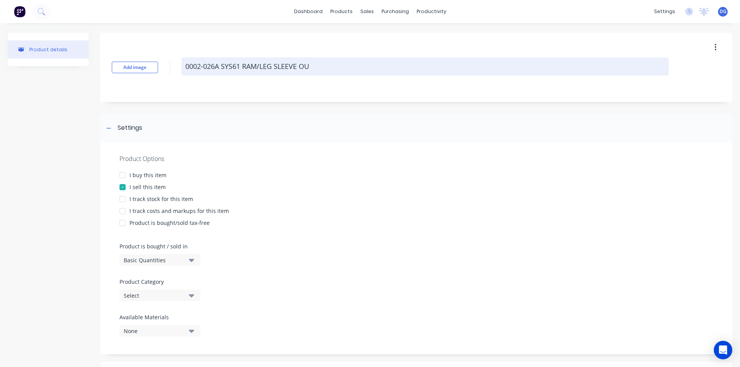
type textarea "x"
type textarea "0002-026A SYS61 RAM/LEG SLEEVE OUT"
type textarea "x"
type textarea "0002-026A SYS61 RAM/LEG SLEEVE OUTE"
type textarea "x"
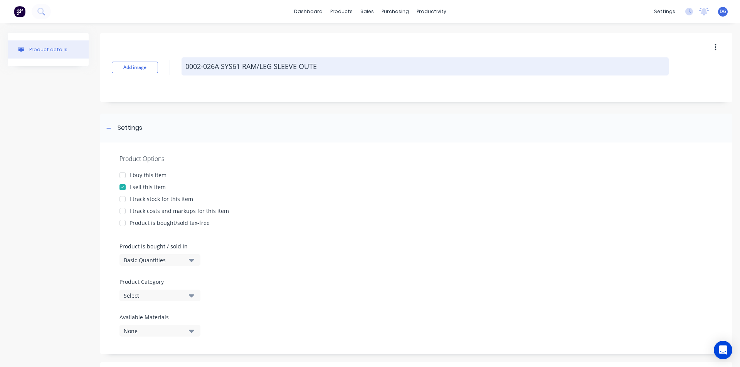
type textarea "0002-026A SYS61 RAM/LEG SLEEVE OUTER"
type textarea "x"
type textarea "0002-026A SYS61 RAM/LEG SLEEVE OUTER"
type textarea "x"
type textarea "0002-026A SYS61 RAM/LEG SLEEVE OUTER ("
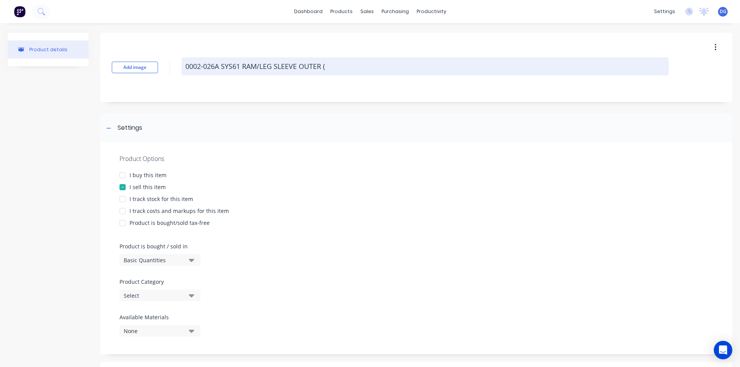
type textarea "x"
type textarea "0002-026A SYS61 RAM/LEG SLEEVE OUTER (S"
type textarea "x"
type textarea "0002-026A SYS61 RAM/LEG SLEEVE OUTER (SY"
type textarea "x"
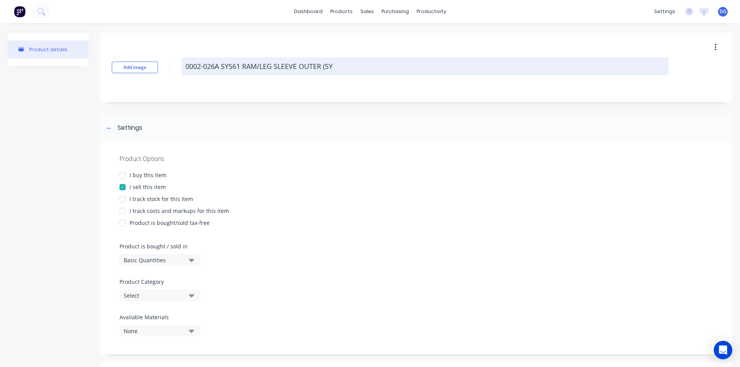
type textarea "0002-026A SYS61 RAM/LEG SLEEVE OUTER (SYS"
type textarea "x"
type textarea "0002-026A SYS61 RAM/LEG SLEEVE OUTER (SYS6"
type textarea "x"
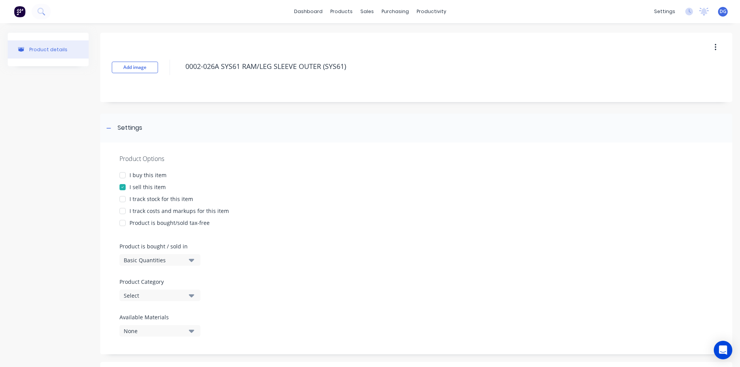
click at [190, 260] on icon "button" at bounding box center [191, 260] width 5 height 3
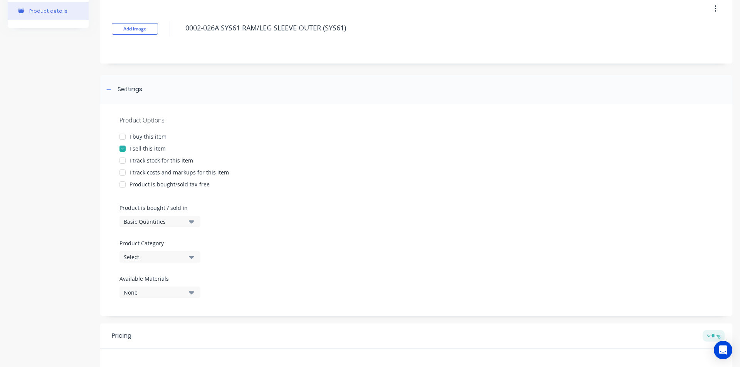
click at [192, 256] on icon "button" at bounding box center [191, 257] width 5 height 3
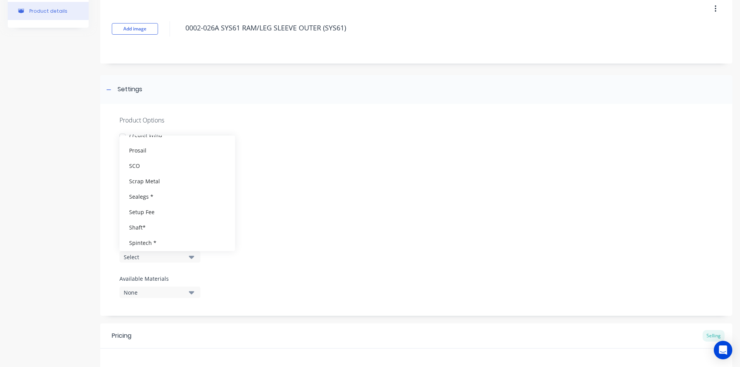
scroll to position [694, 0]
click at [145, 170] on div "Sealegs *" at bounding box center [177, 170] width 116 height 15
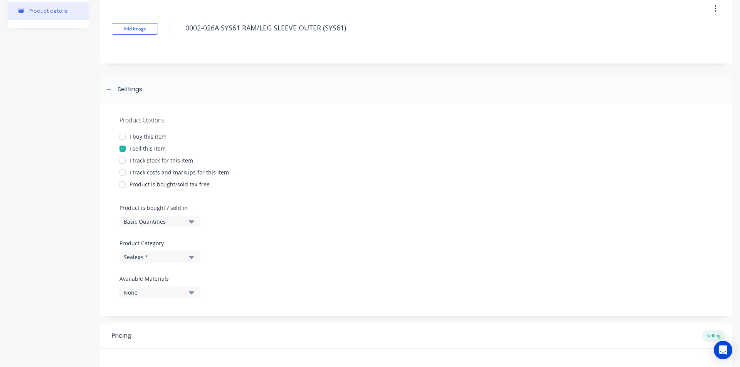
click at [192, 293] on icon "button" at bounding box center [191, 292] width 5 height 3
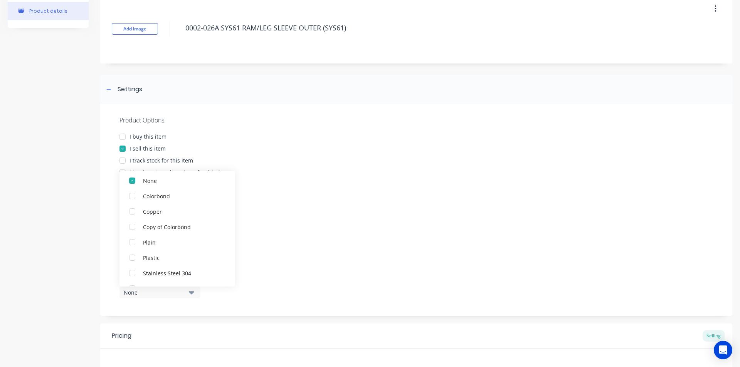
scroll to position [0, 0]
click at [297, 176] on div "I track costs and markups for this item" at bounding box center [415, 172] width 593 height 8
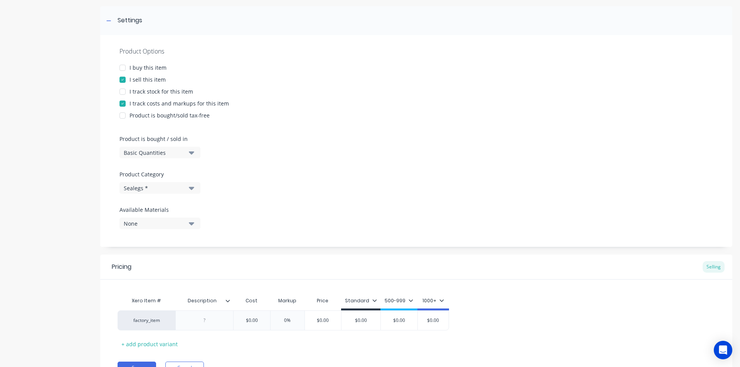
scroll to position [116, 0]
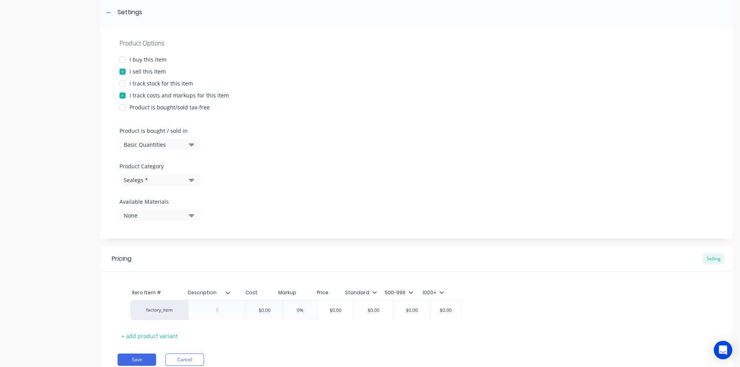
drag, startPoint x: 162, startPoint y: 314, endPoint x: 171, endPoint y: 312, distance: 9.4
click at [171, 312] on div "factory_item $0.00 0% $0.00 $0.00 $0.00 $0.00" at bounding box center [416, 312] width 597 height 20
click at [168, 312] on div "factory_item" at bounding box center [147, 312] width 58 height 20
click at [165, 317] on div "factory_item" at bounding box center [147, 312] width 58 height 20
click at [210, 316] on div at bounding box center [204, 312] width 39 height 10
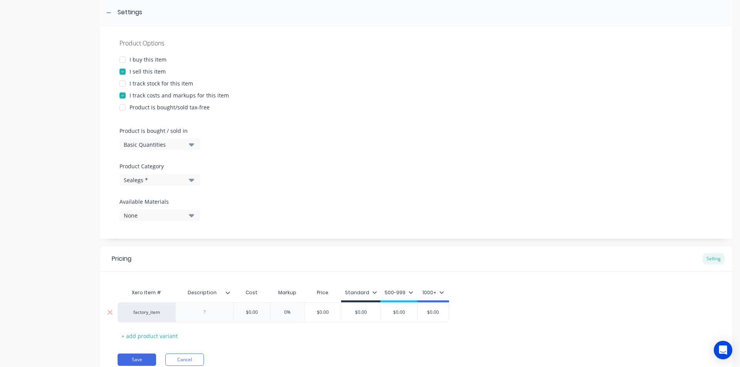
click at [160, 313] on div "factory_item" at bounding box center [146, 312] width 42 height 7
click at [202, 313] on div at bounding box center [204, 312] width 39 height 10
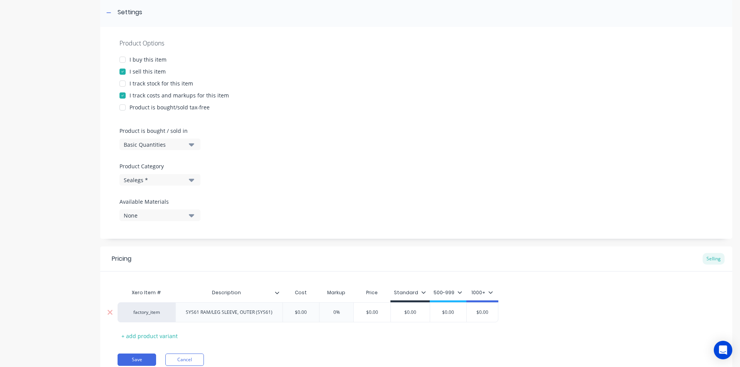
click at [368, 316] on div "factory_item SYS61 RAM/LEG SLEEVE, OUTER (SYS61) $0.00 0% $0.00 $0.00 $0.00 $0.…" at bounding box center [308, 312] width 381 height 20
drag, startPoint x: 381, startPoint y: 311, endPoint x: 362, endPoint y: 315, distance: 19.0
click at [362, 315] on input "$0.00" at bounding box center [372, 312] width 39 height 7
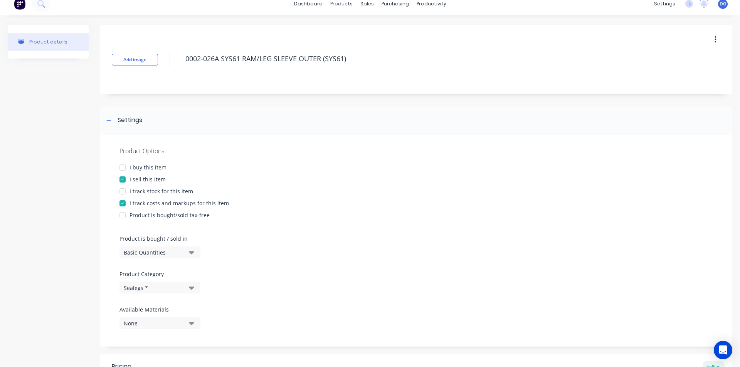
scroll to position [0, 0]
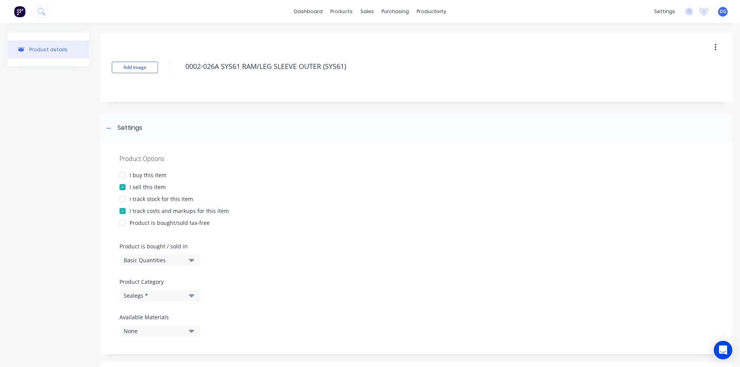
click at [122, 210] on div at bounding box center [122, 210] width 15 height 15
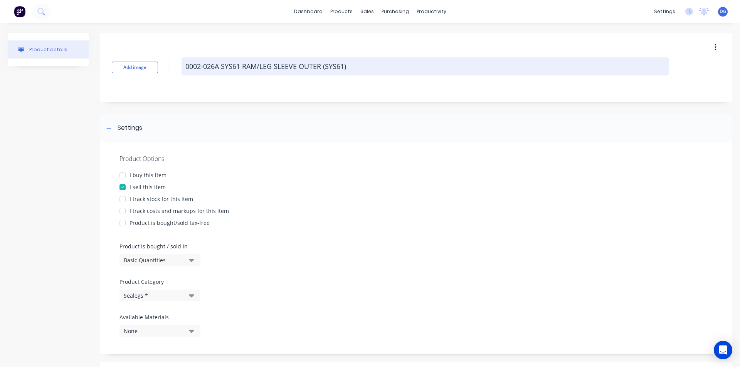
click at [184, 66] on textarea "0002-026A SYS61 RAM/LEG SLEEVE OUTER (SYS61)" at bounding box center [424, 66] width 487 height 18
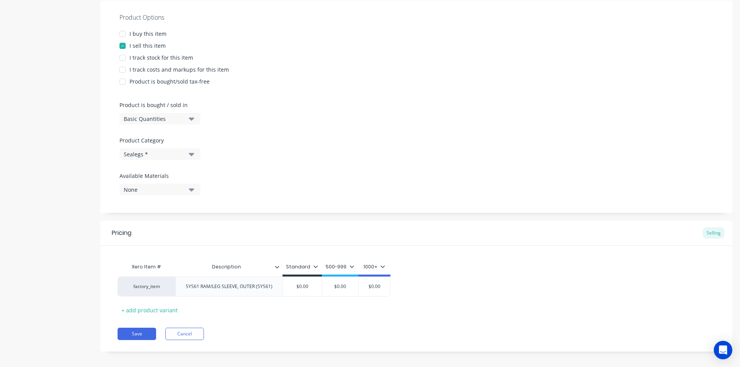
scroll to position [147, 0]
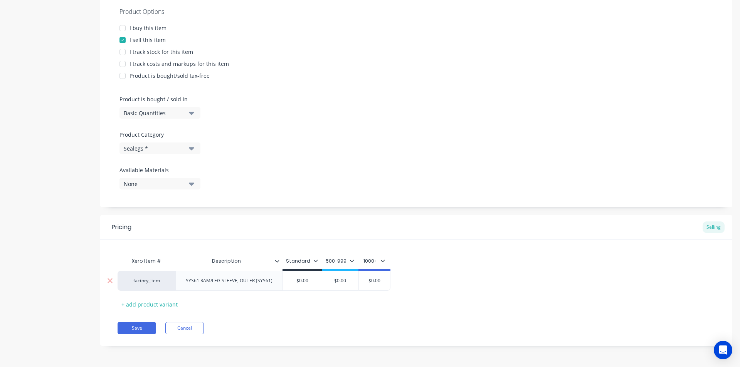
drag, startPoint x: 310, startPoint y: 280, endPoint x: 293, endPoint y: 282, distance: 17.1
click at [293, 282] on input "$0.00" at bounding box center [302, 280] width 39 height 7
click at [148, 283] on div "factory_item" at bounding box center [146, 280] width 42 height 7
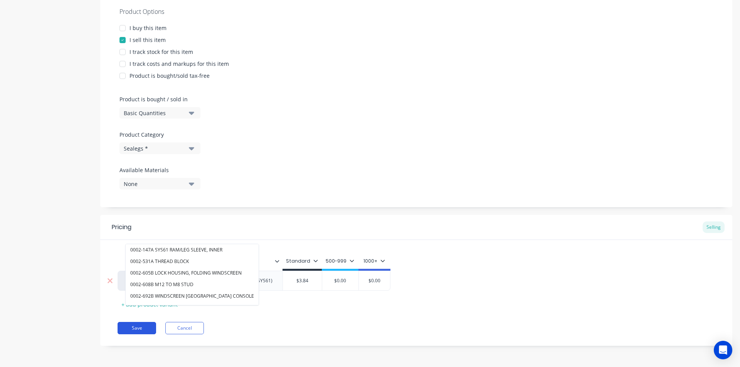
click at [139, 327] on button "Save" at bounding box center [137, 328] width 39 height 12
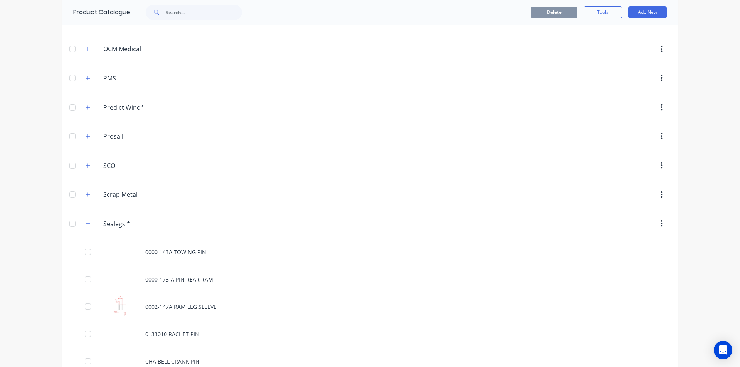
scroll to position [1156, 0]
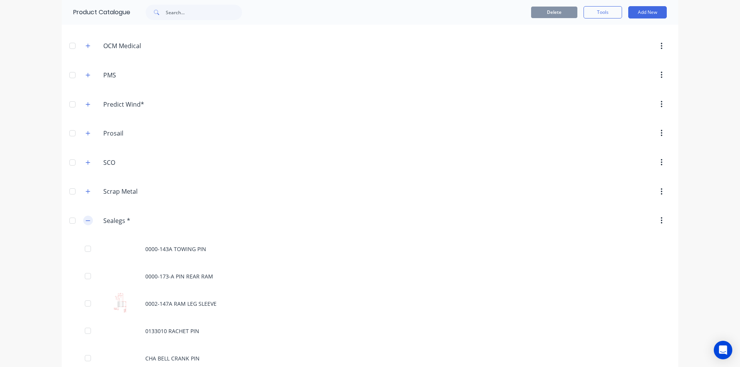
click at [86, 220] on icon "button" at bounding box center [88, 220] width 5 height 5
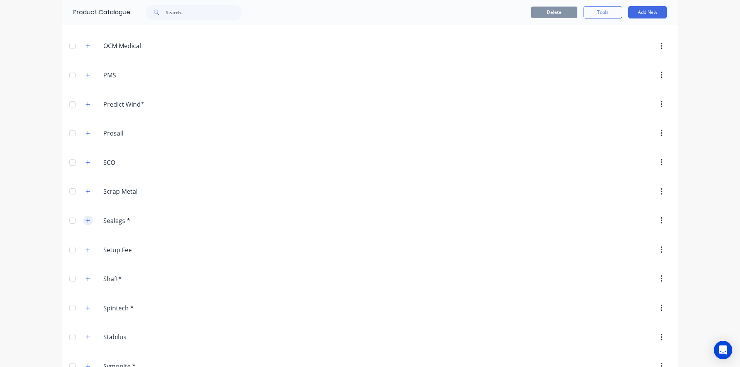
click at [86, 220] on icon "button" at bounding box center [88, 220] width 5 height 5
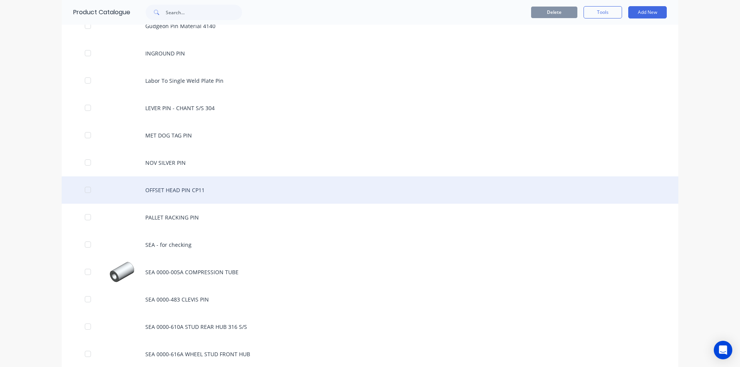
scroll to position [1541, 0]
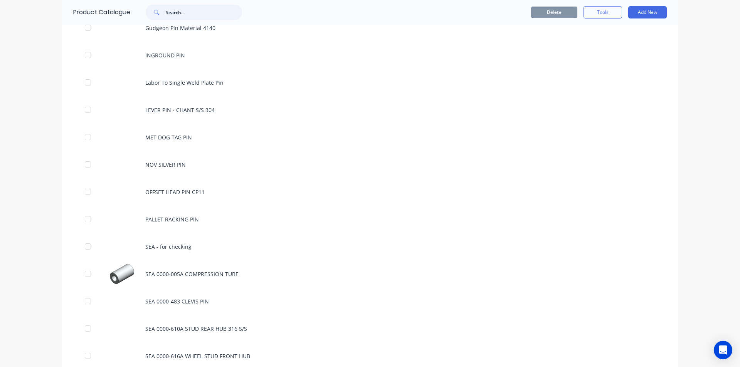
click at [198, 14] on input "text" at bounding box center [204, 12] width 76 height 15
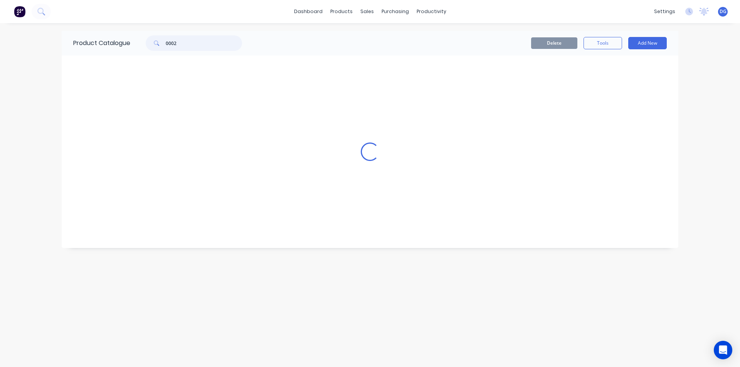
scroll to position [0, 0]
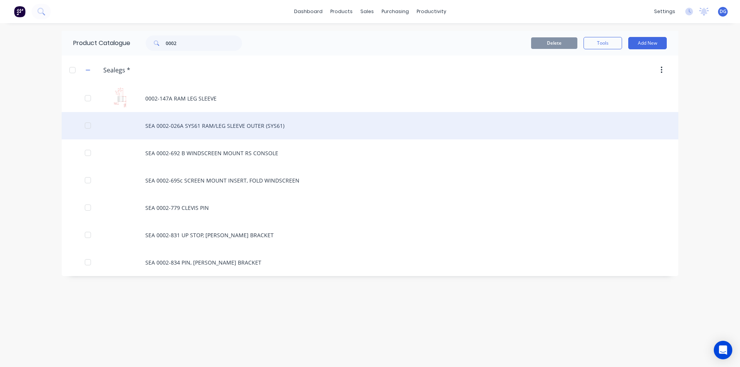
click at [214, 128] on div "SEA 0002-026A SYS61 RAM/LEG SLEEVE OUTER (SYS61)" at bounding box center [370, 125] width 616 height 27
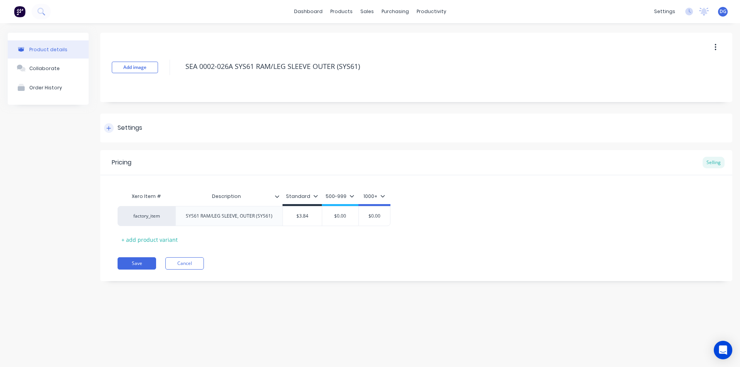
click at [134, 127] on div "Settings" at bounding box center [130, 128] width 25 height 10
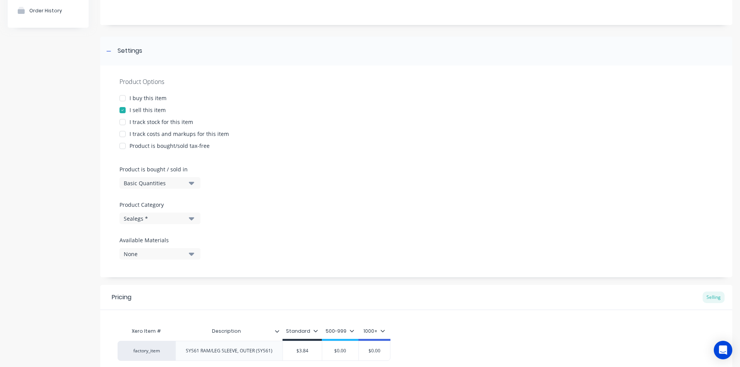
scroll to position [116, 0]
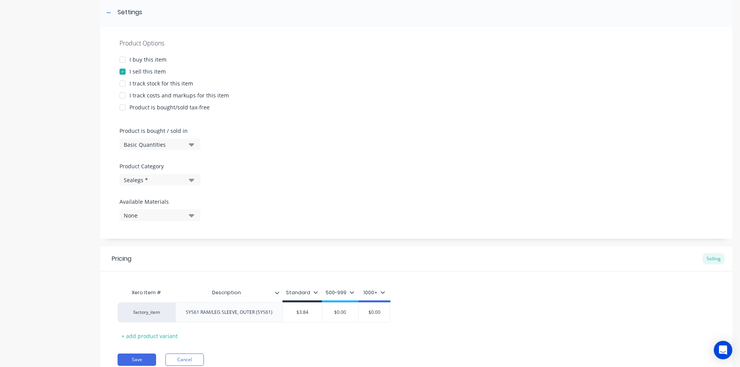
click at [191, 180] on icon "button" at bounding box center [191, 180] width 5 height 3
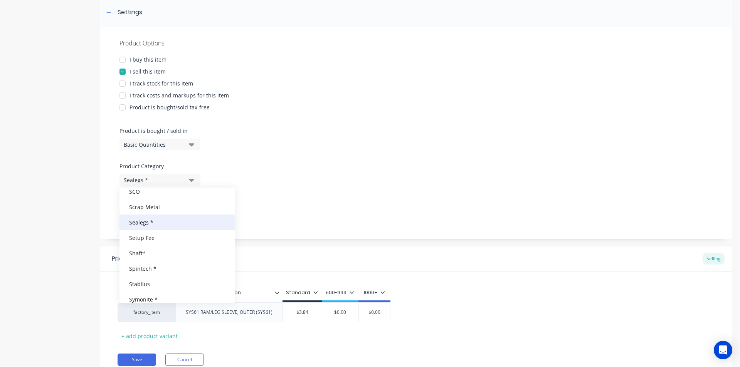
click at [169, 222] on div "Sealegs *" at bounding box center [177, 222] width 116 height 15
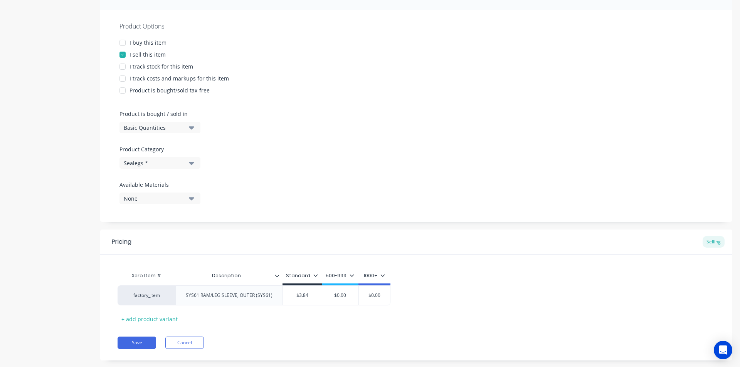
scroll to position [147, 0]
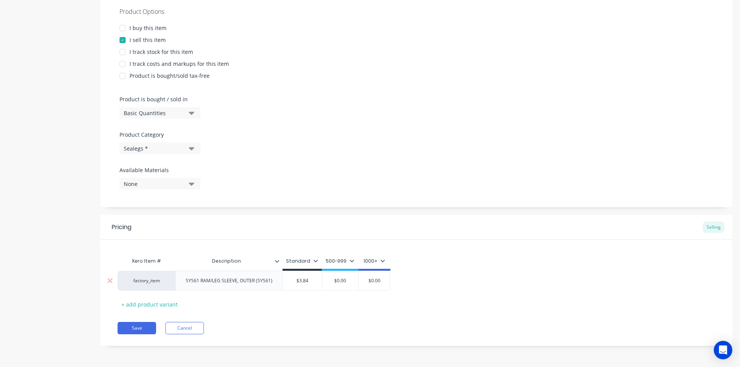
click at [157, 285] on div "factory_item" at bounding box center [147, 281] width 58 height 20
click at [148, 284] on div "factory_item" at bounding box center [147, 281] width 58 height 20
click at [146, 280] on div "factory_item" at bounding box center [146, 280] width 42 height 7
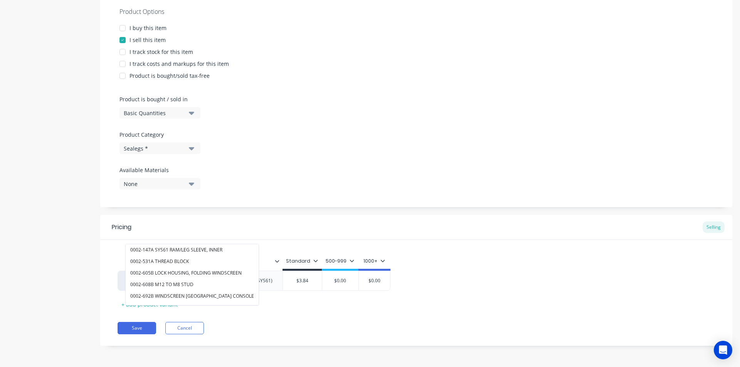
click at [281, 337] on div "Pricing Selling Xero Item # Description Standard 500-999 1000+ factory_item 000…" at bounding box center [416, 280] width 632 height 131
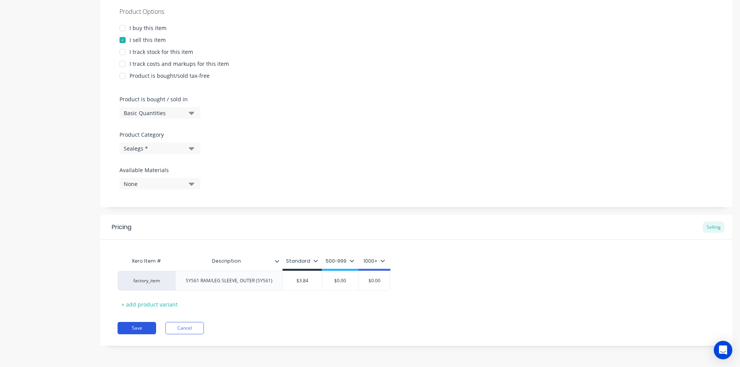
click at [141, 326] on button "Save" at bounding box center [137, 328] width 39 height 12
